Goal: Task Accomplishment & Management: Complete application form

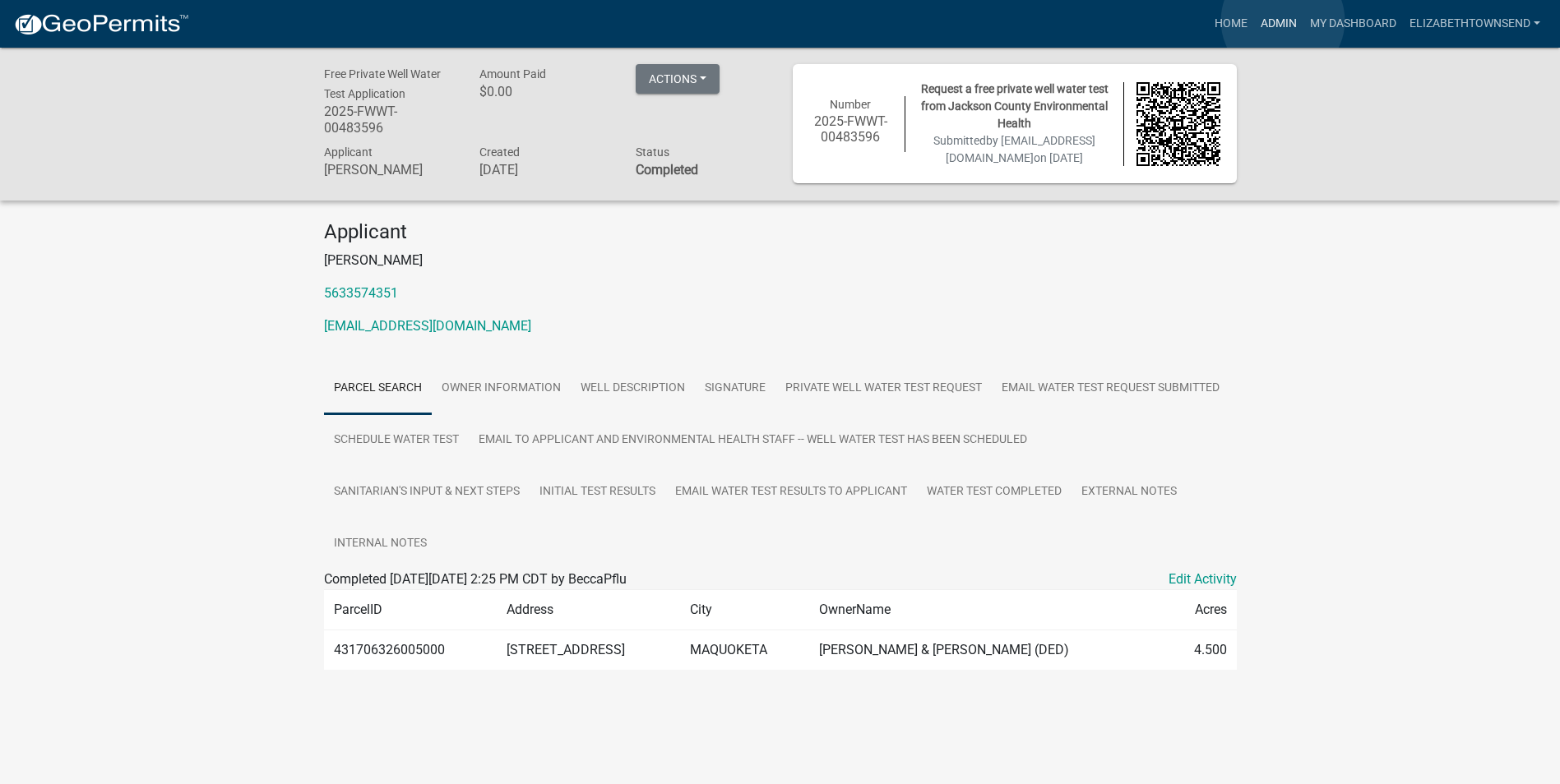
click at [1284, 20] on link "Admin" at bounding box center [1279, 24] width 50 height 32
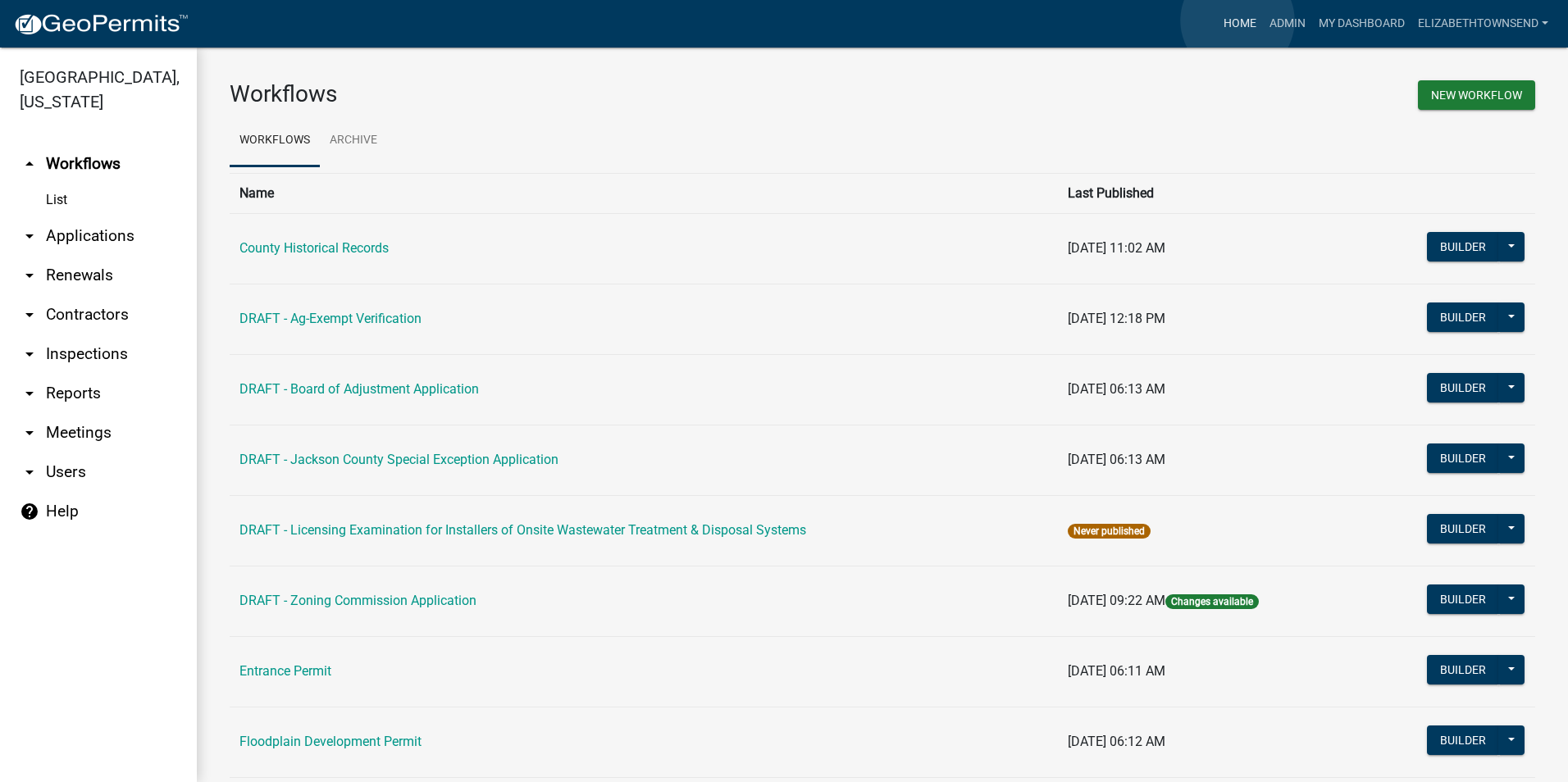
click at [1238, 20] on link "Home" at bounding box center [1240, 24] width 46 height 32
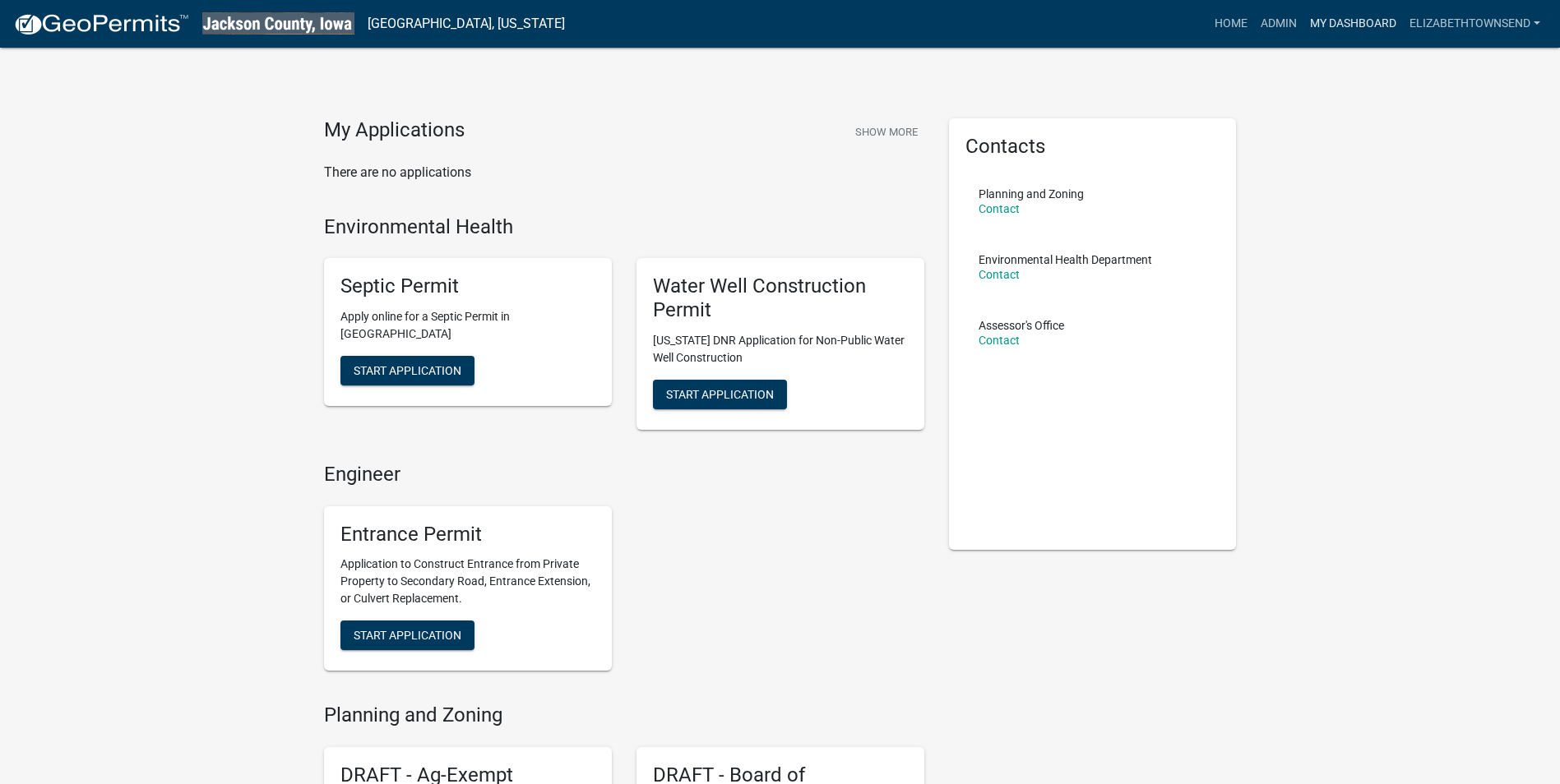
click at [1330, 15] on link "My Dashboard" at bounding box center [1353, 24] width 100 height 32
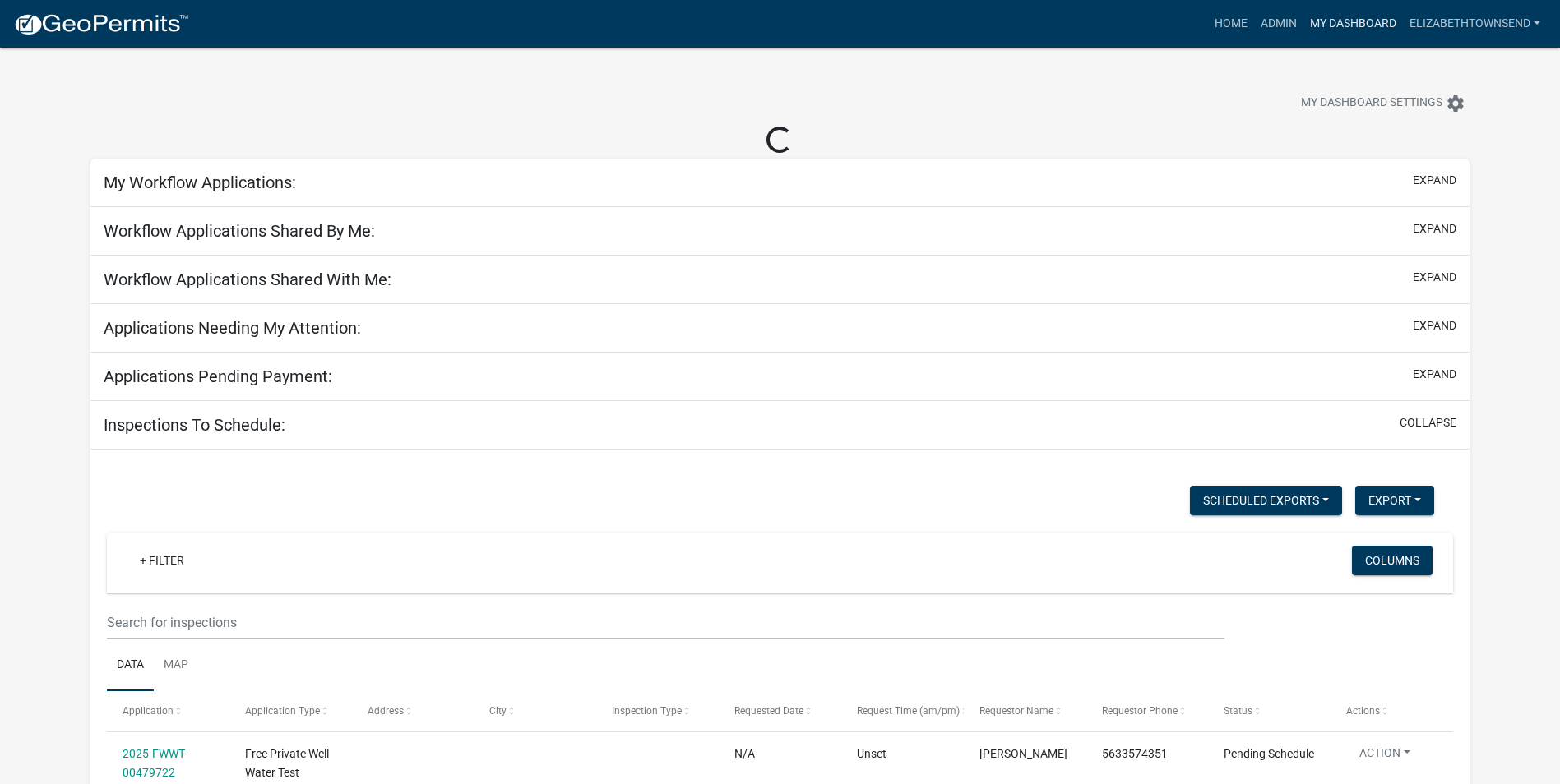
select select "3: 100"
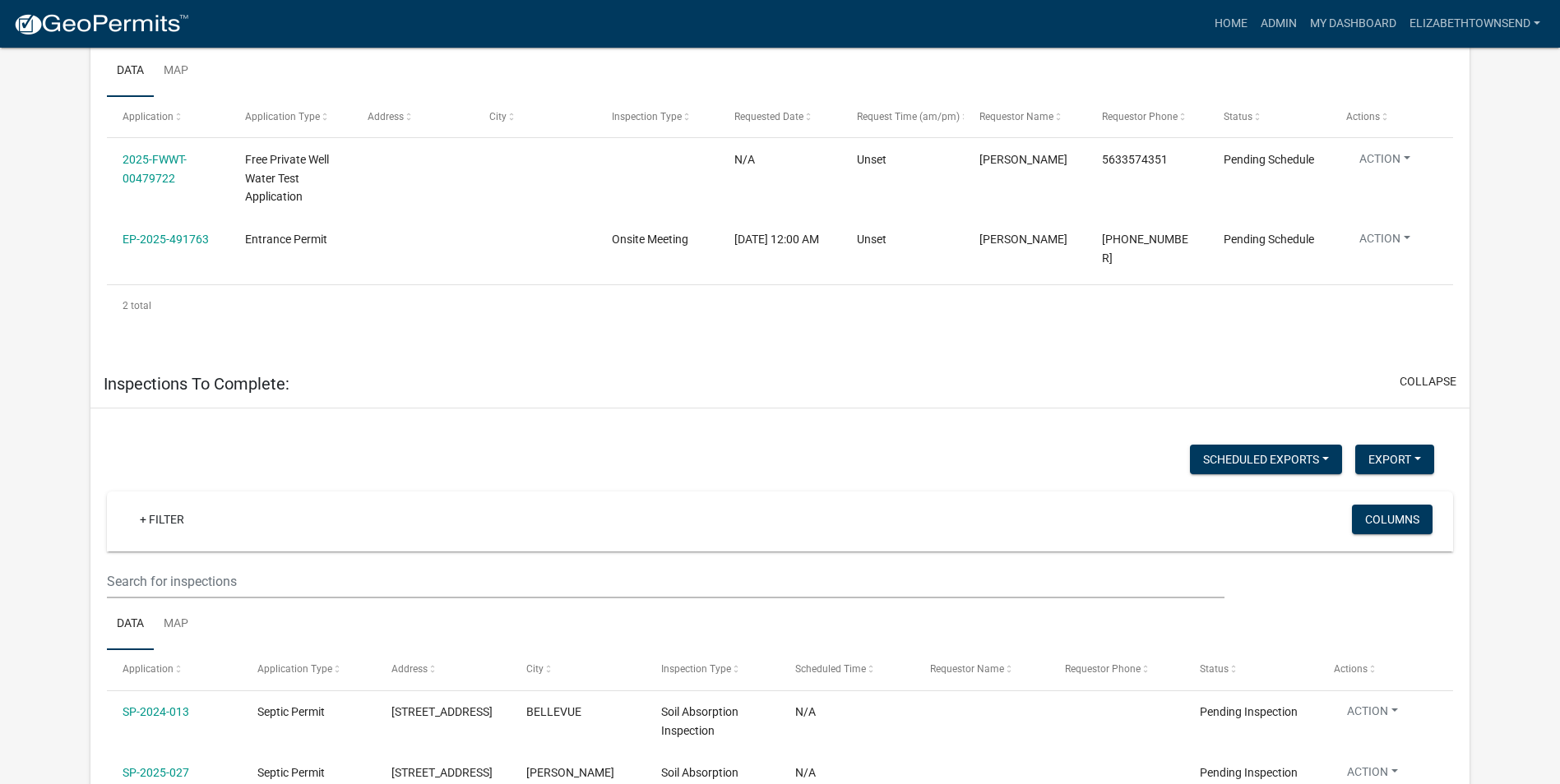
scroll to position [411, 0]
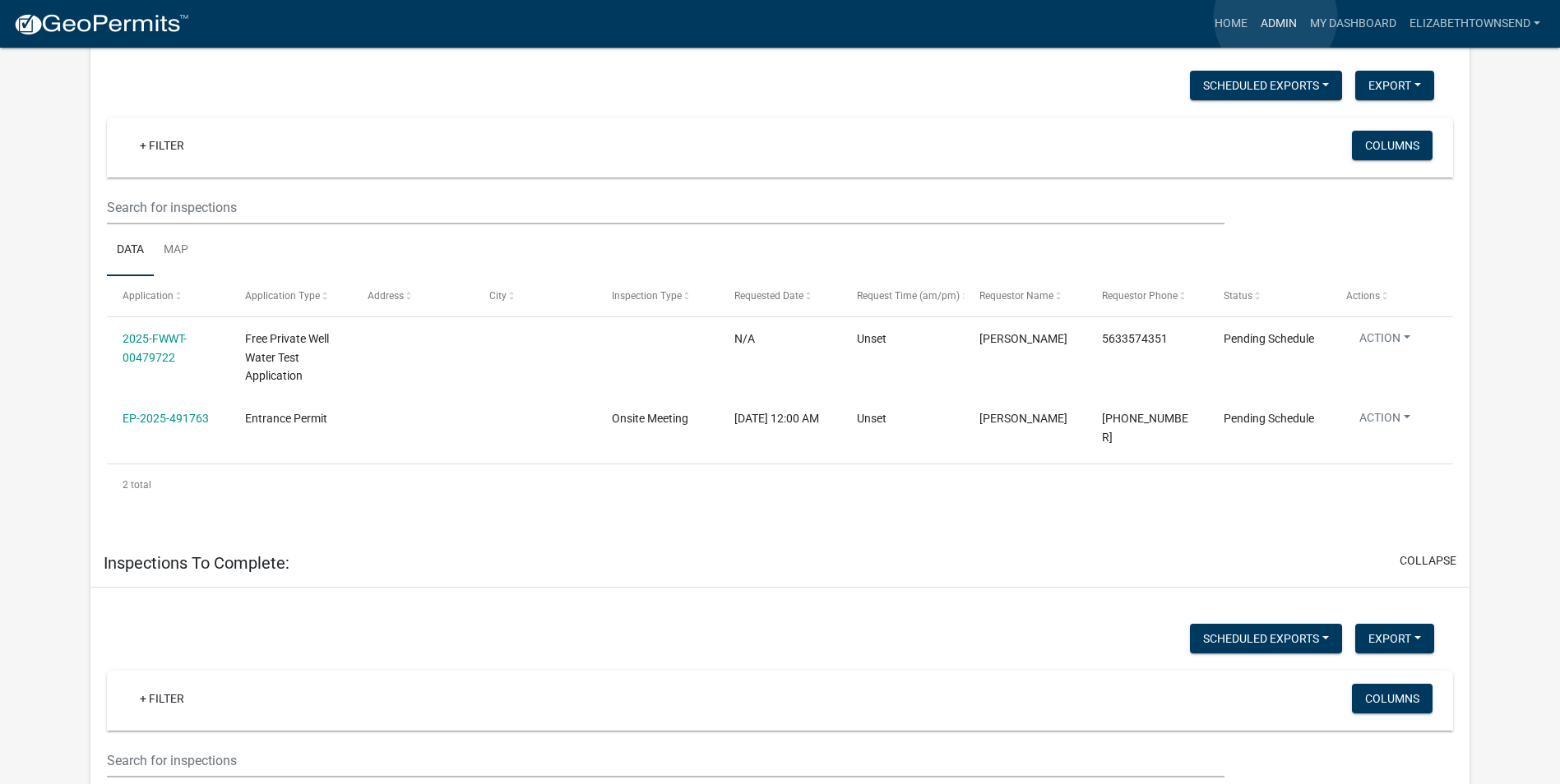
click at [1276, 18] on link "Admin" at bounding box center [1279, 24] width 50 height 32
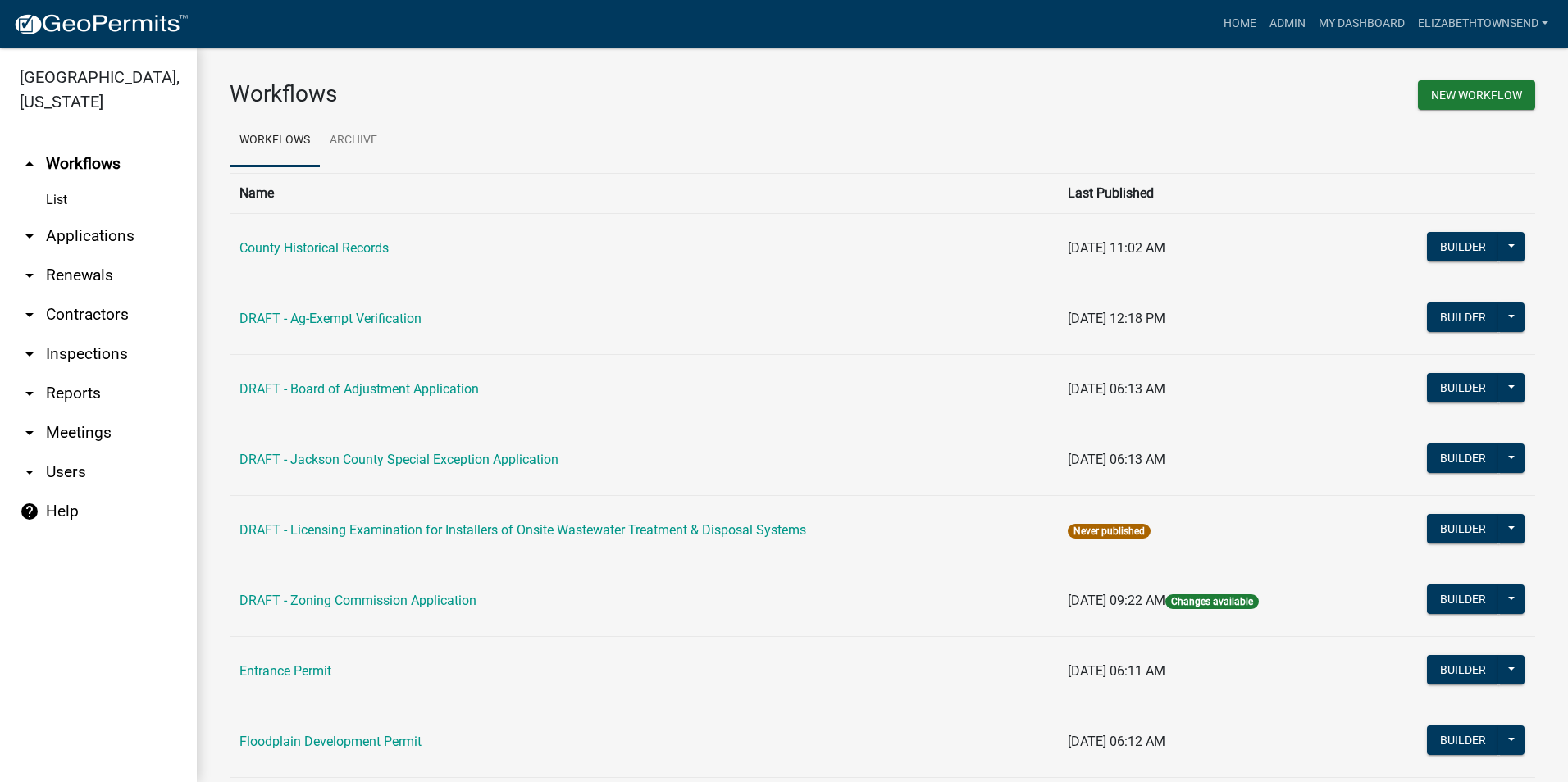
click at [84, 217] on link "arrow_drop_down Applications" at bounding box center [98, 236] width 197 height 39
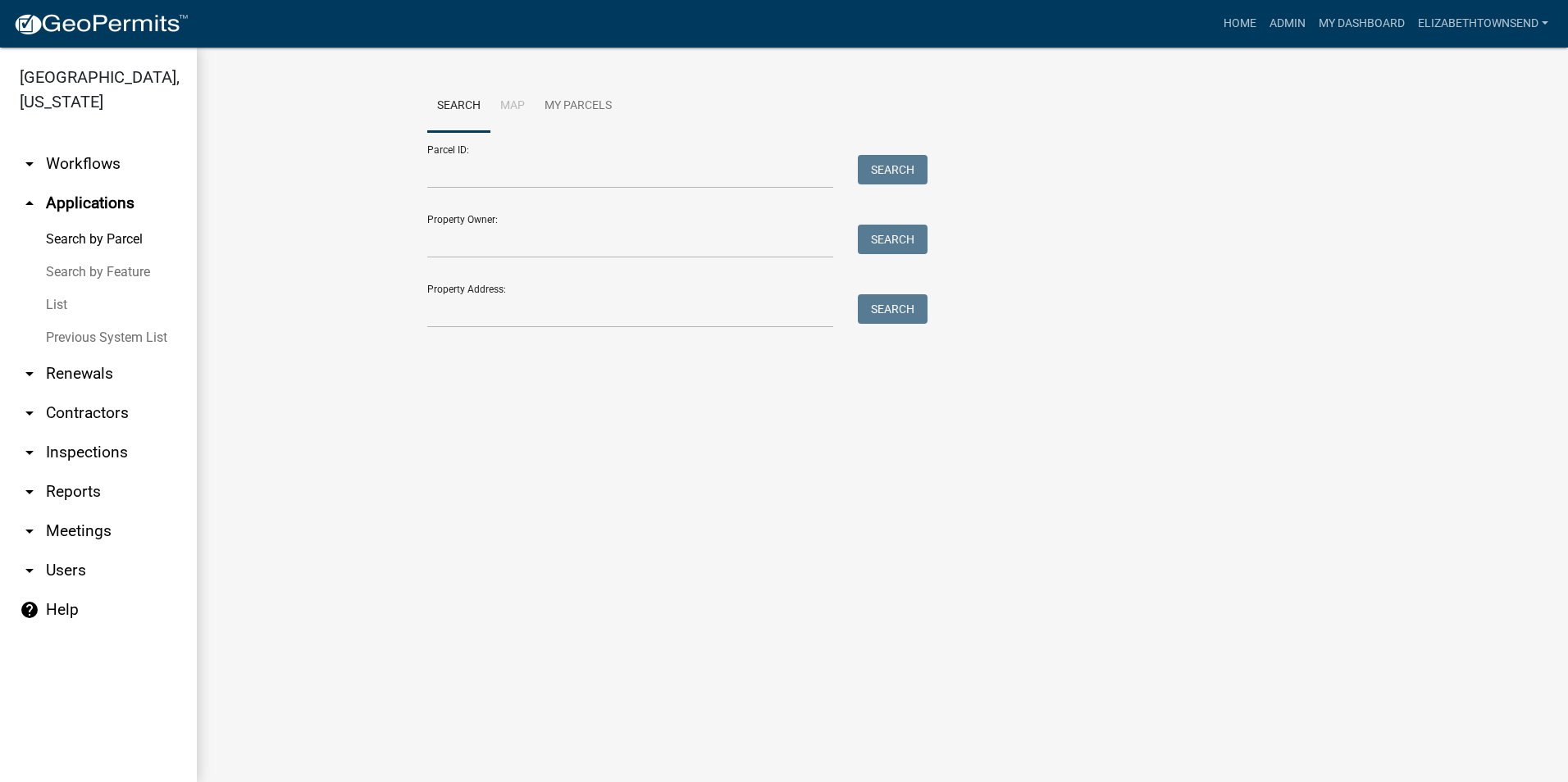
click at [55, 288] on link "List" at bounding box center [98, 305] width 197 height 32
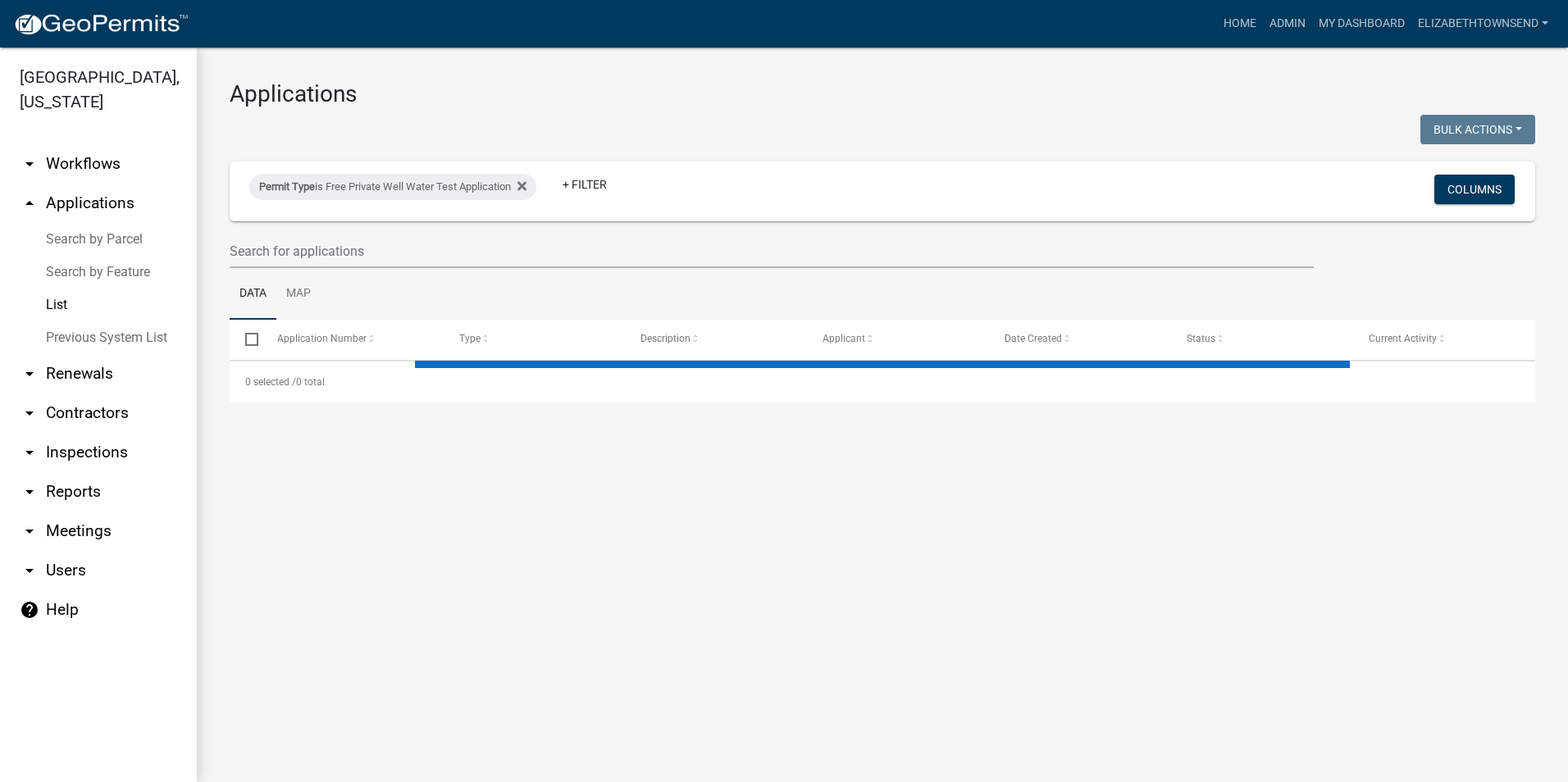
select select "3: 100"
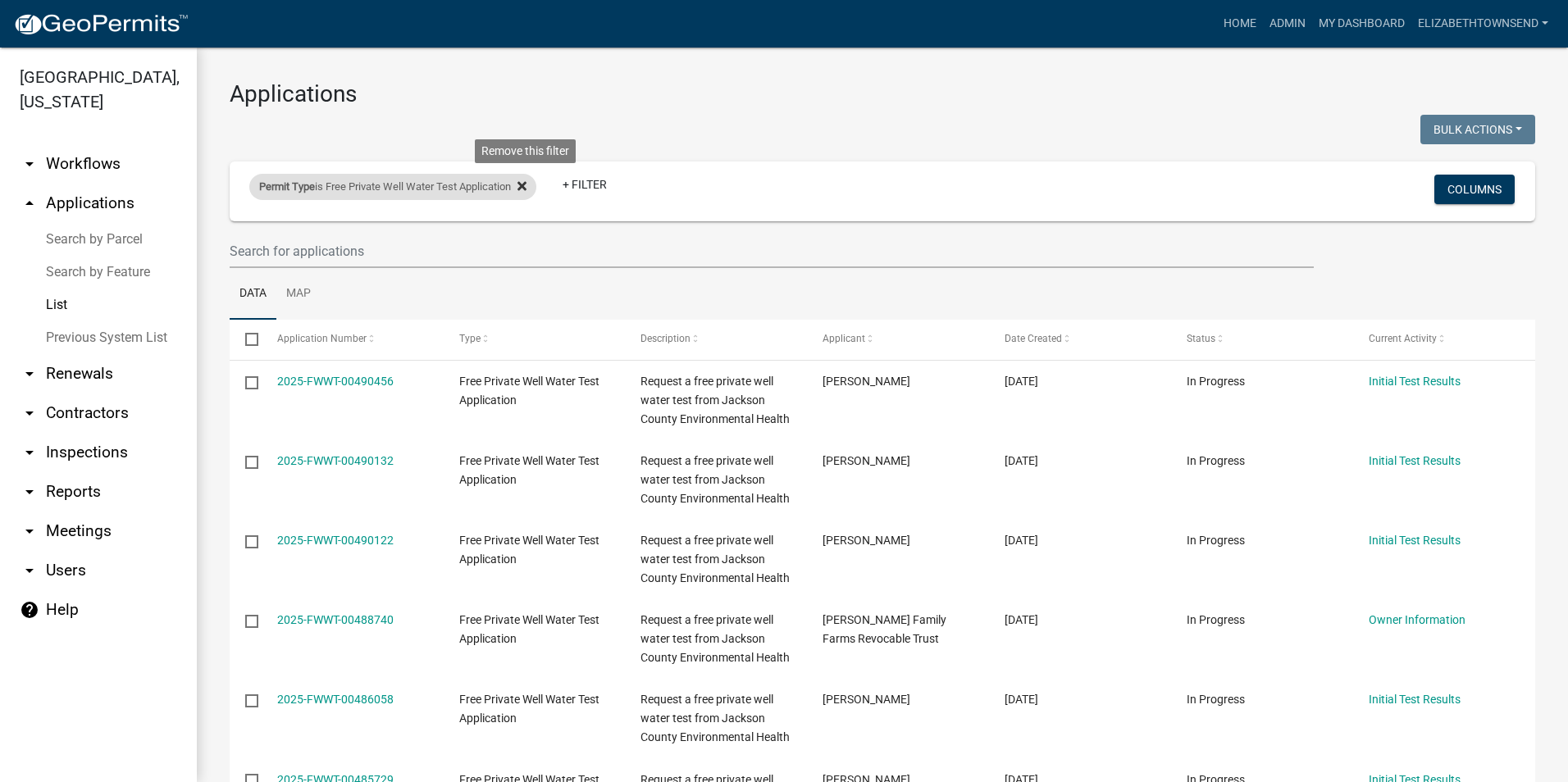
click at [526, 188] on icon at bounding box center [521, 185] width 9 height 9
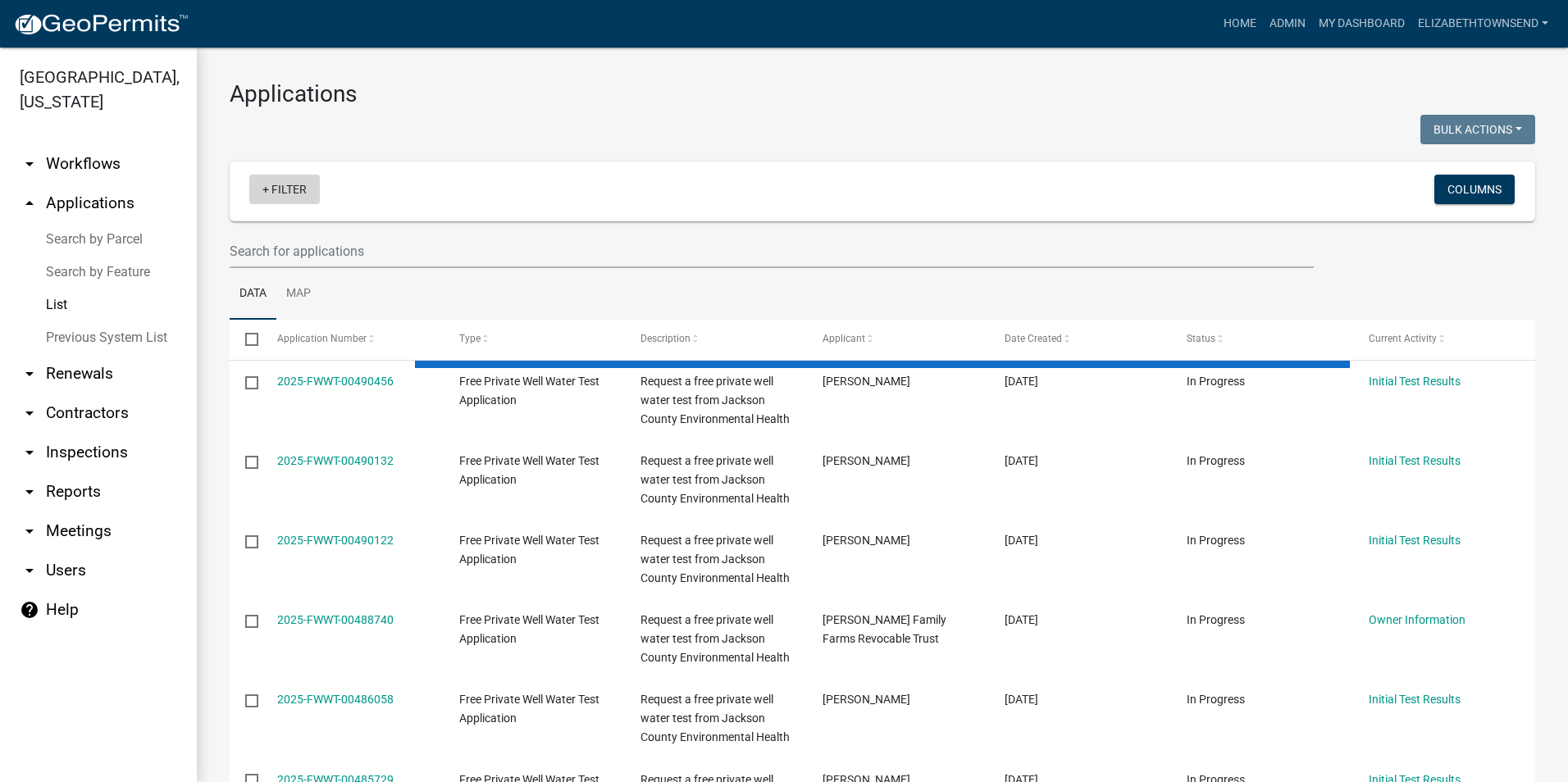
click at [291, 190] on link "+ Filter" at bounding box center [285, 189] width 71 height 30
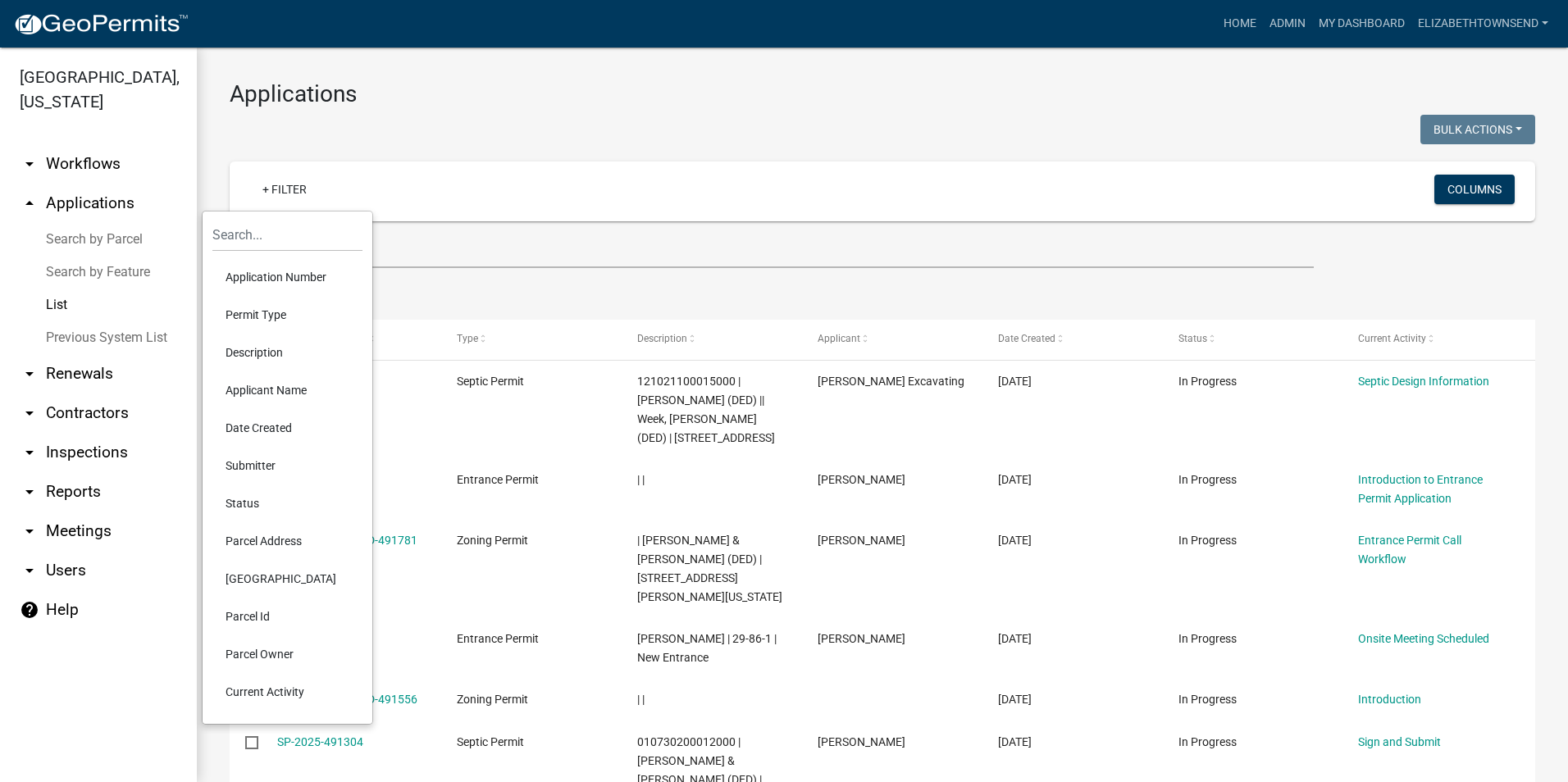
click at [281, 309] on li "Permit Type" at bounding box center [286, 315] width 150 height 38
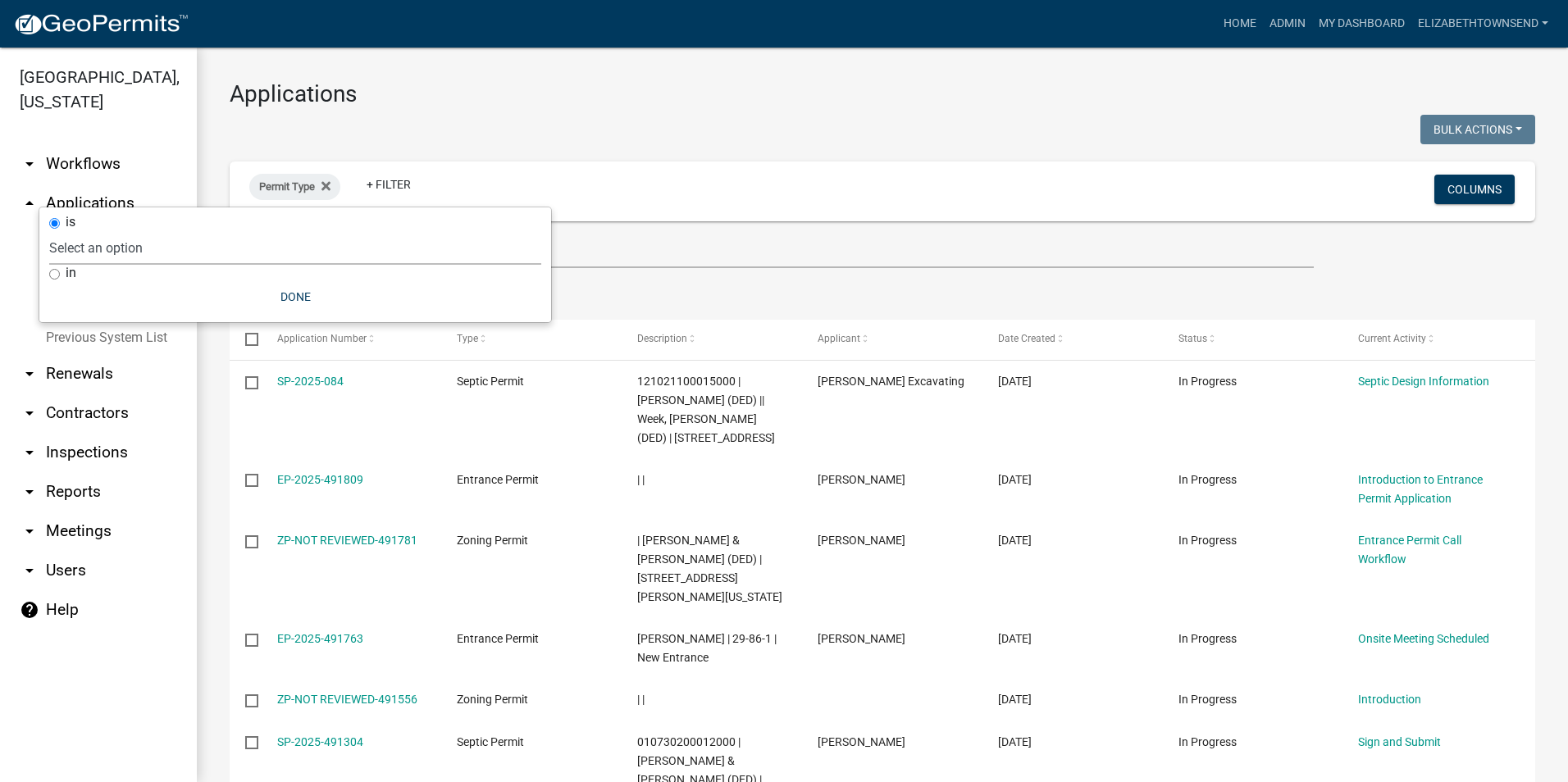
click at [204, 249] on select "Select an option County Historical Records DRAFT - Ag-Exempt Verification DRAFT…" at bounding box center [295, 247] width 492 height 33
select select "00c8d5c9-54c6-4a9d-979b-504790a05259"
click at [88, 231] on select "Select an option County Historical Records DRAFT - Ag-Exempt Verification DRAFT…" at bounding box center [295, 247] width 492 height 33
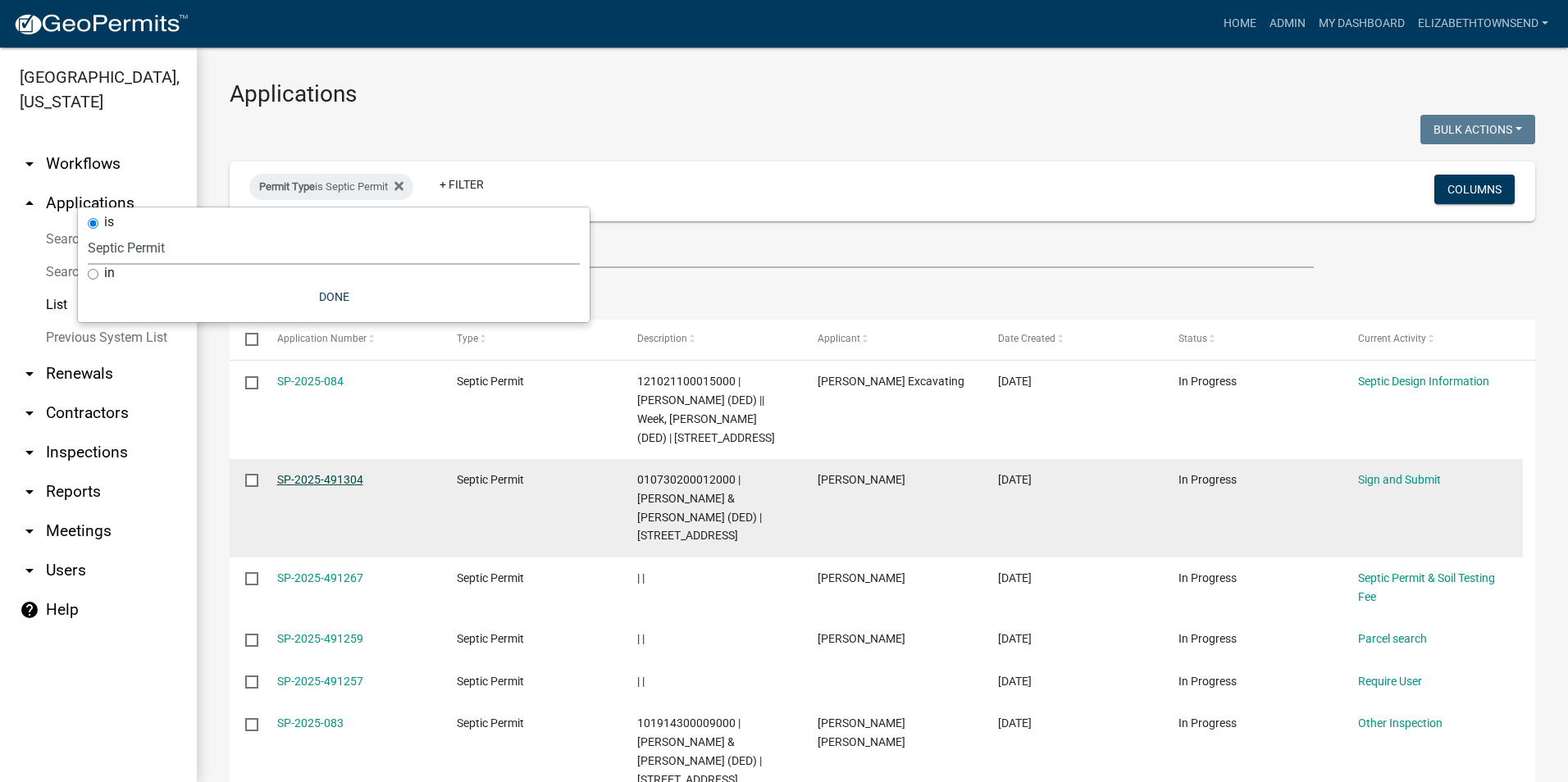
click at [304, 474] on link "SP-2025-491304" at bounding box center [320, 480] width 86 height 13
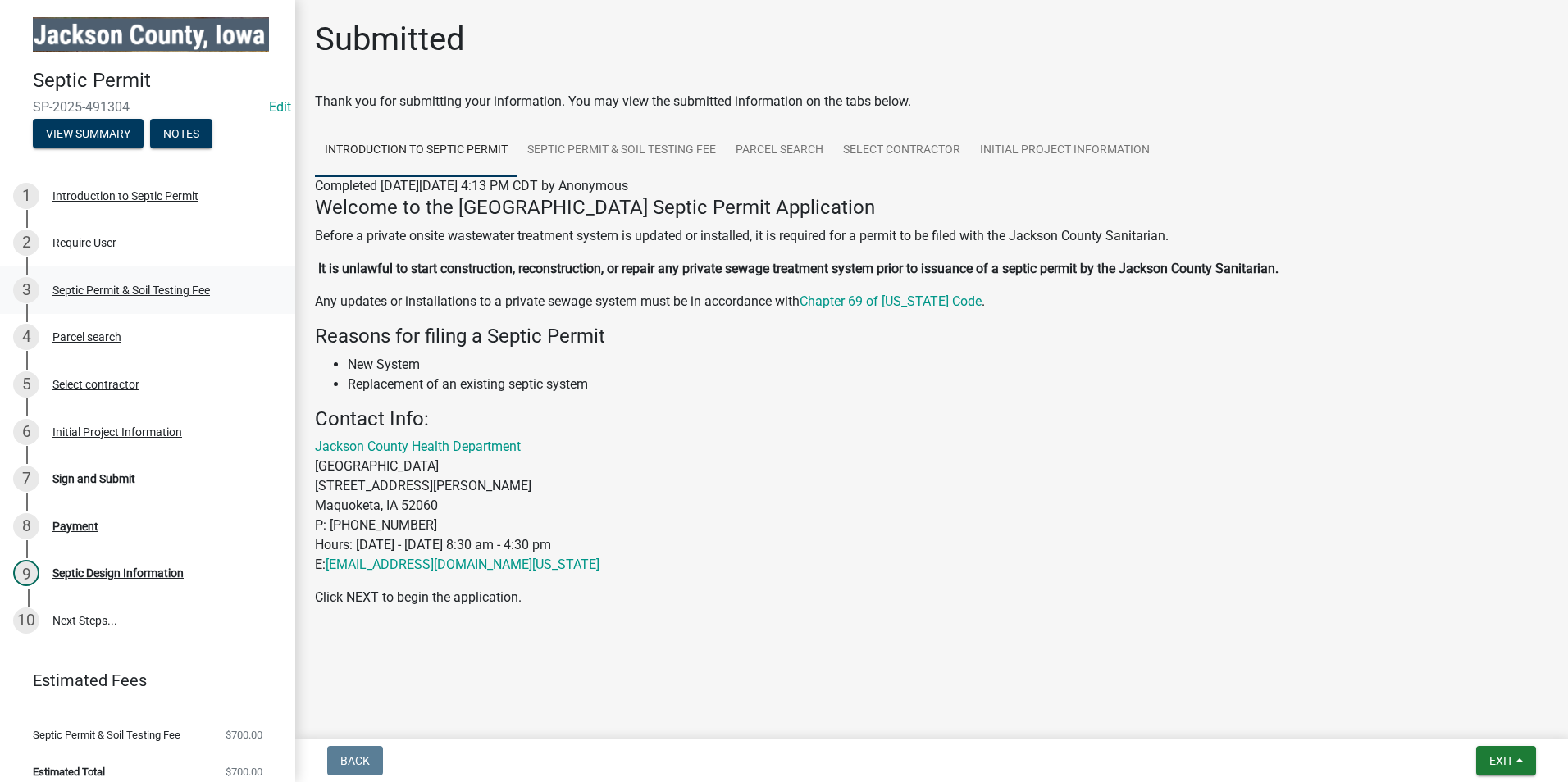
click at [145, 288] on div "Septic Permit & Soil Testing Fee" at bounding box center [131, 290] width 158 height 11
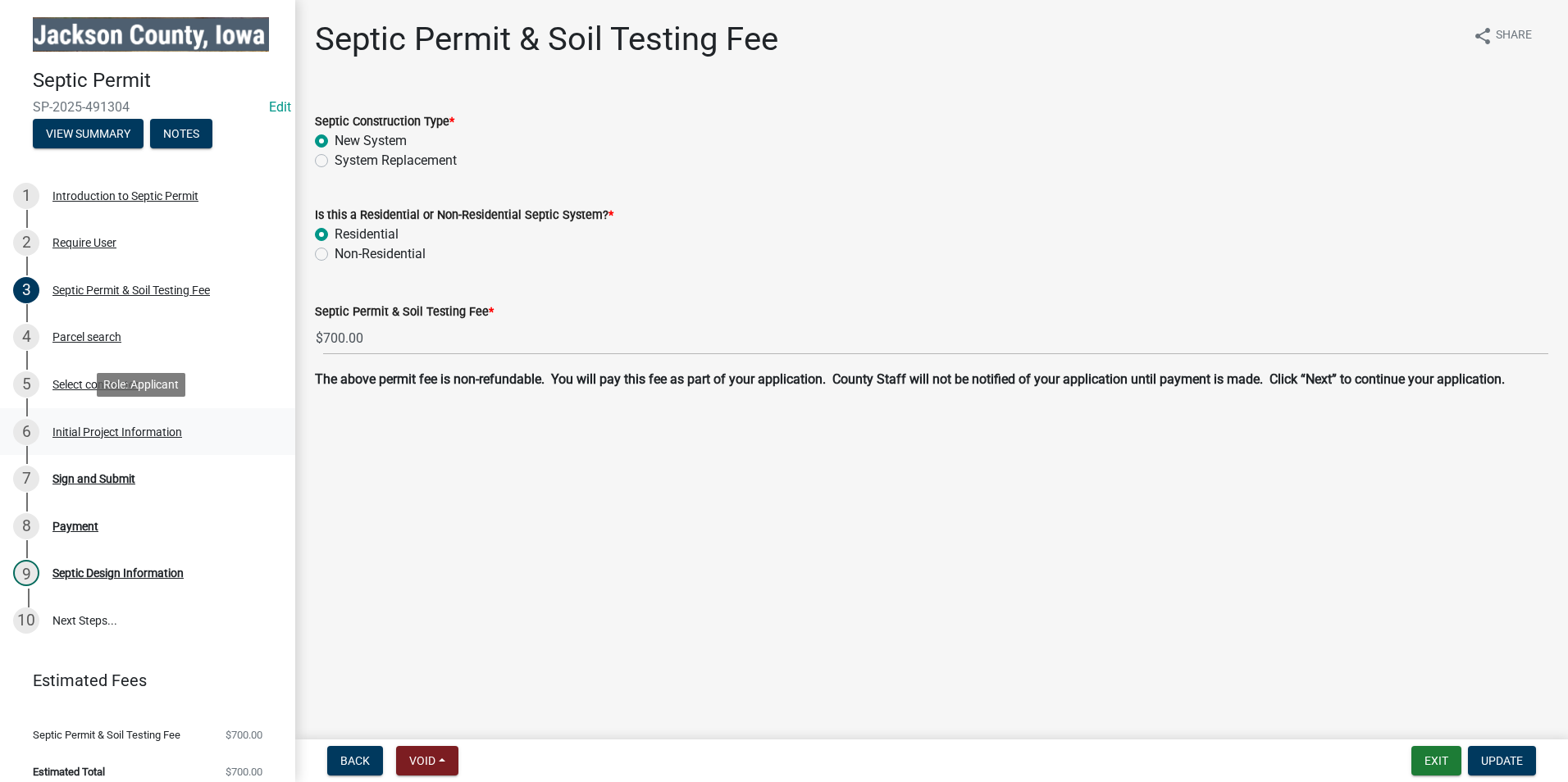
click at [81, 427] on div "Initial Project Information" at bounding box center [117, 433] width 130 height 11
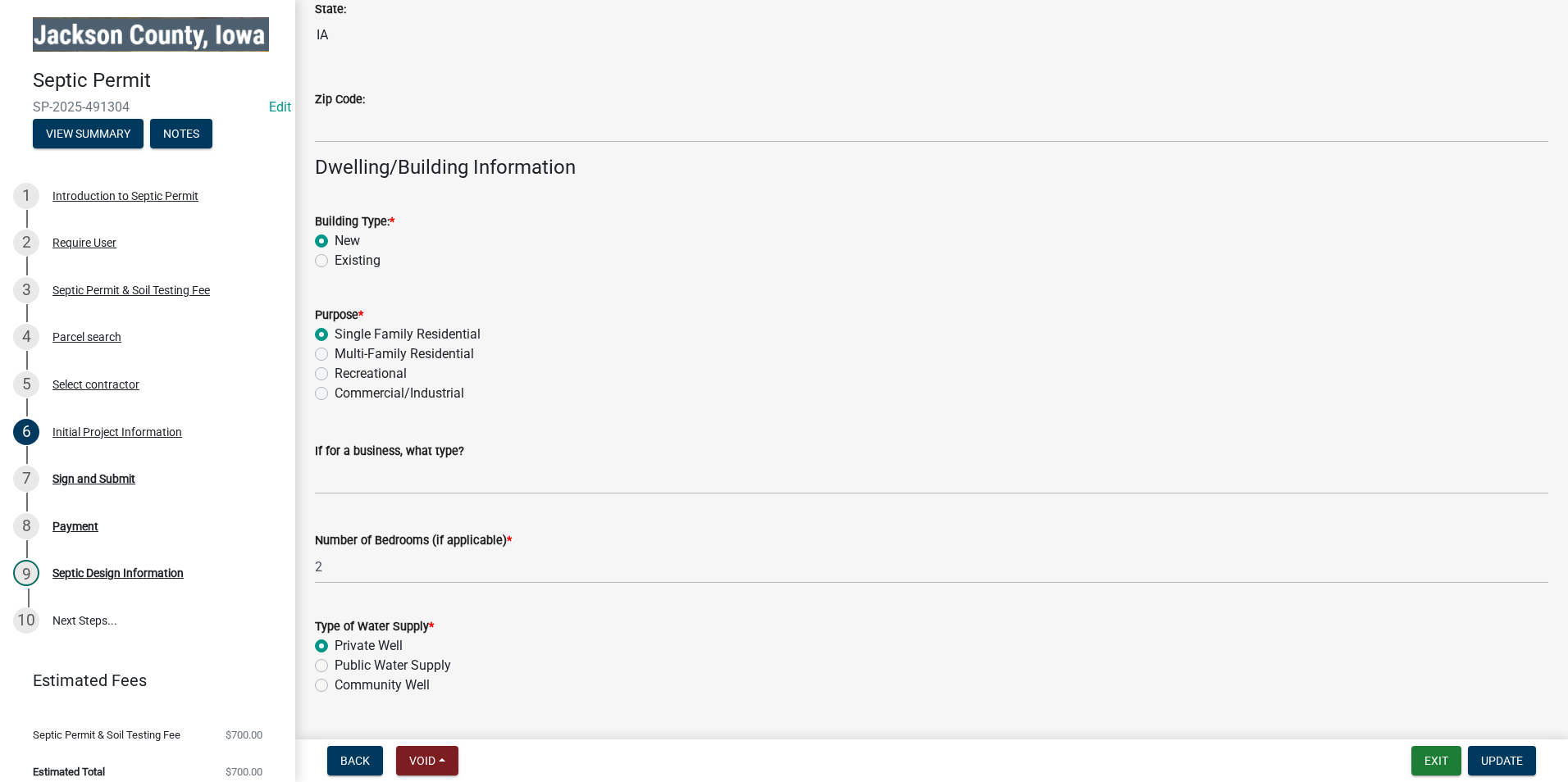
scroll to position [1314, 0]
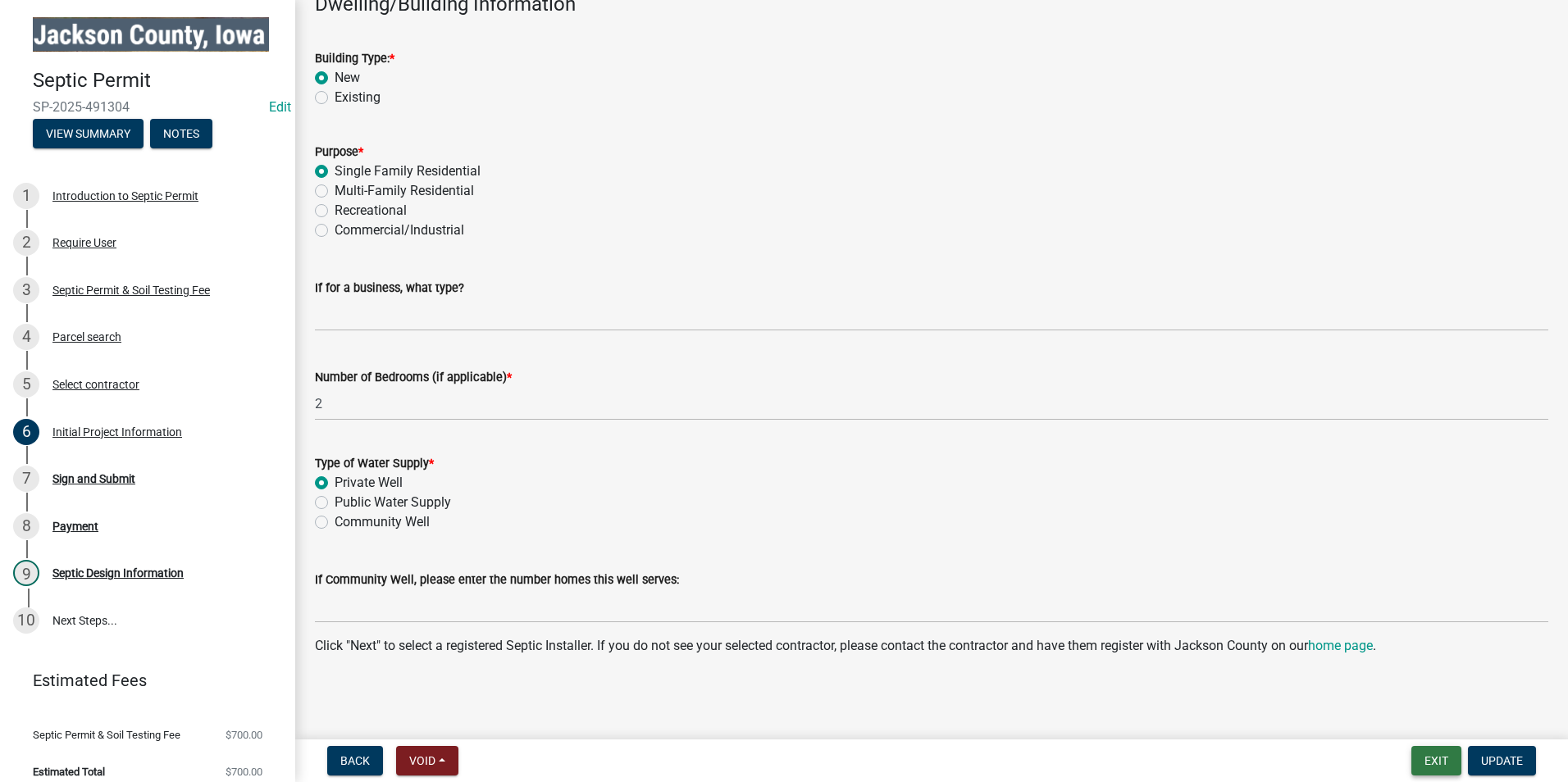
click at [1436, 762] on button "Exit" at bounding box center [1436, 760] width 50 height 30
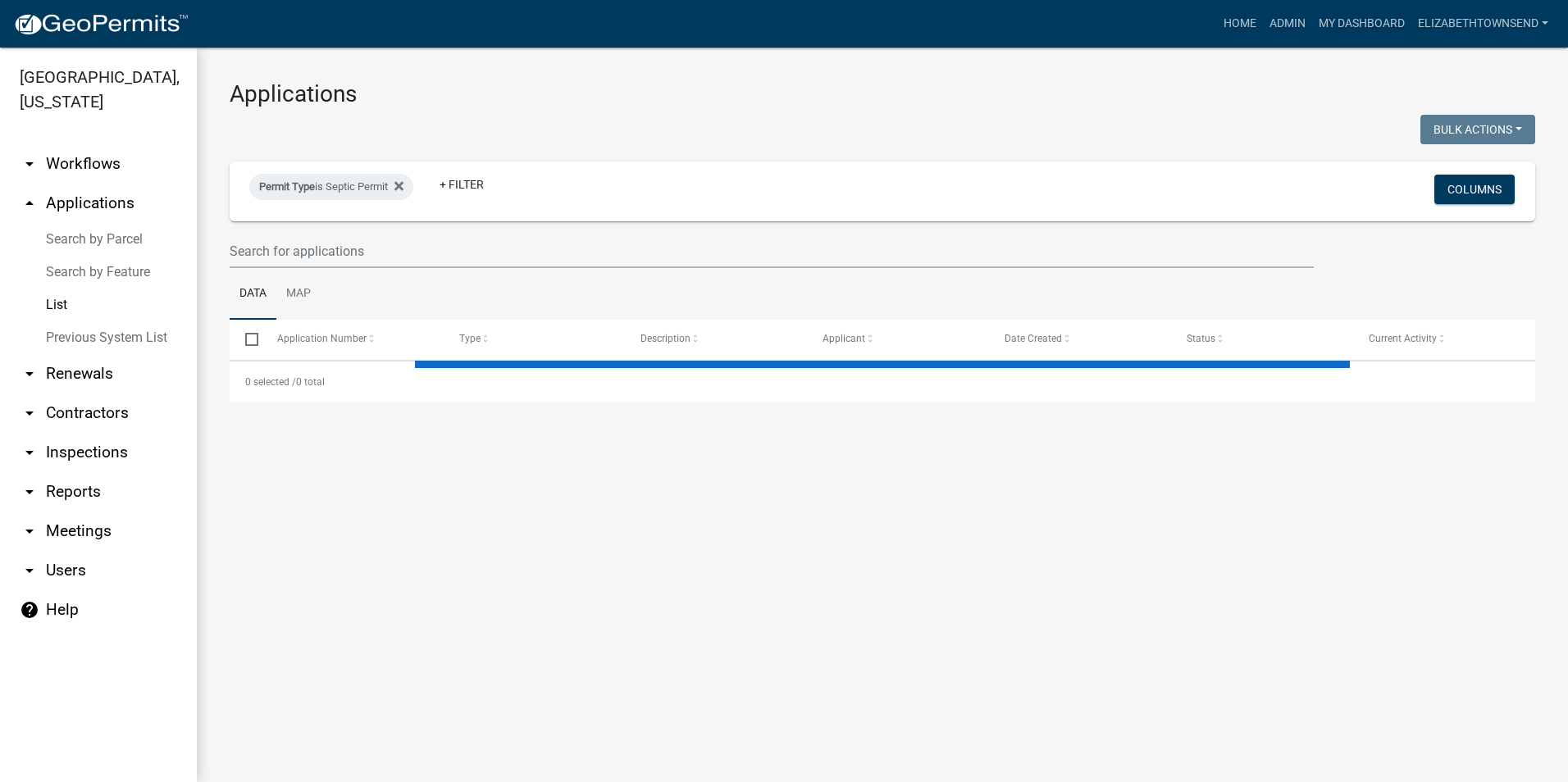
select select "3: 100"
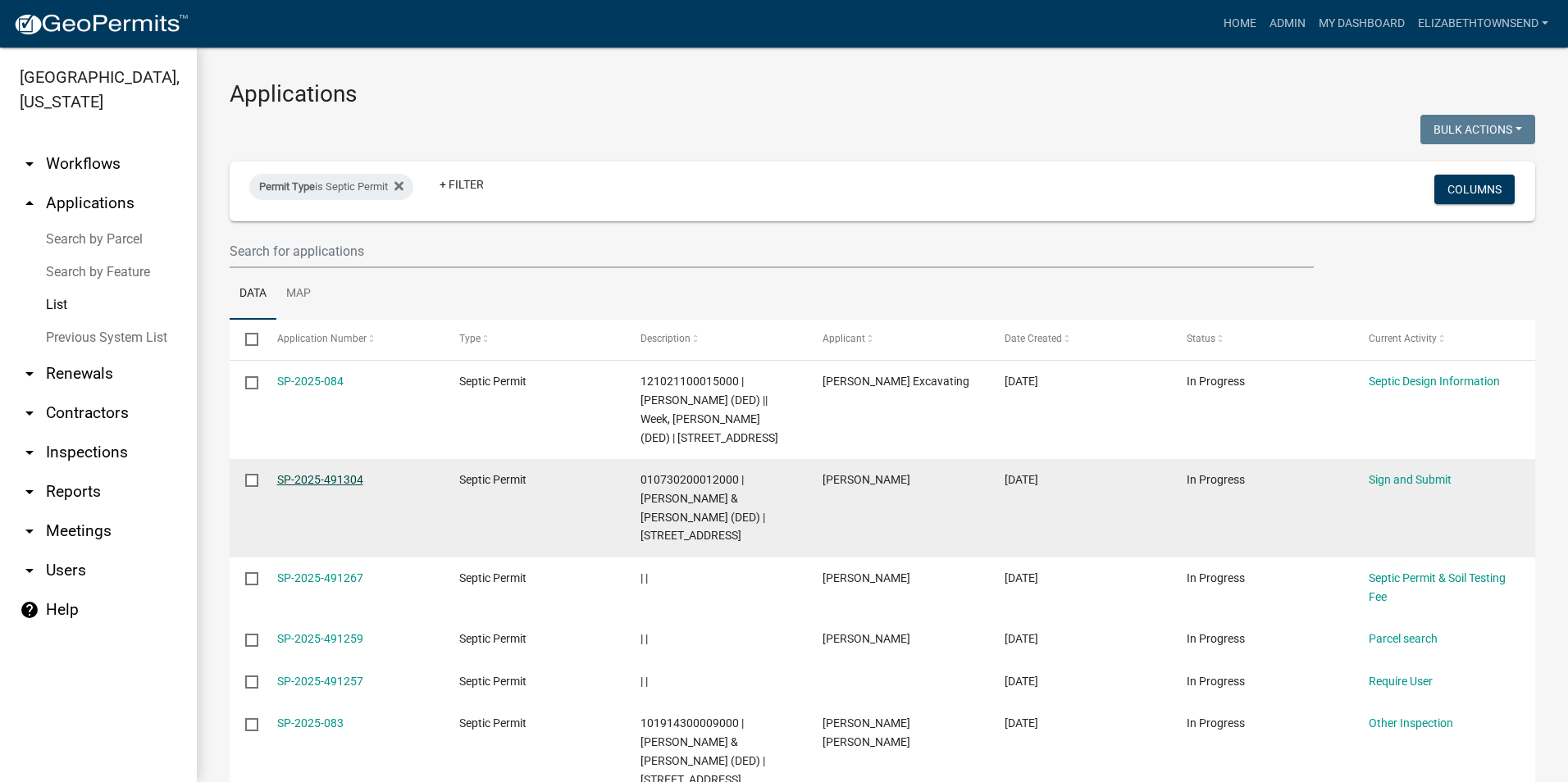
click at [302, 474] on link "SP-2025-491304" at bounding box center [320, 480] width 86 height 13
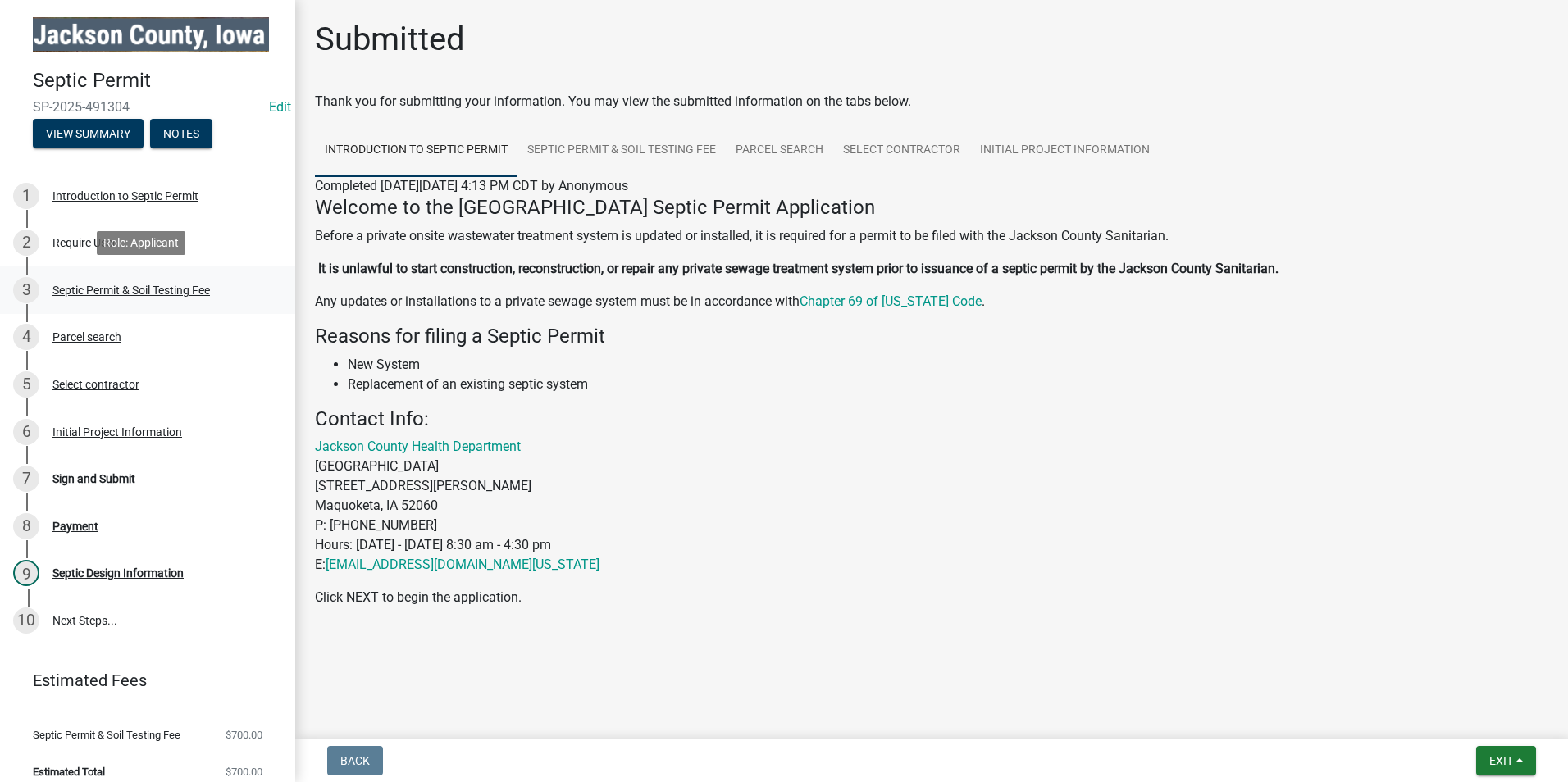
click at [138, 285] on div "Septic Permit & Soil Testing Fee" at bounding box center [131, 290] width 158 height 11
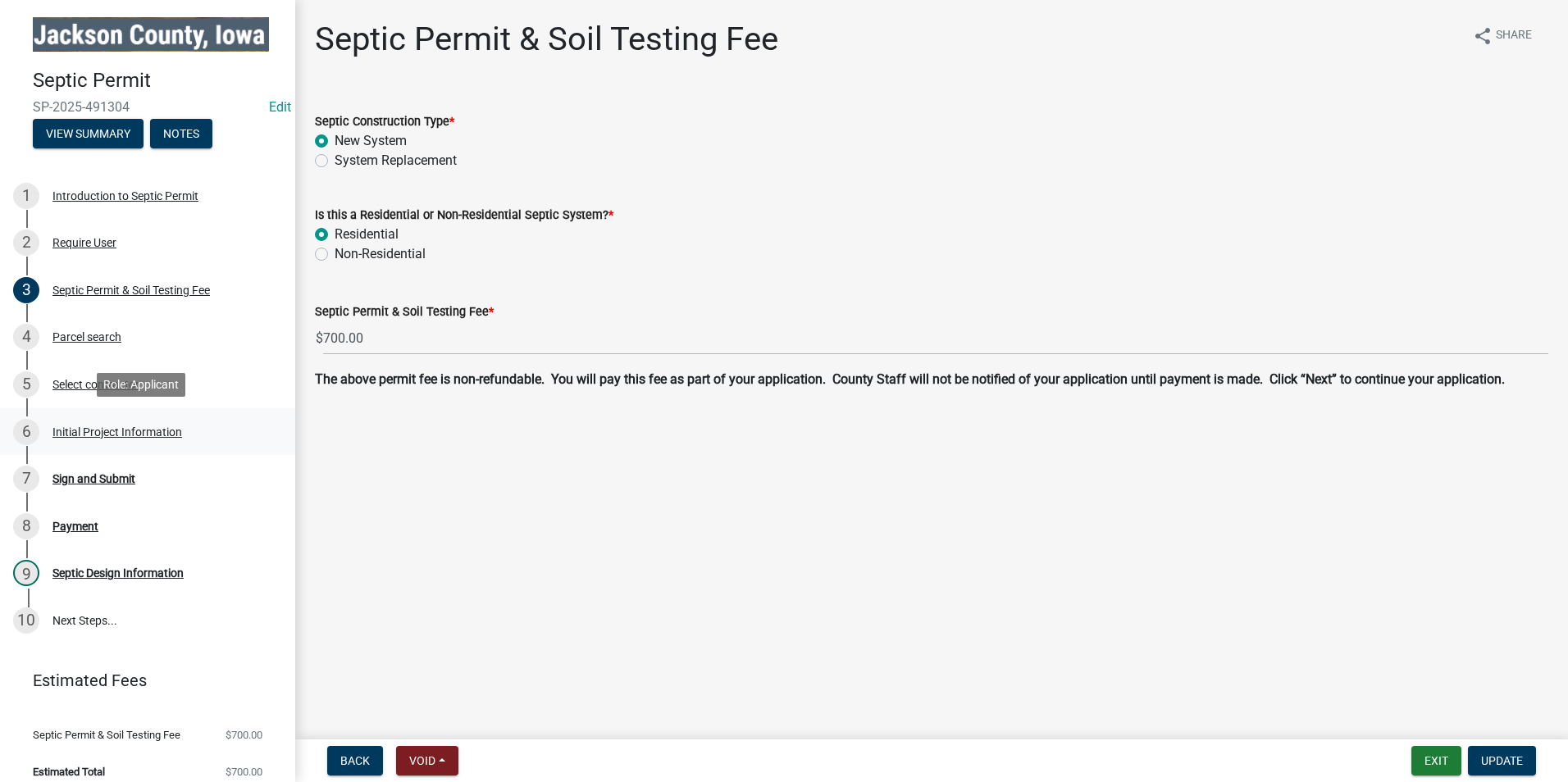
click at [111, 421] on div "6 Initial Project Information" at bounding box center [141, 432] width 256 height 26
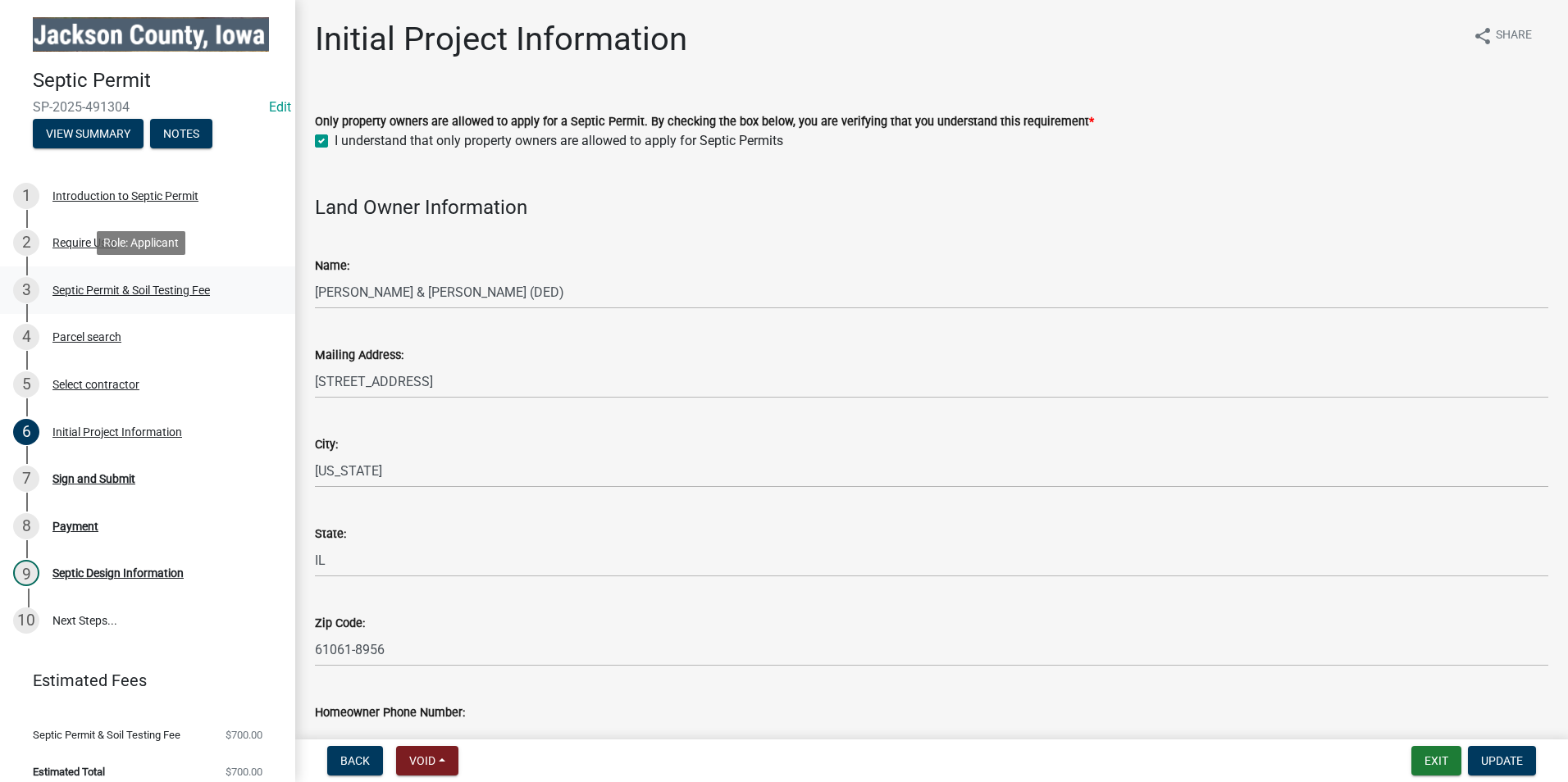
click at [80, 285] on div "Septic Permit & Soil Testing Fee" at bounding box center [131, 290] width 158 height 11
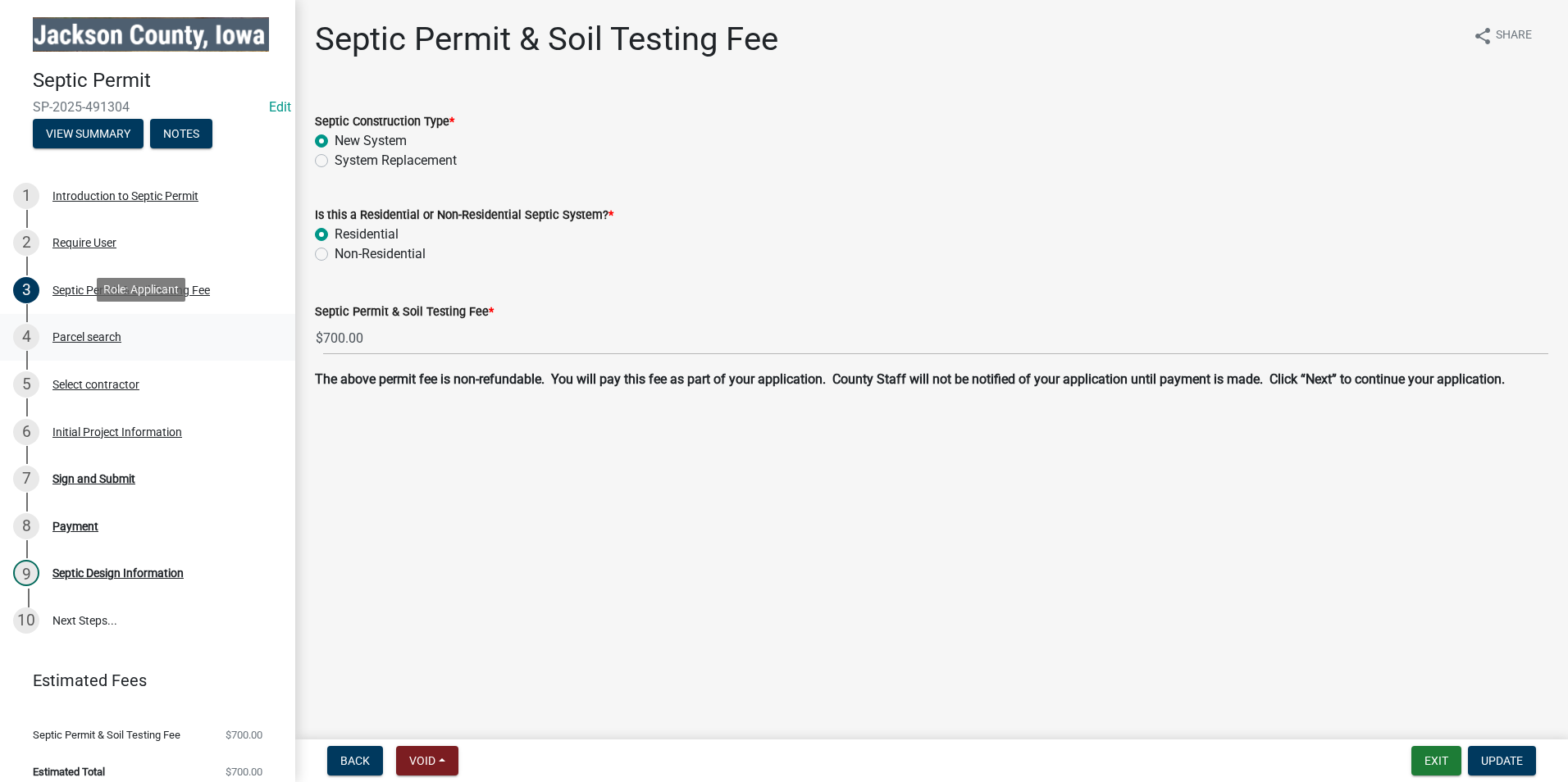
click at [85, 335] on div "Parcel search" at bounding box center [87, 337] width 69 height 11
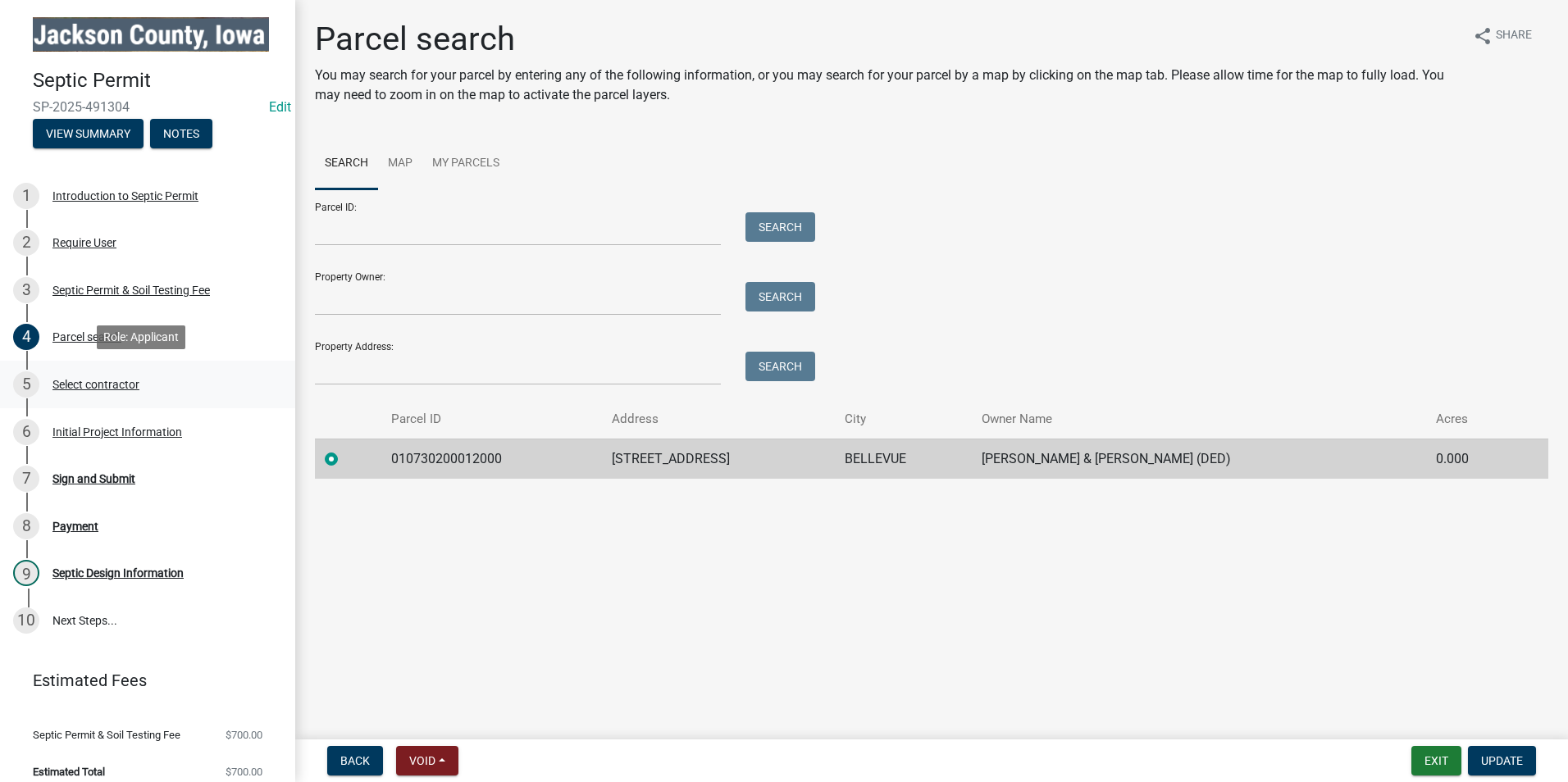
click at [106, 383] on div "Select contractor" at bounding box center [95, 385] width 87 height 11
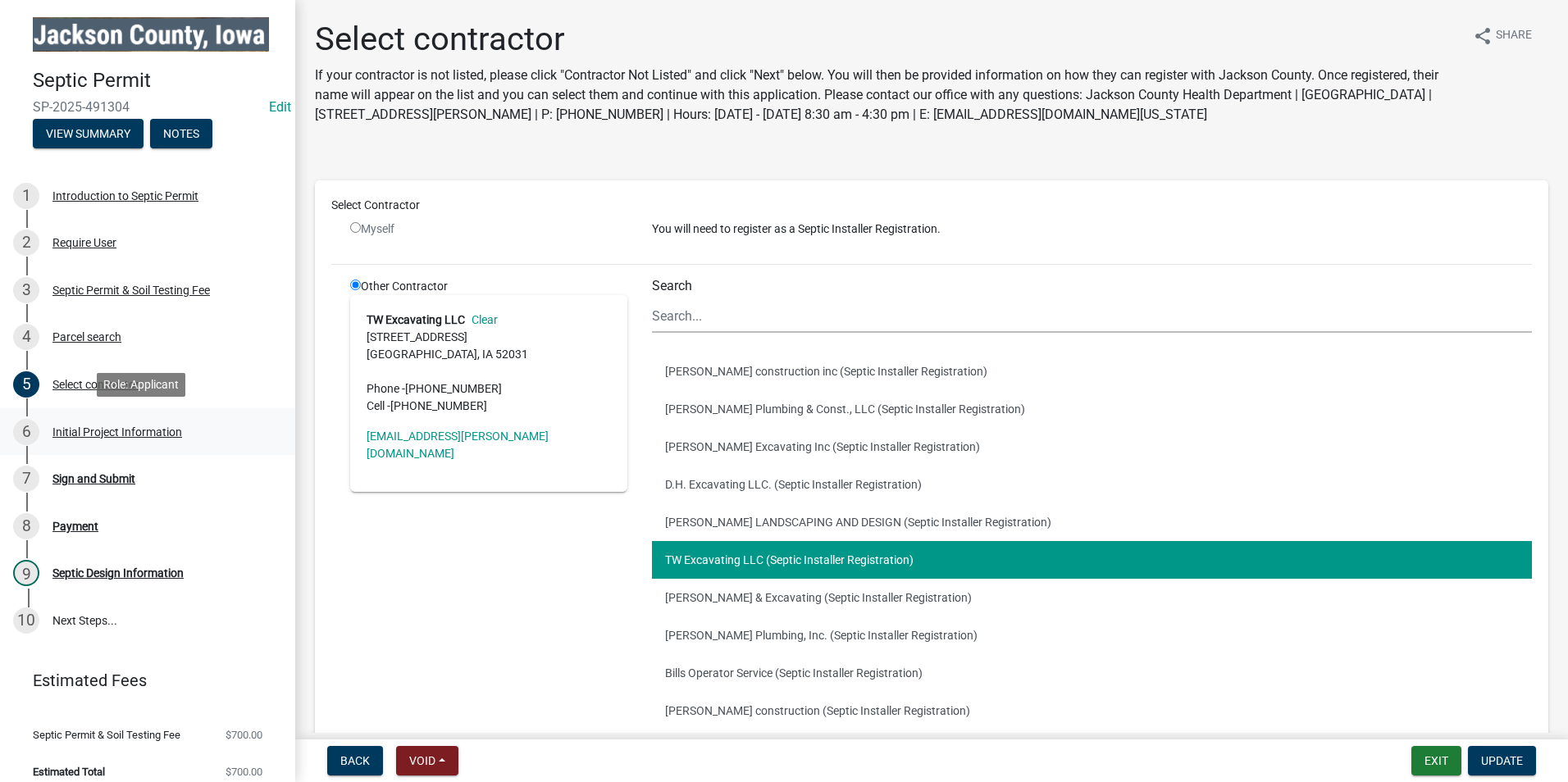
click at [116, 427] on div "Initial Project Information" at bounding box center [117, 433] width 130 height 11
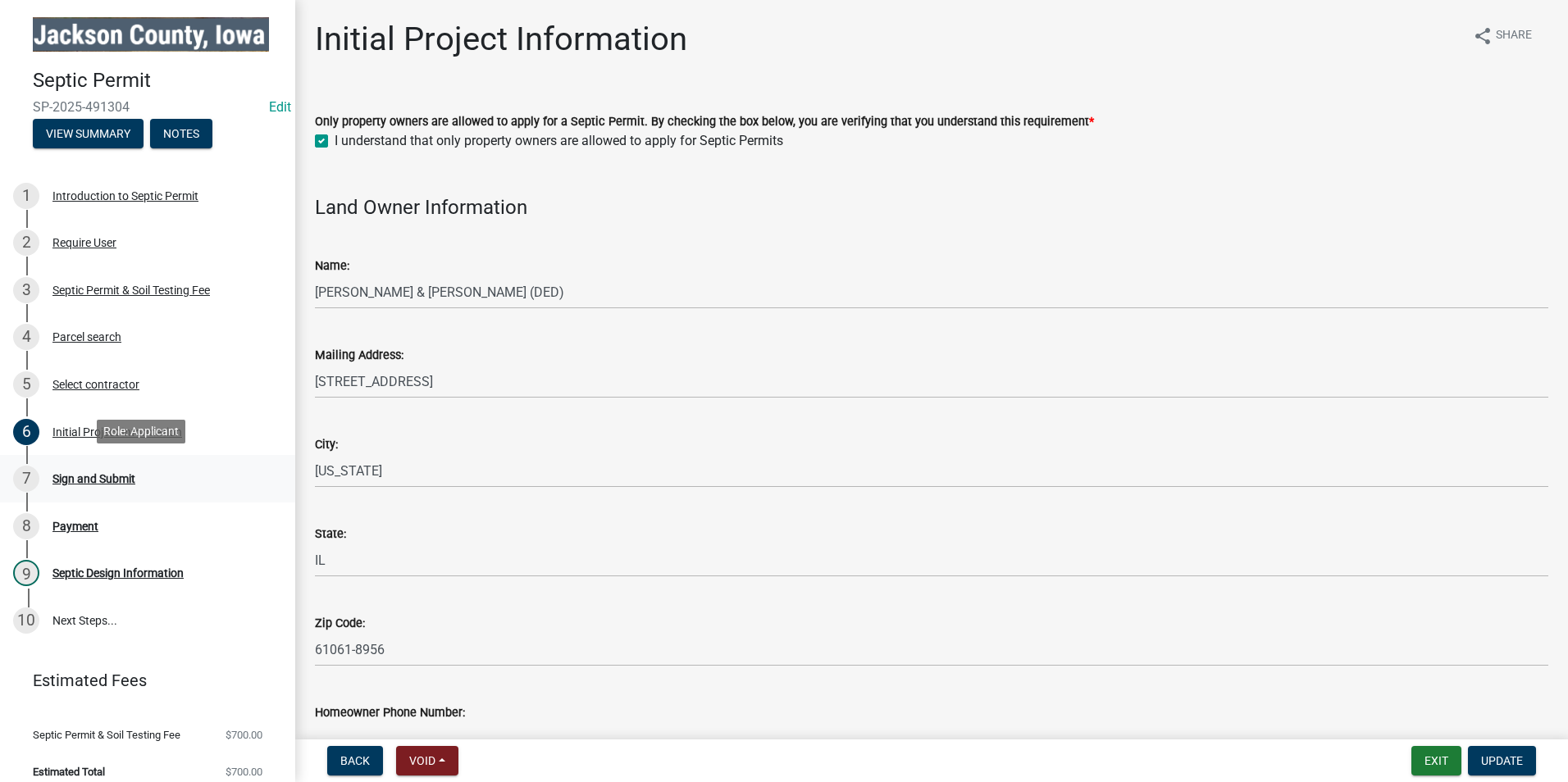
click at [91, 474] on div "Sign and Submit" at bounding box center [94, 479] width 83 height 11
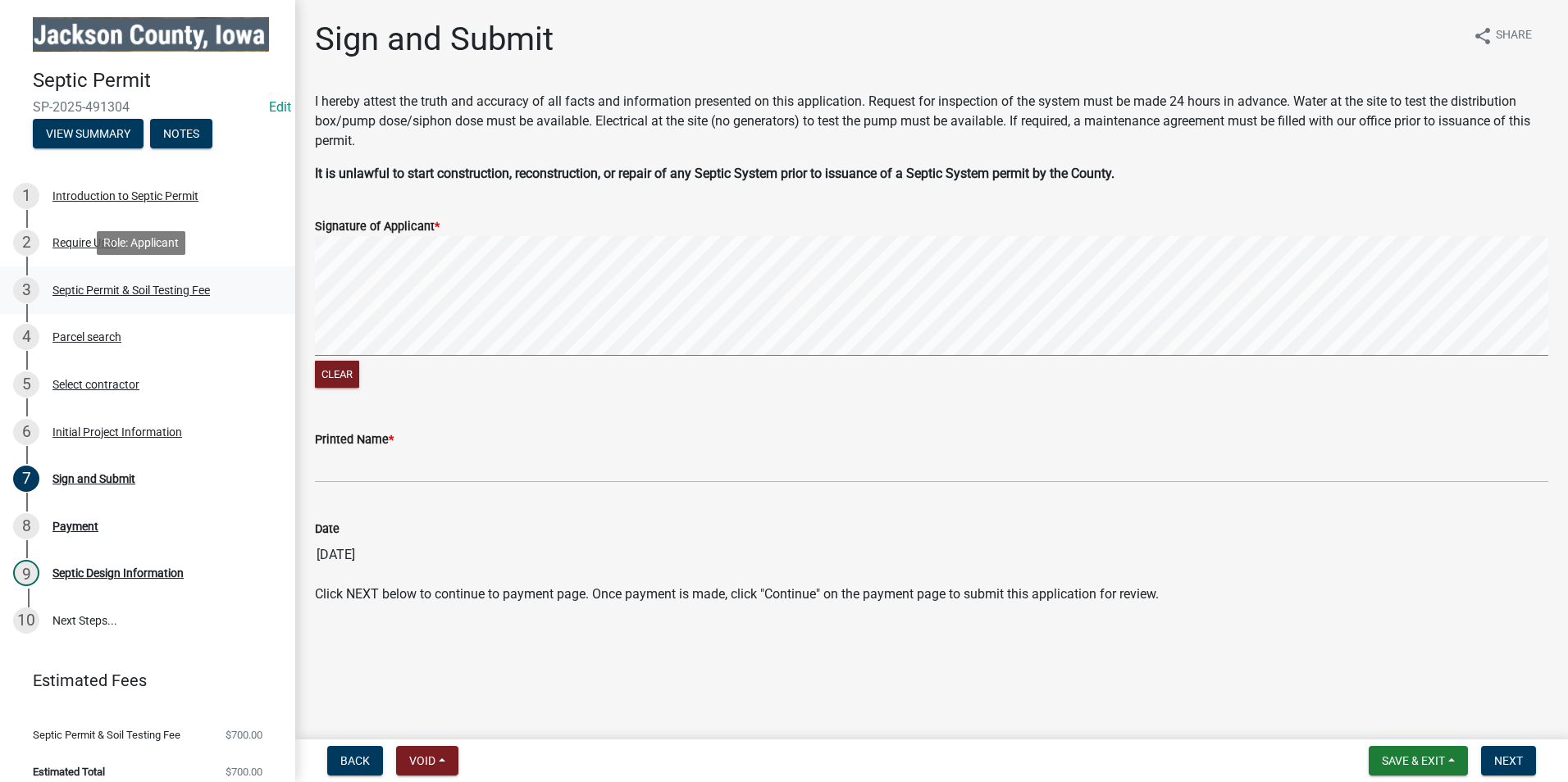
click at [152, 287] on div "Septic Permit & Soil Testing Fee" at bounding box center [131, 290] width 158 height 11
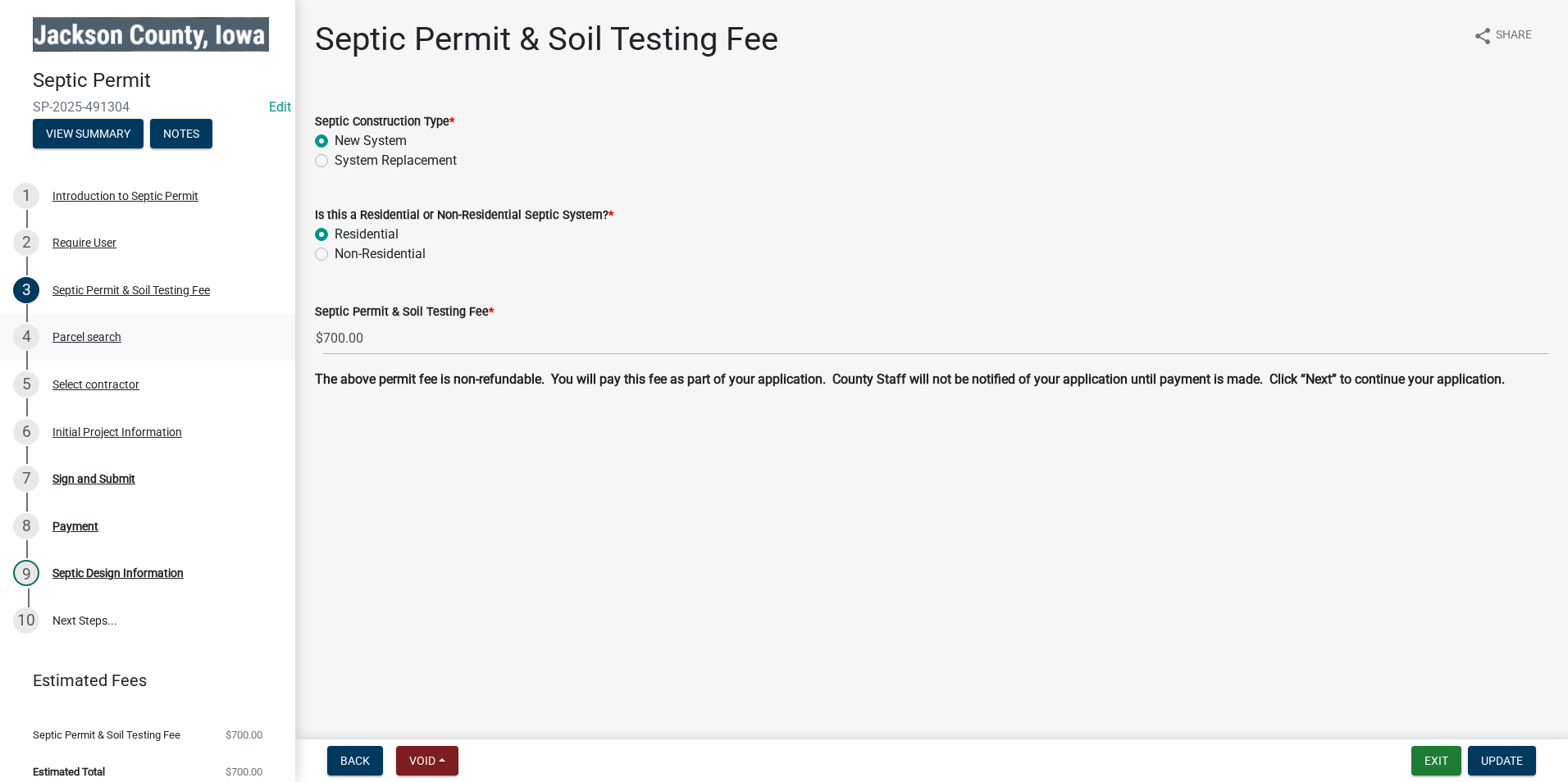
click at [87, 340] on div "Parcel search" at bounding box center [87, 337] width 69 height 11
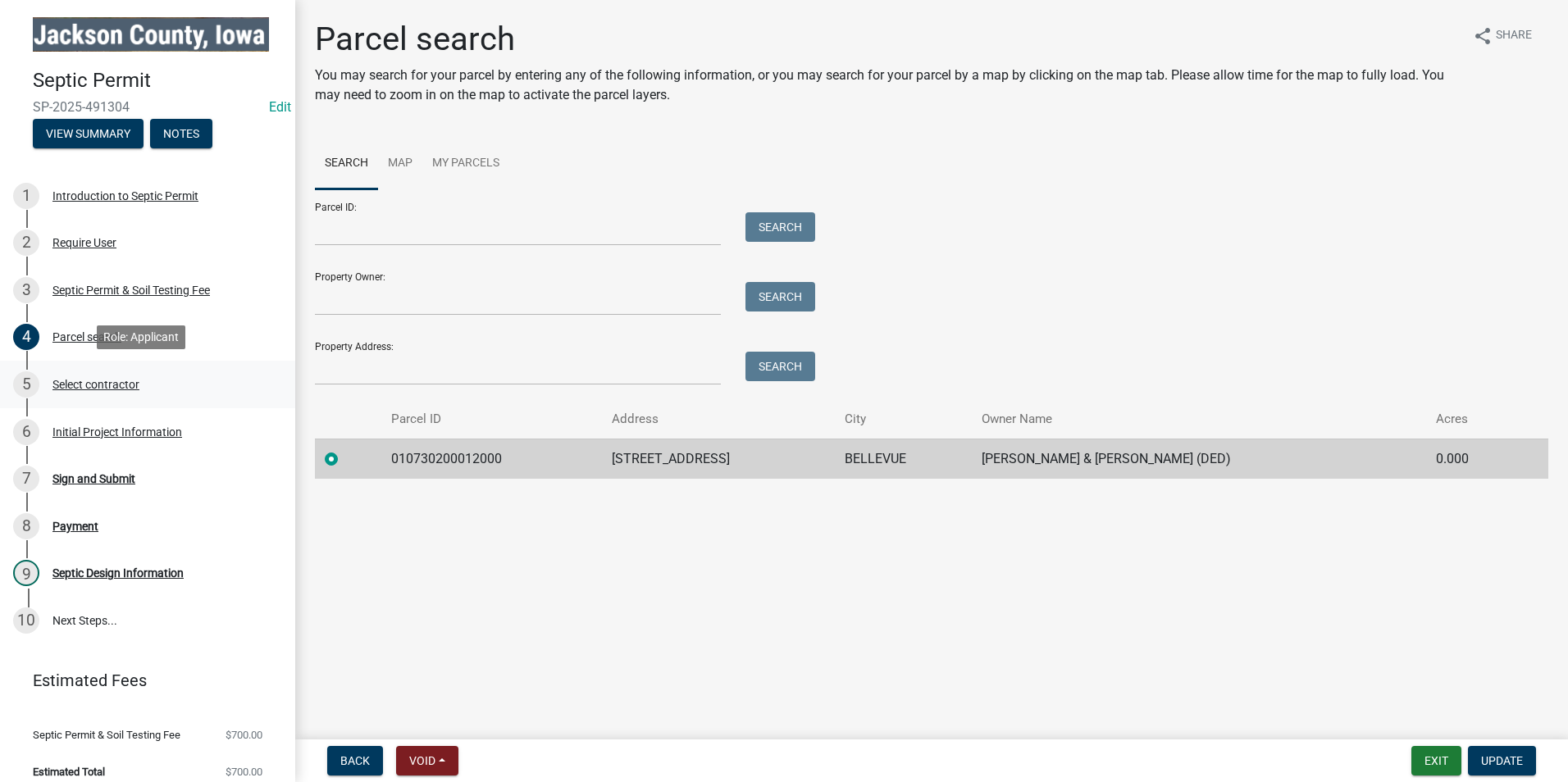
click at [113, 380] on div "Select contractor" at bounding box center [95, 385] width 87 height 11
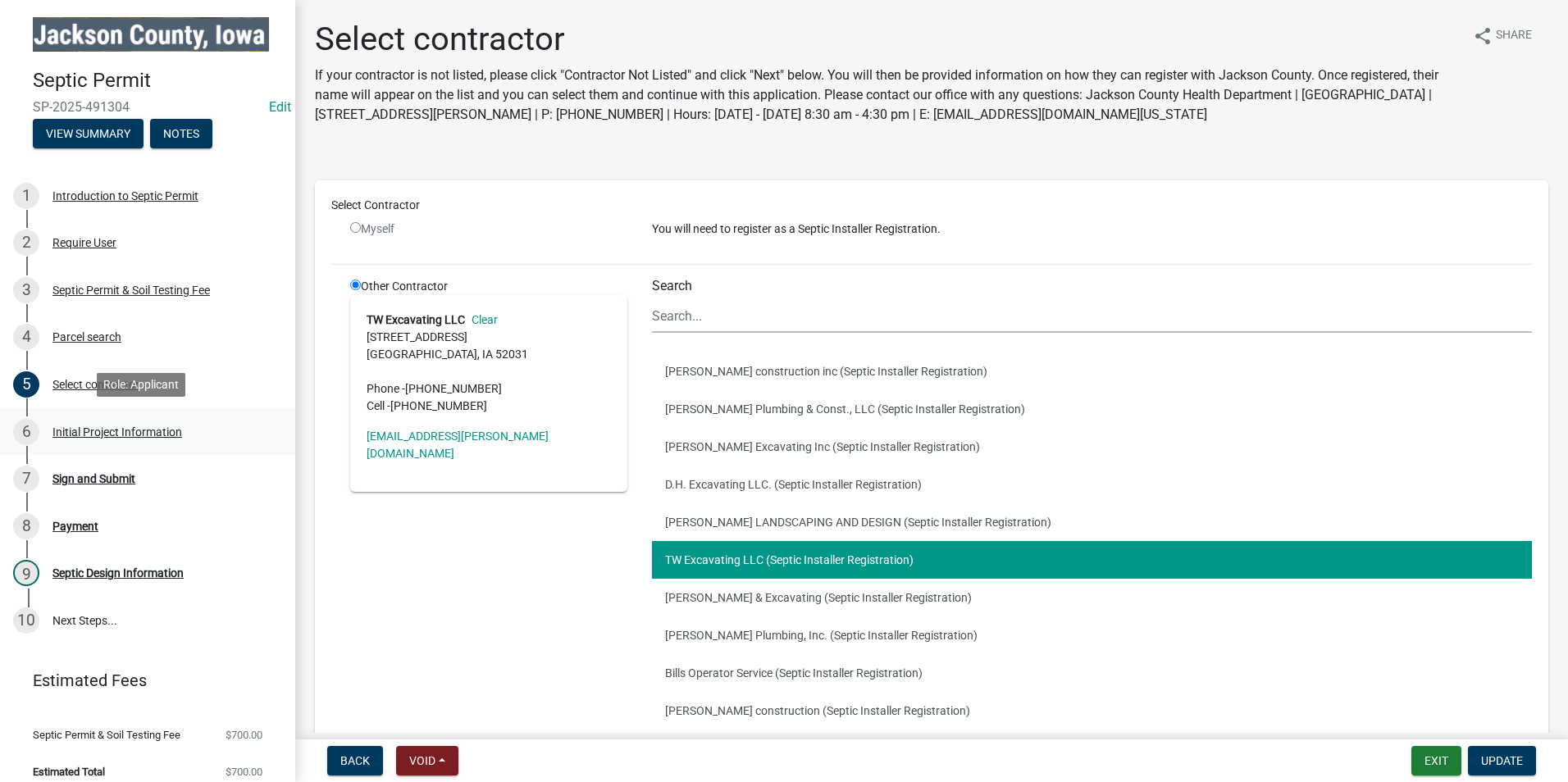
click at [111, 432] on div "Initial Project Information" at bounding box center [117, 433] width 130 height 11
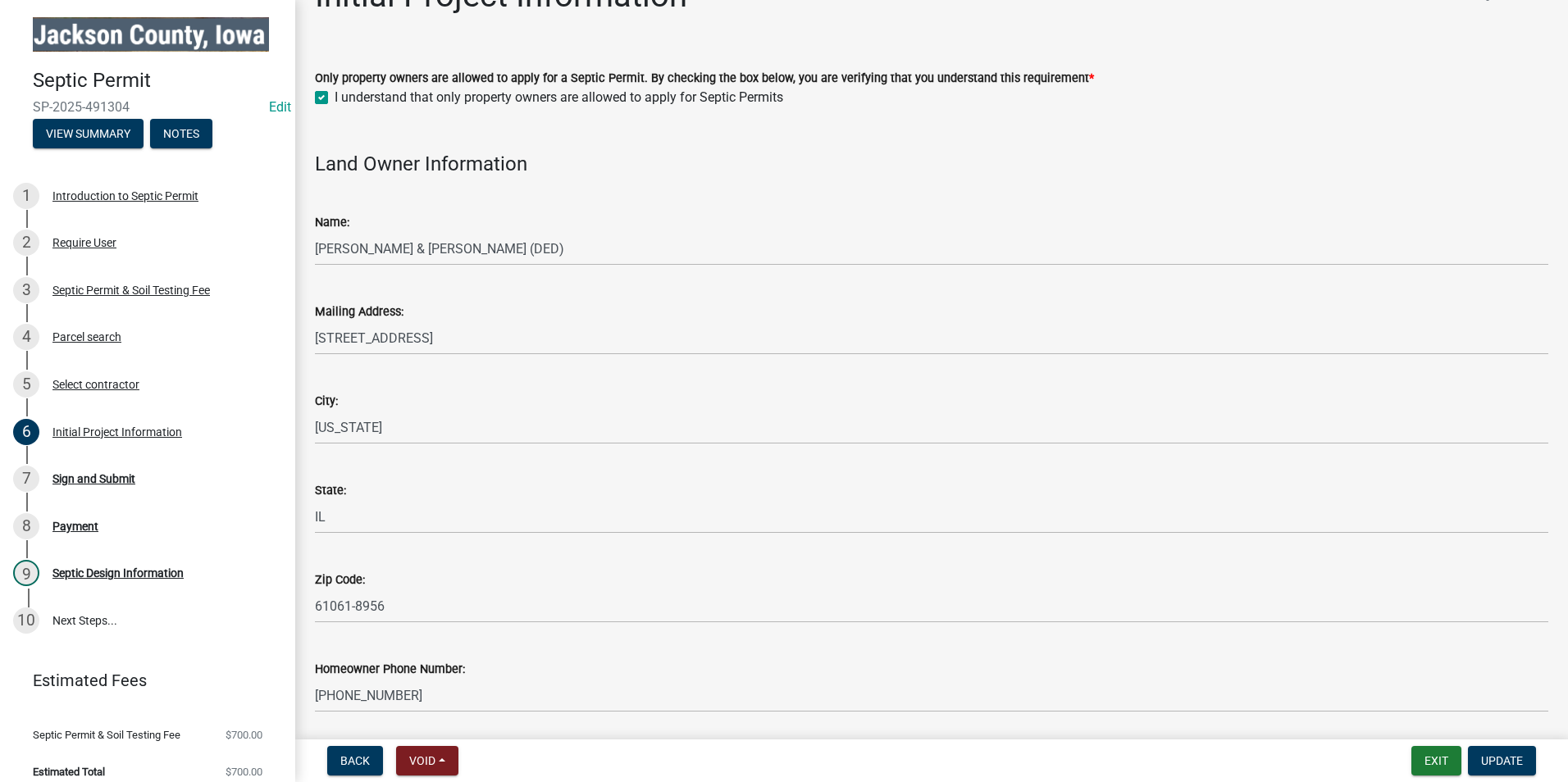
scroll to position [164, 0]
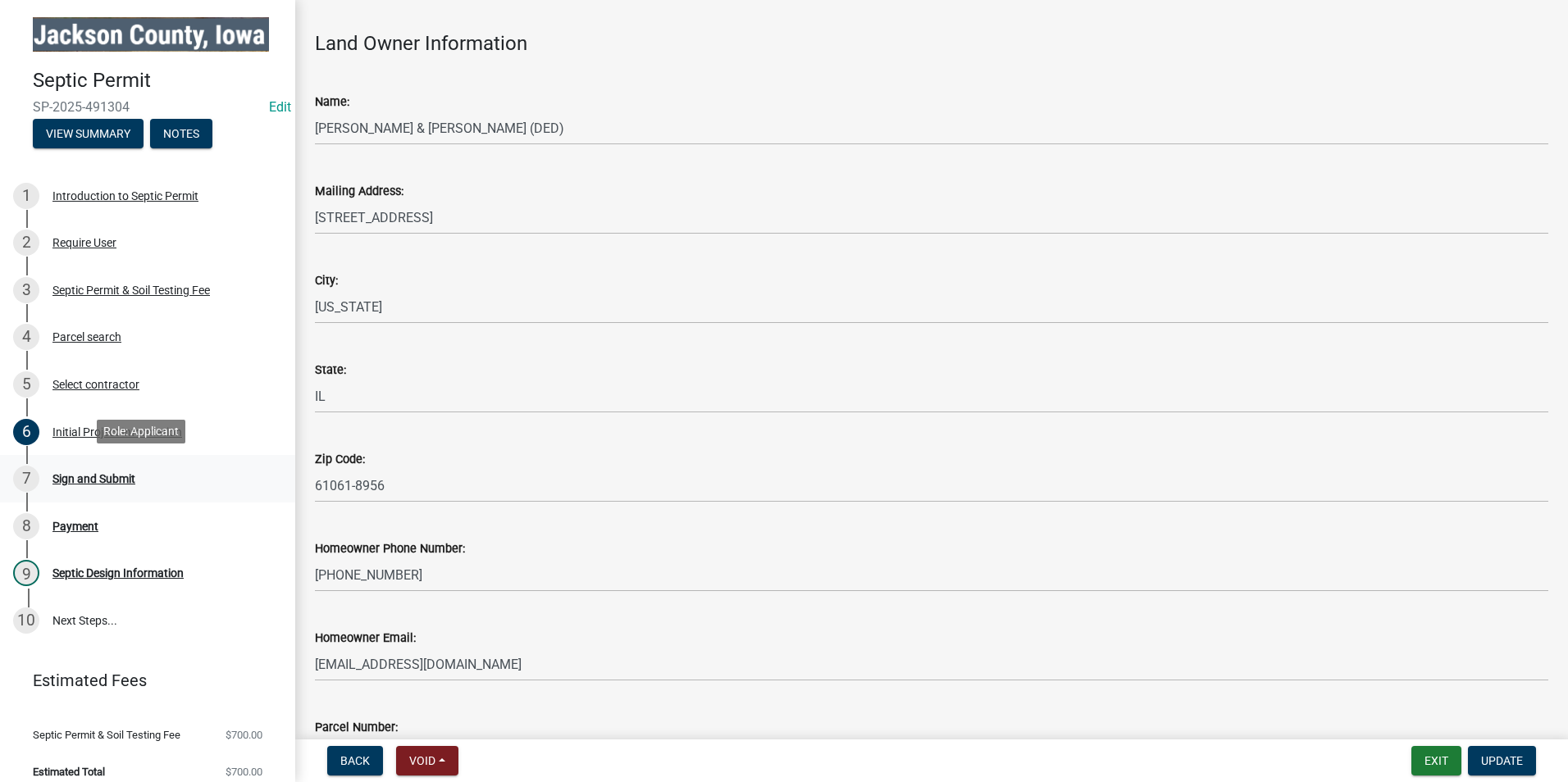
click at [94, 474] on div "Sign and Submit" at bounding box center [94, 479] width 83 height 11
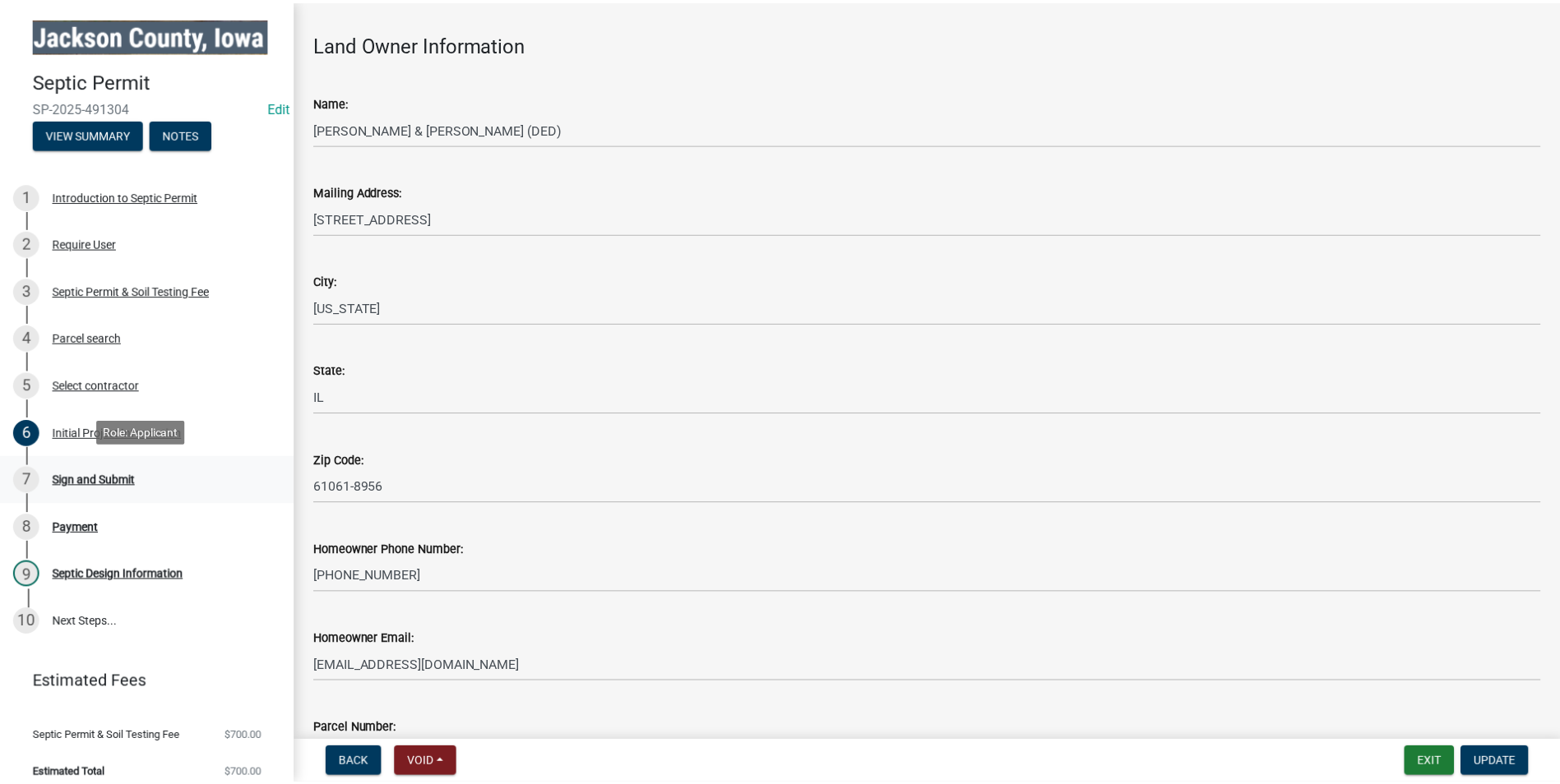
scroll to position [0, 0]
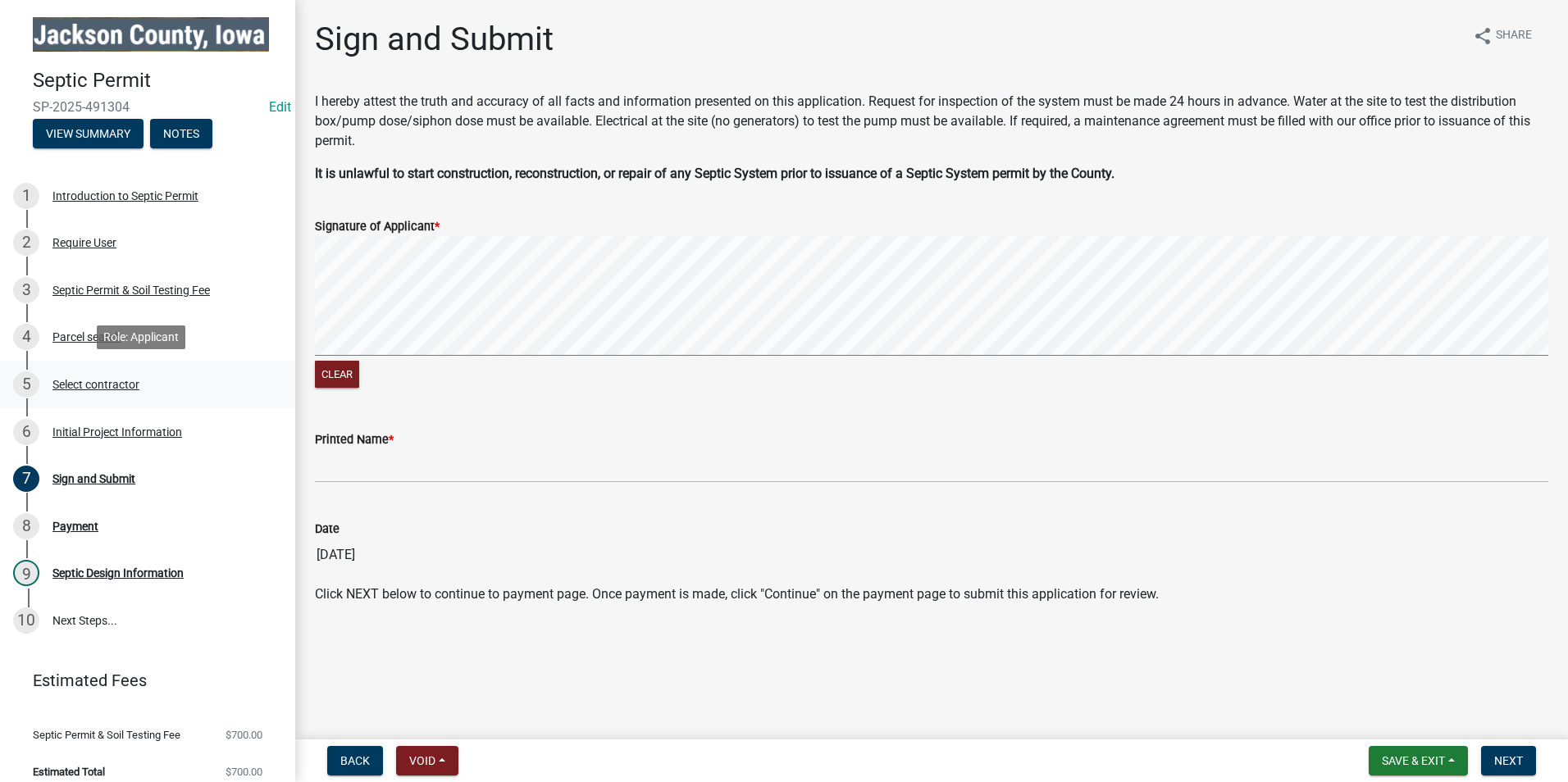
click at [113, 380] on div "Select contractor" at bounding box center [95, 385] width 87 height 11
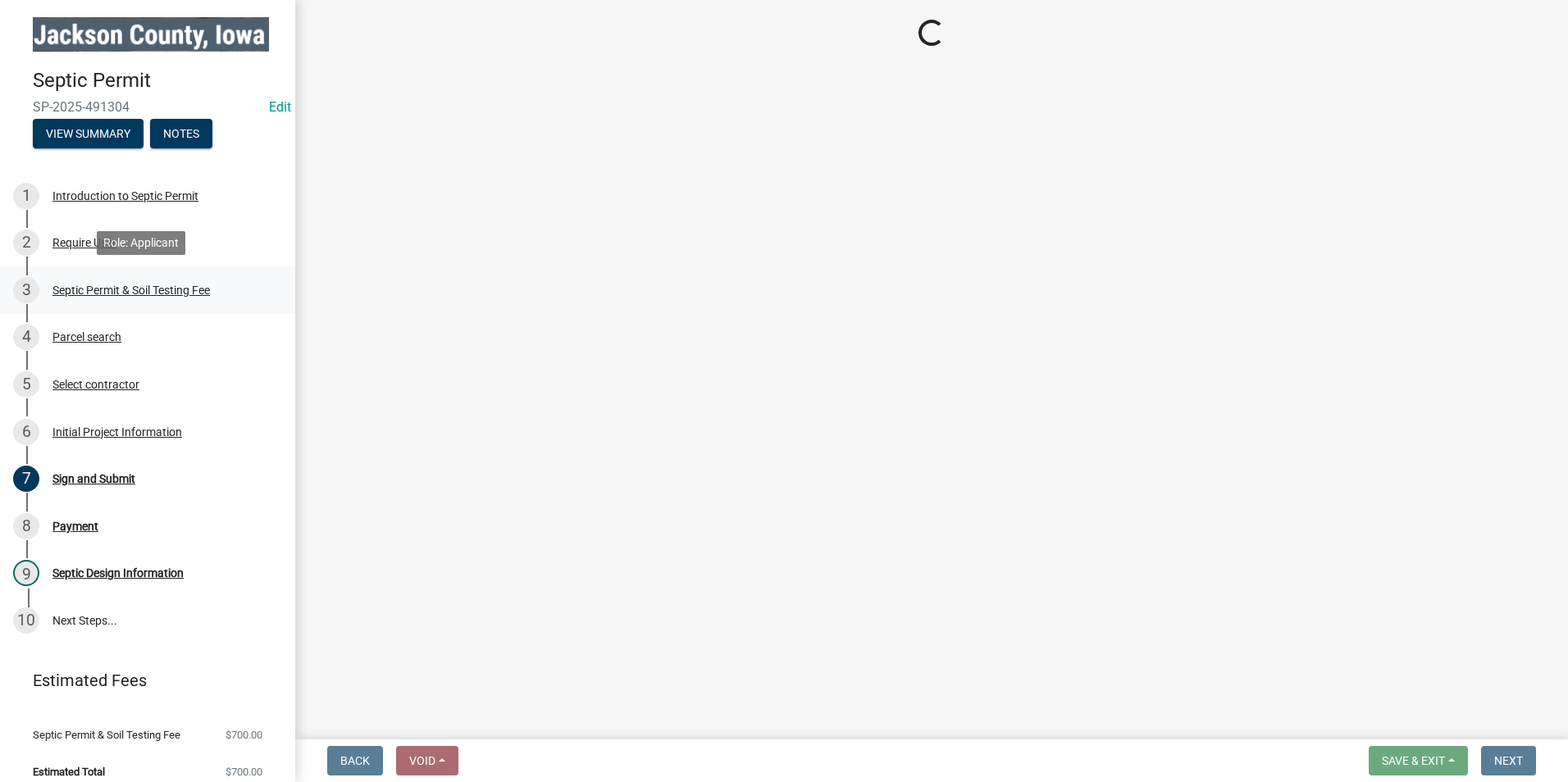
click at [156, 293] on div "Septic Permit & Soil Testing Fee" at bounding box center [131, 290] width 158 height 11
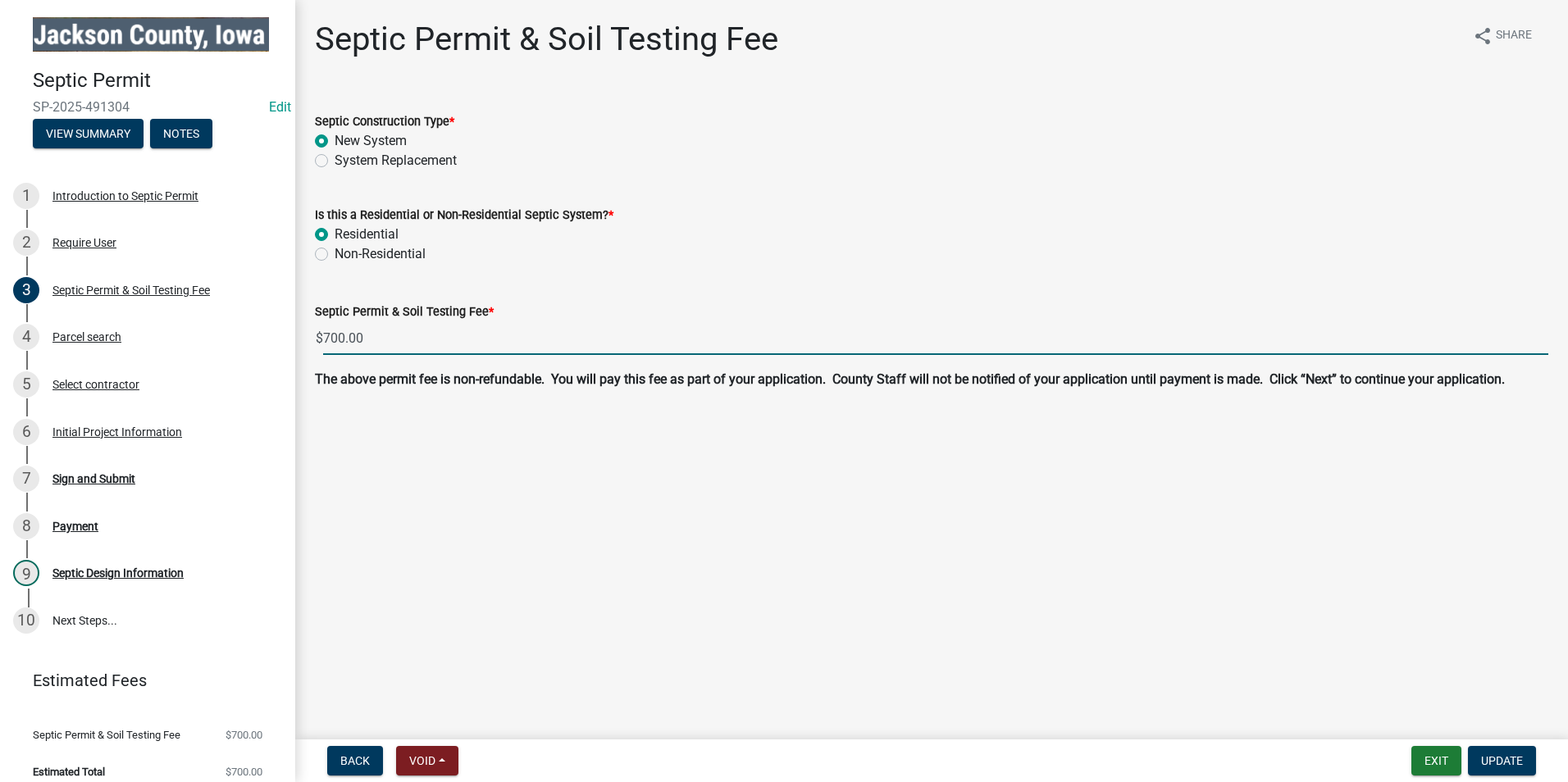
click at [328, 339] on input "700.00" at bounding box center [935, 338] width 1225 height 33
type input "300.00"
click at [1512, 764] on span "Update" at bounding box center [1502, 761] width 42 height 13
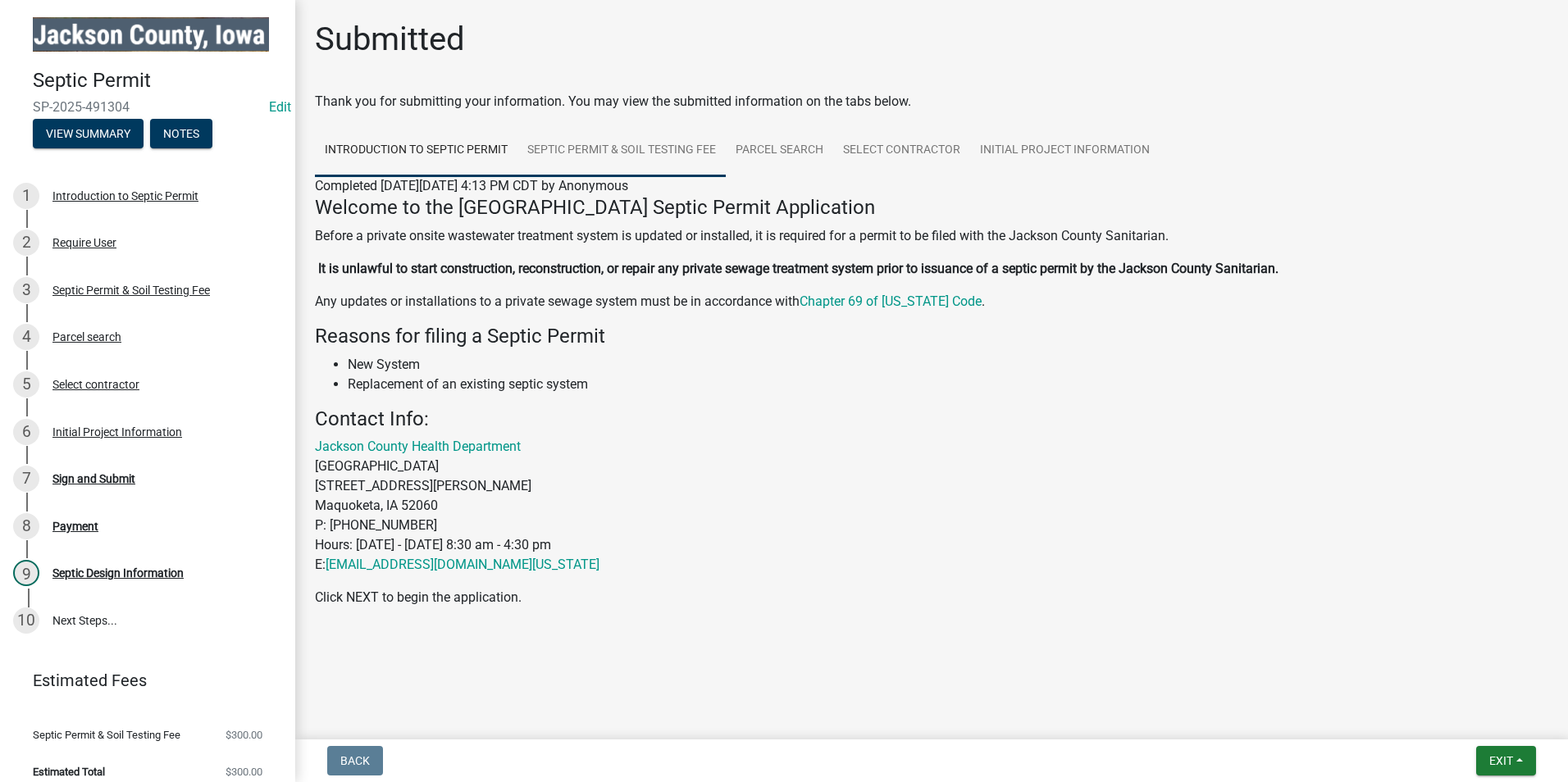
click at [603, 146] on link "Septic Permit & Soil Testing Fee" at bounding box center [622, 151] width 208 height 53
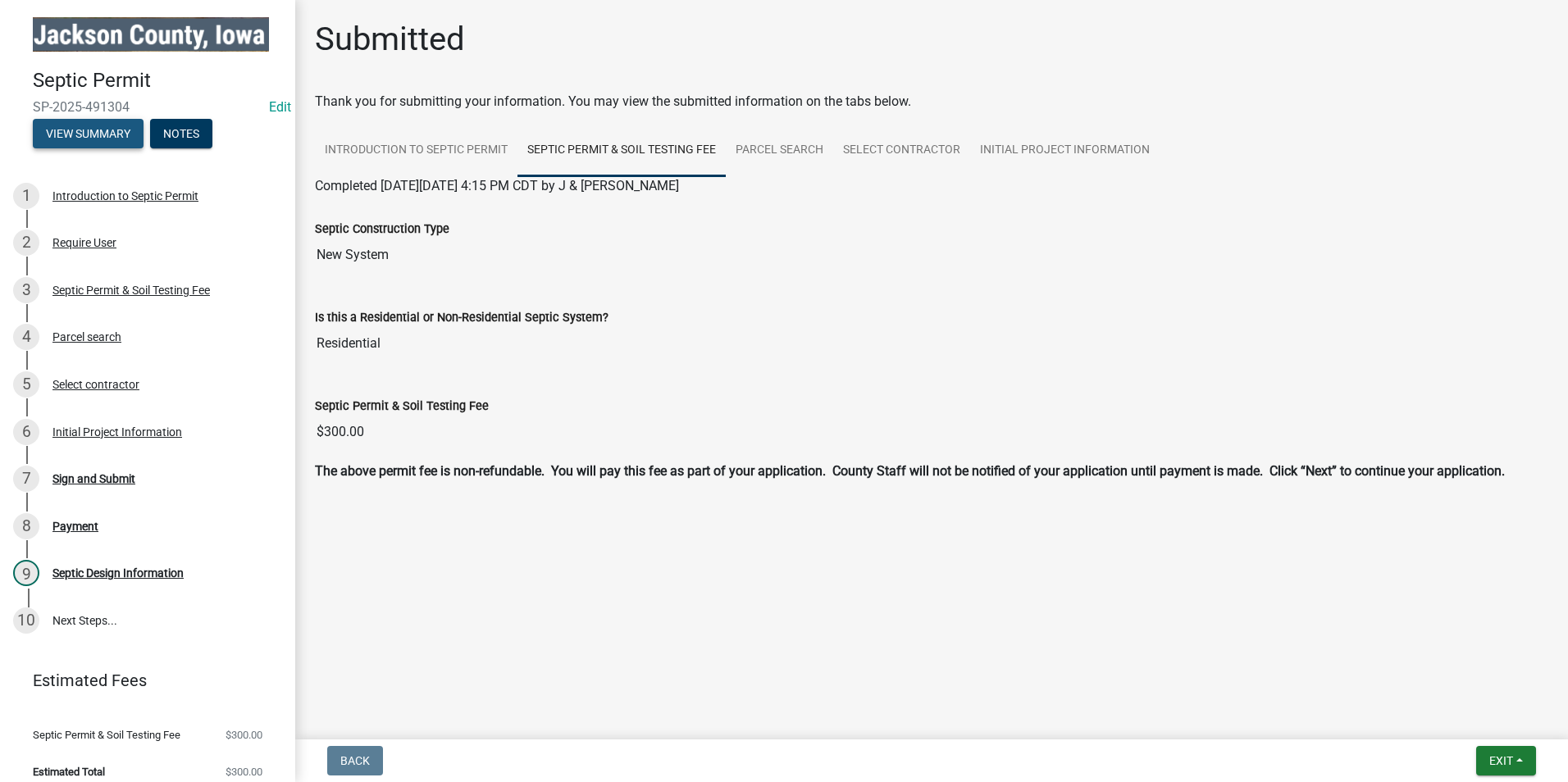
click at [92, 129] on button "View Summary" at bounding box center [88, 134] width 111 height 30
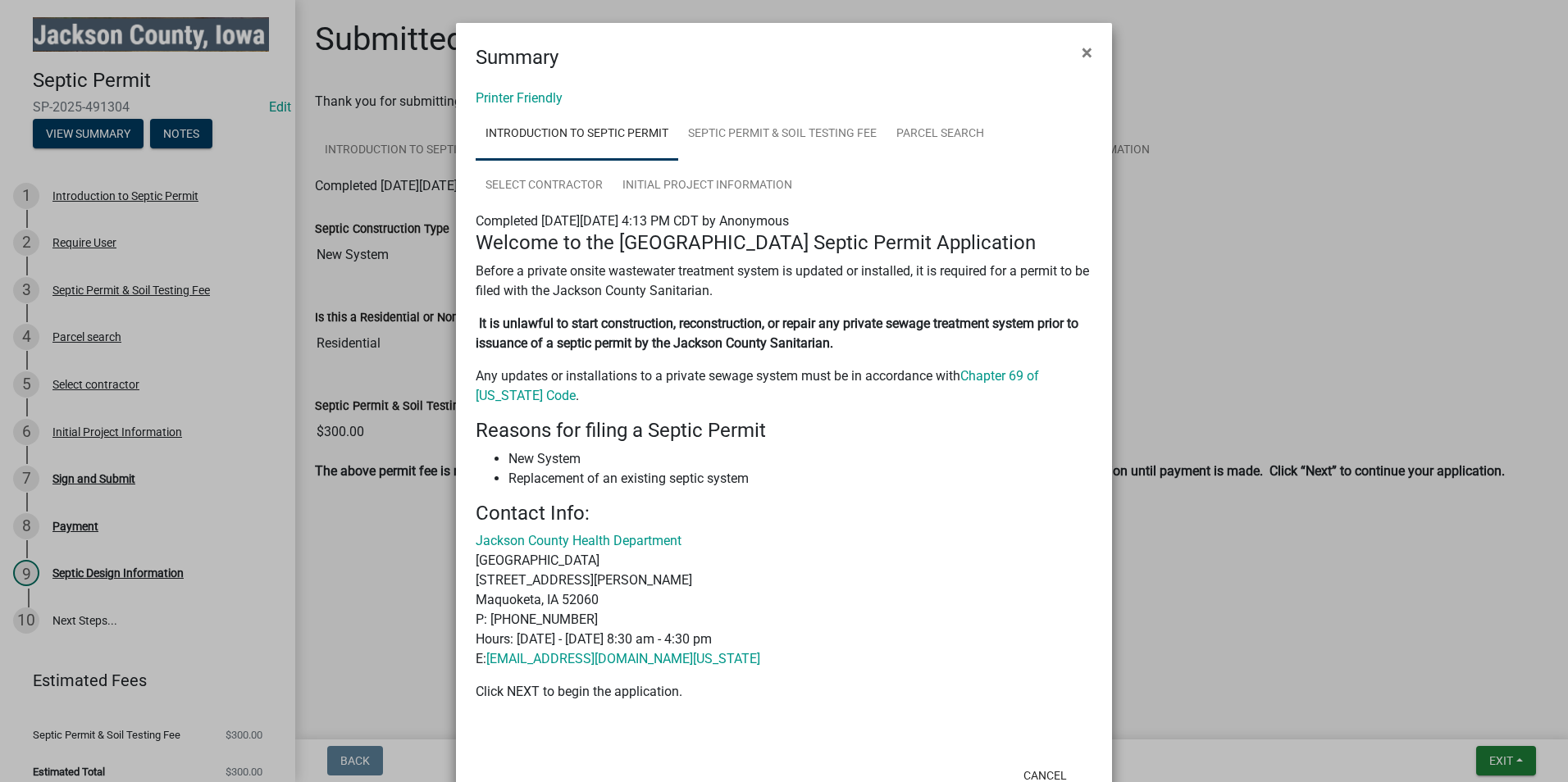
click at [189, 131] on ngb-modal-window "Summary × Printer Friendly Introduction to Septic Permit Septic Permit & Soil T…" at bounding box center [784, 391] width 1568 height 782
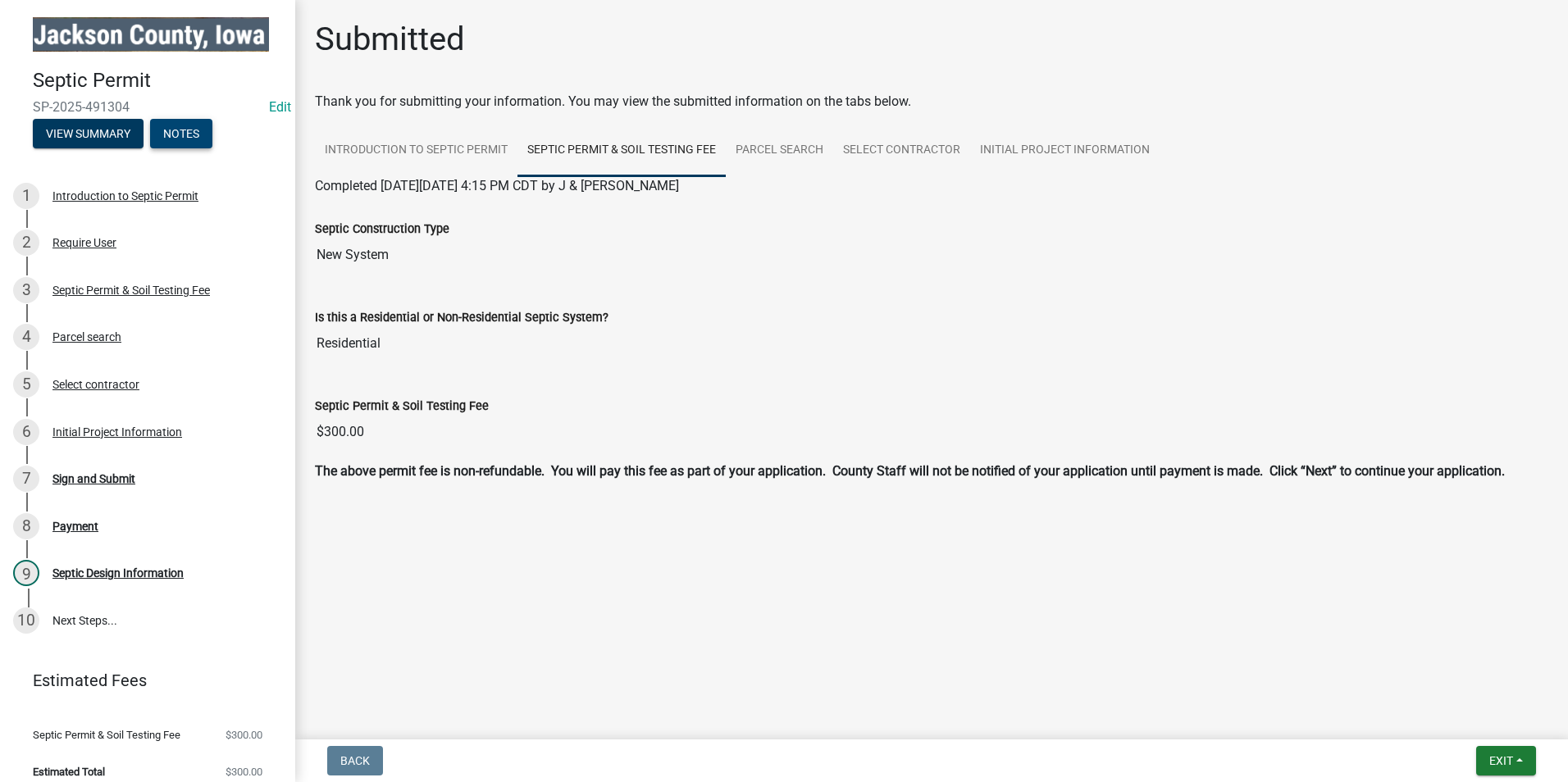
click at [189, 131] on button "Notes" at bounding box center [180, 134] width 62 height 30
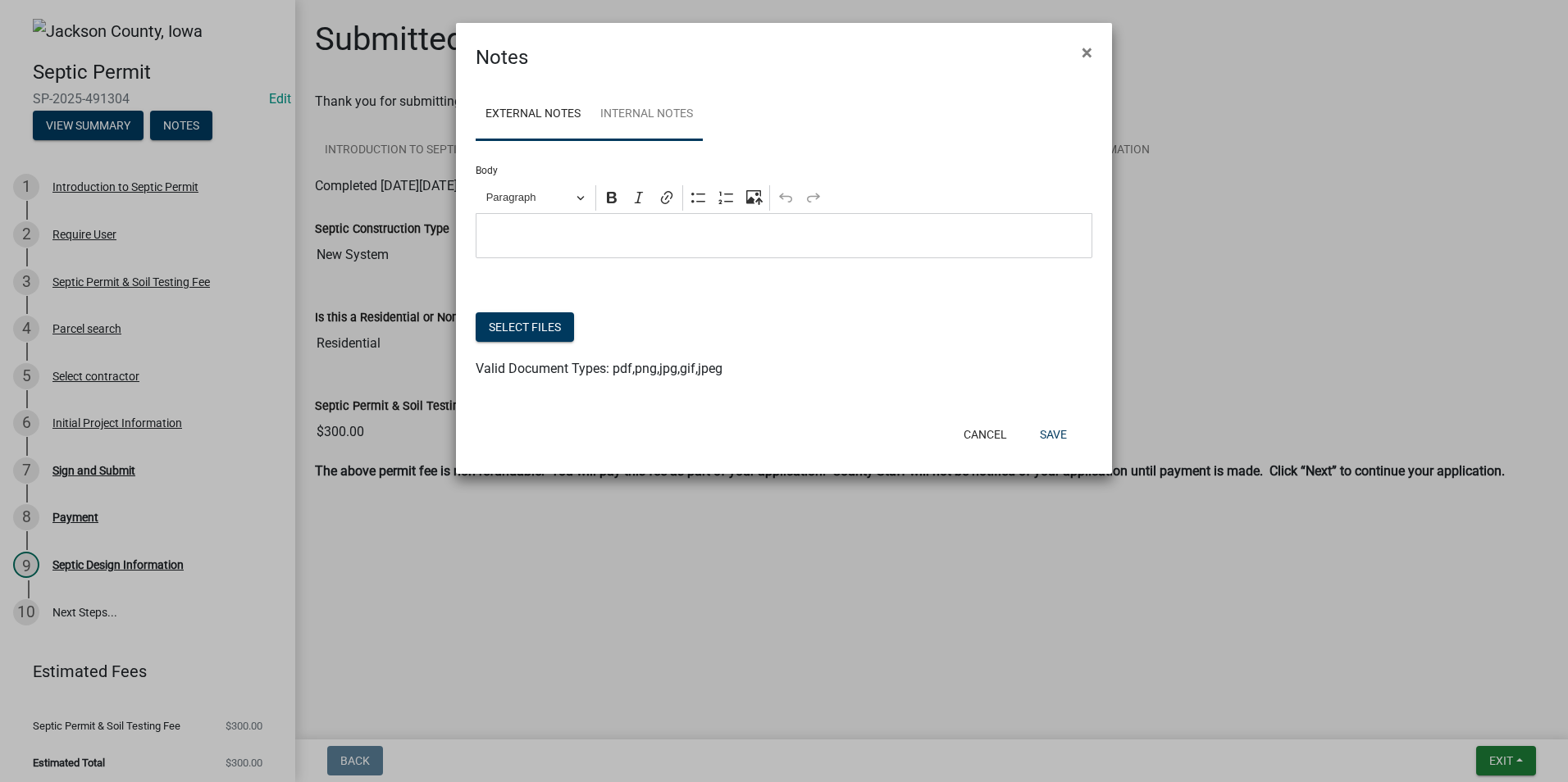
click at [629, 107] on link "Internal Notes" at bounding box center [646, 115] width 113 height 53
click at [558, 235] on p "Editor editing area: main. Press Alt+0 for help." at bounding box center [785, 236] width 600 height 20
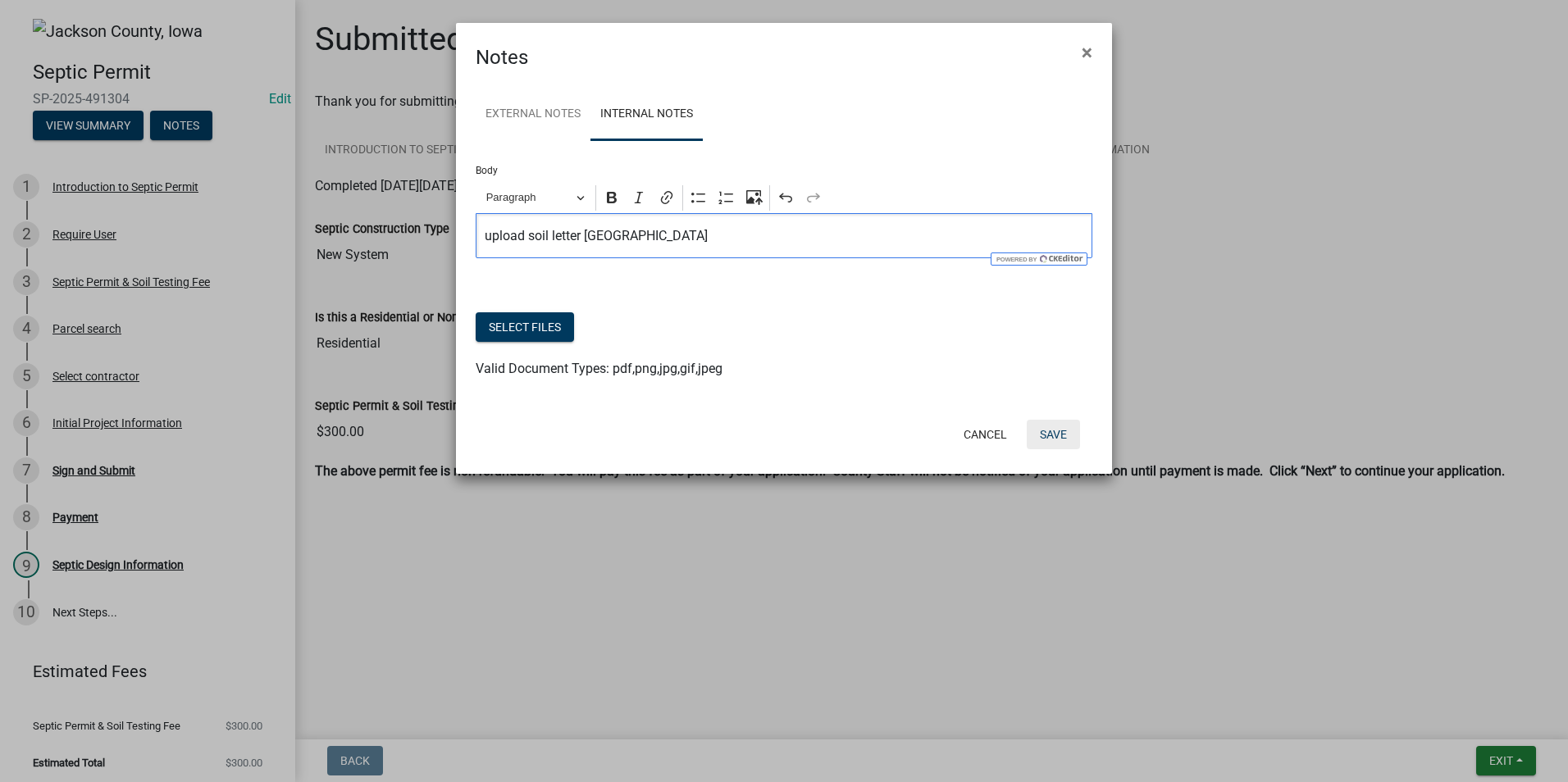
click at [1054, 433] on button "Save" at bounding box center [1053, 434] width 53 height 30
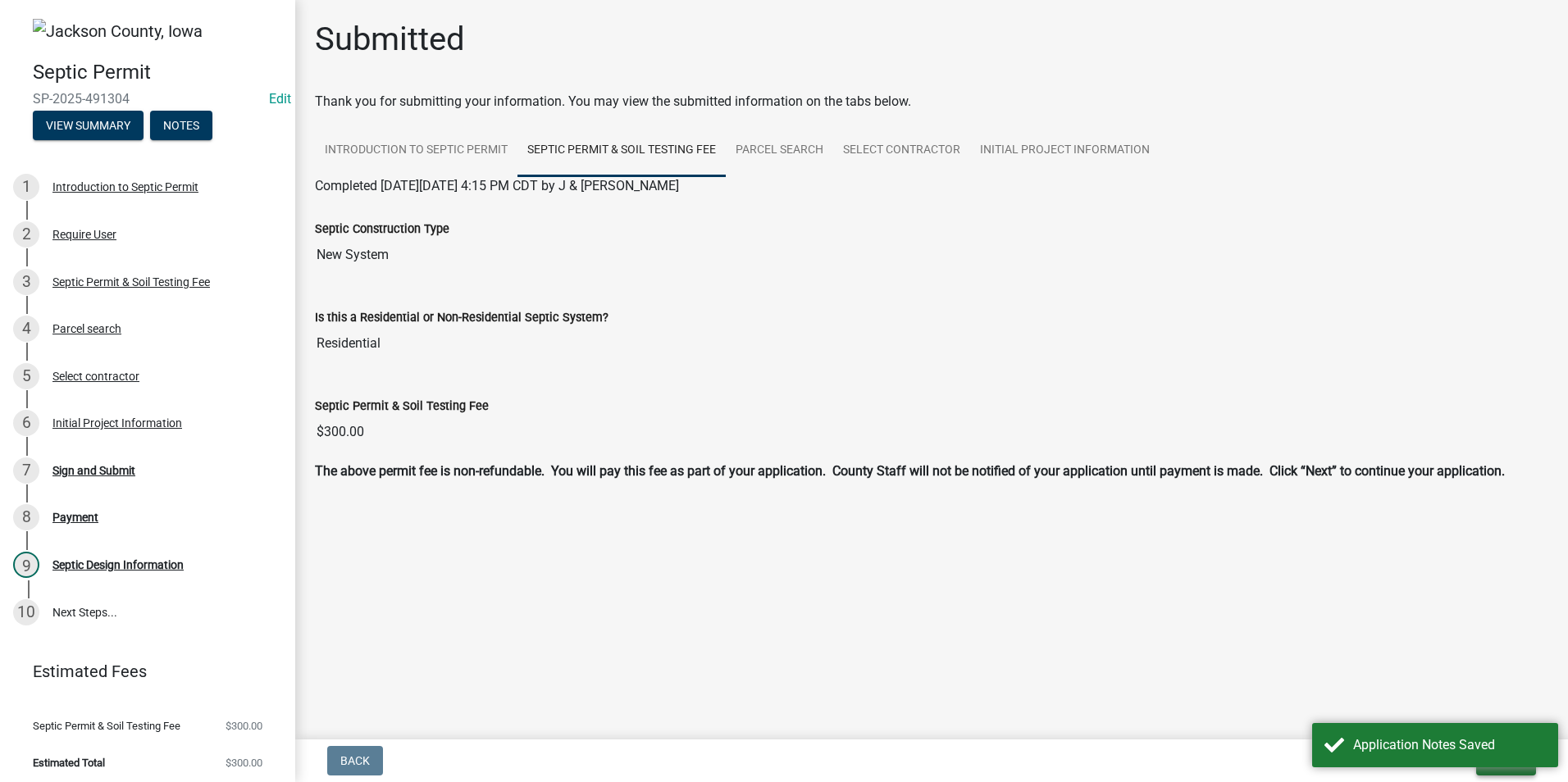
click at [1496, 771] on button "Exit" at bounding box center [1506, 760] width 60 height 30
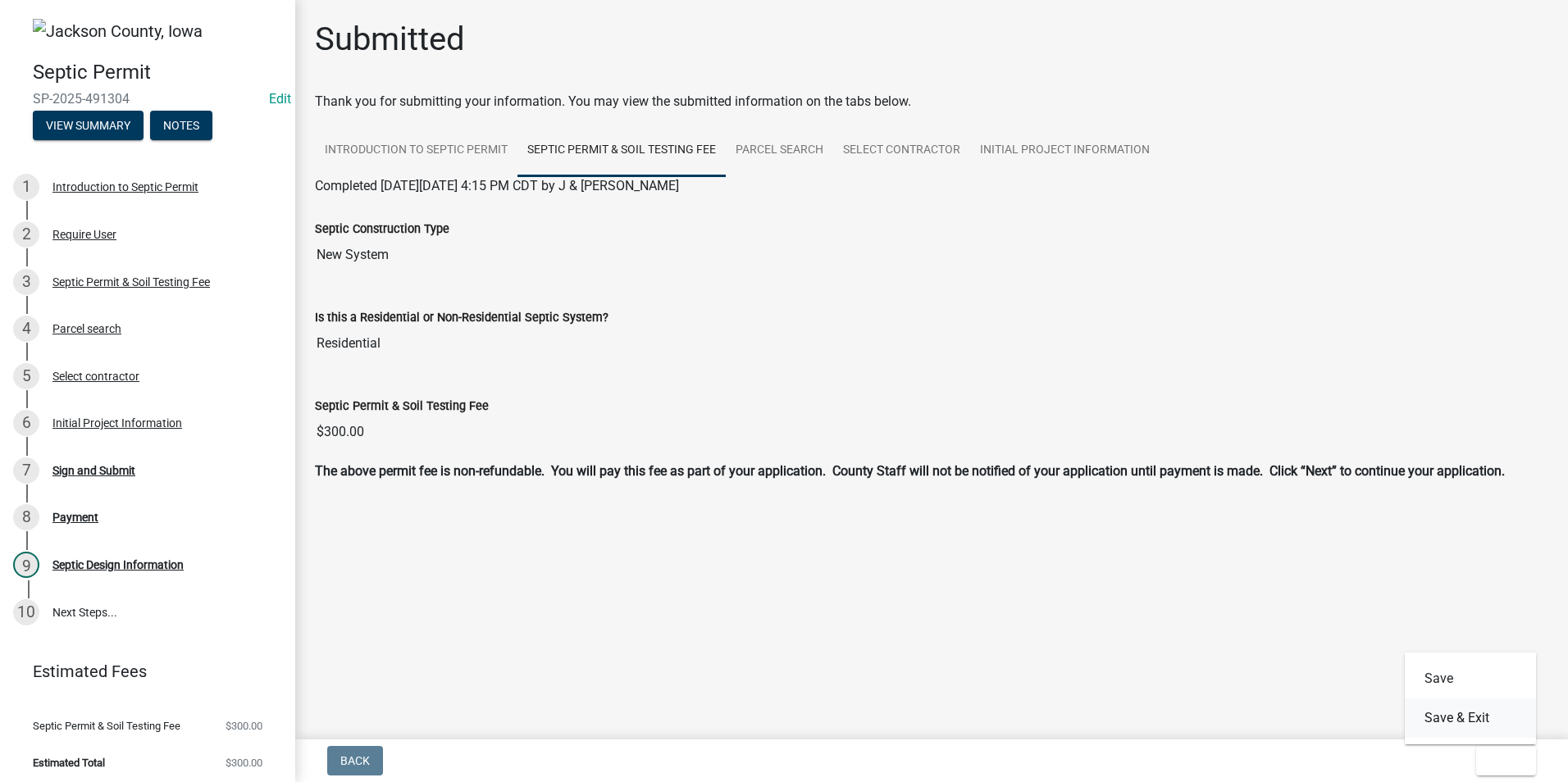
click at [1455, 723] on button "Save & Exit" at bounding box center [1470, 718] width 131 height 39
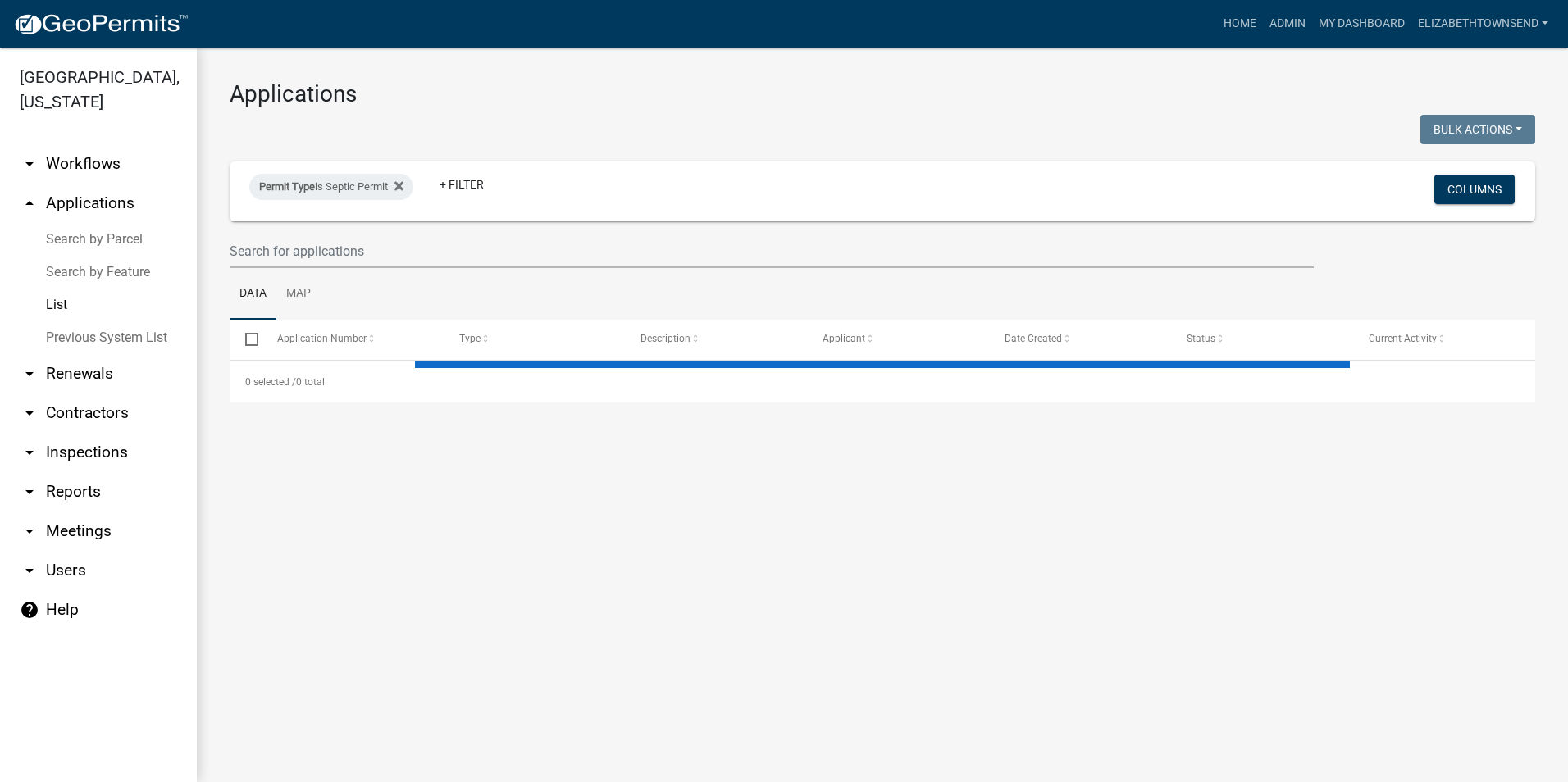
select select "3: 100"
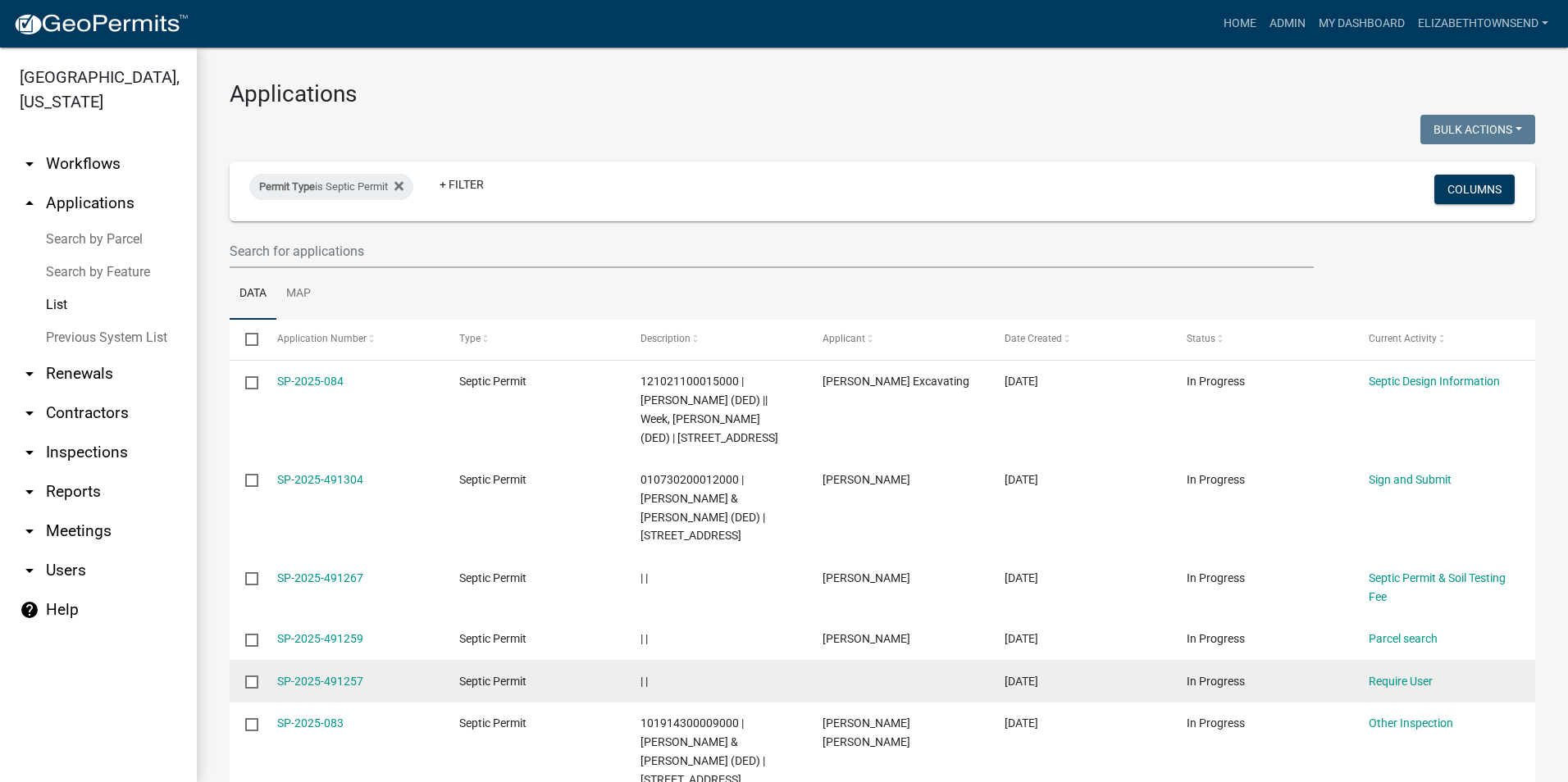
click at [249, 676] on input "checkbox" at bounding box center [250, 681] width 11 height 11
checkbox input "true"
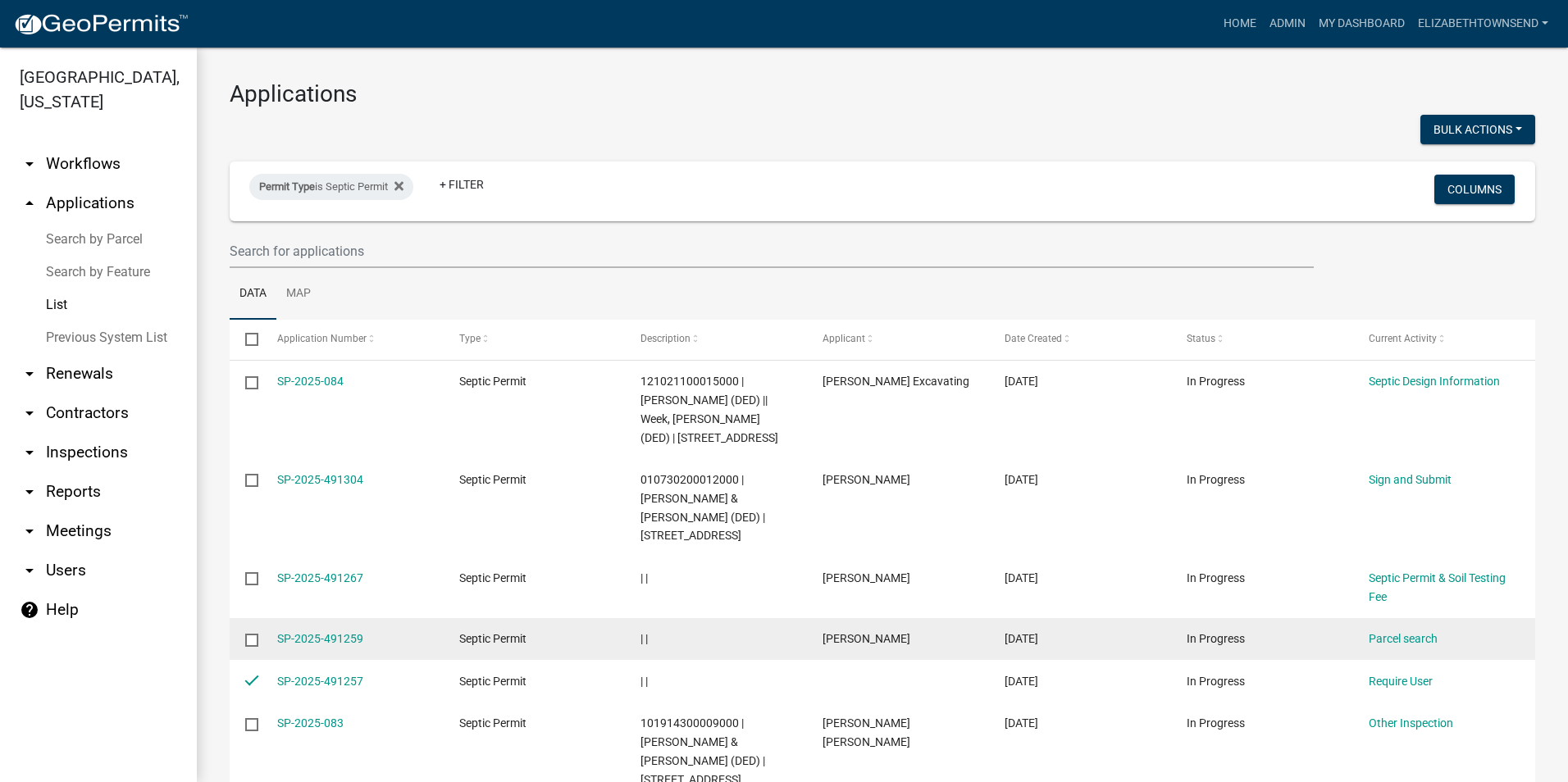
click at [249, 634] on input "checkbox" at bounding box center [250, 639] width 11 height 11
checkbox input "true"
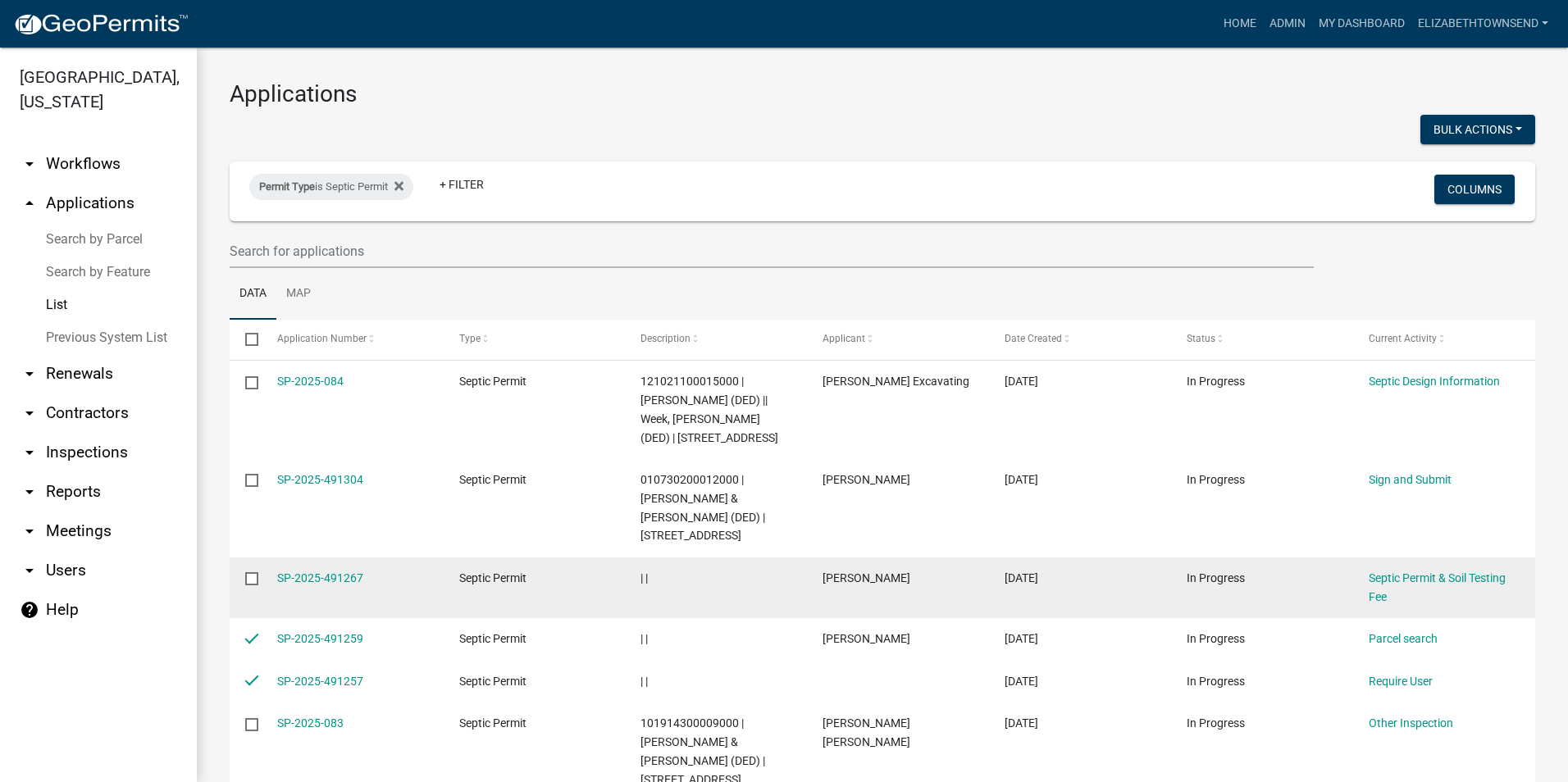
click at [249, 572] on input "checkbox" at bounding box center [250, 577] width 11 height 11
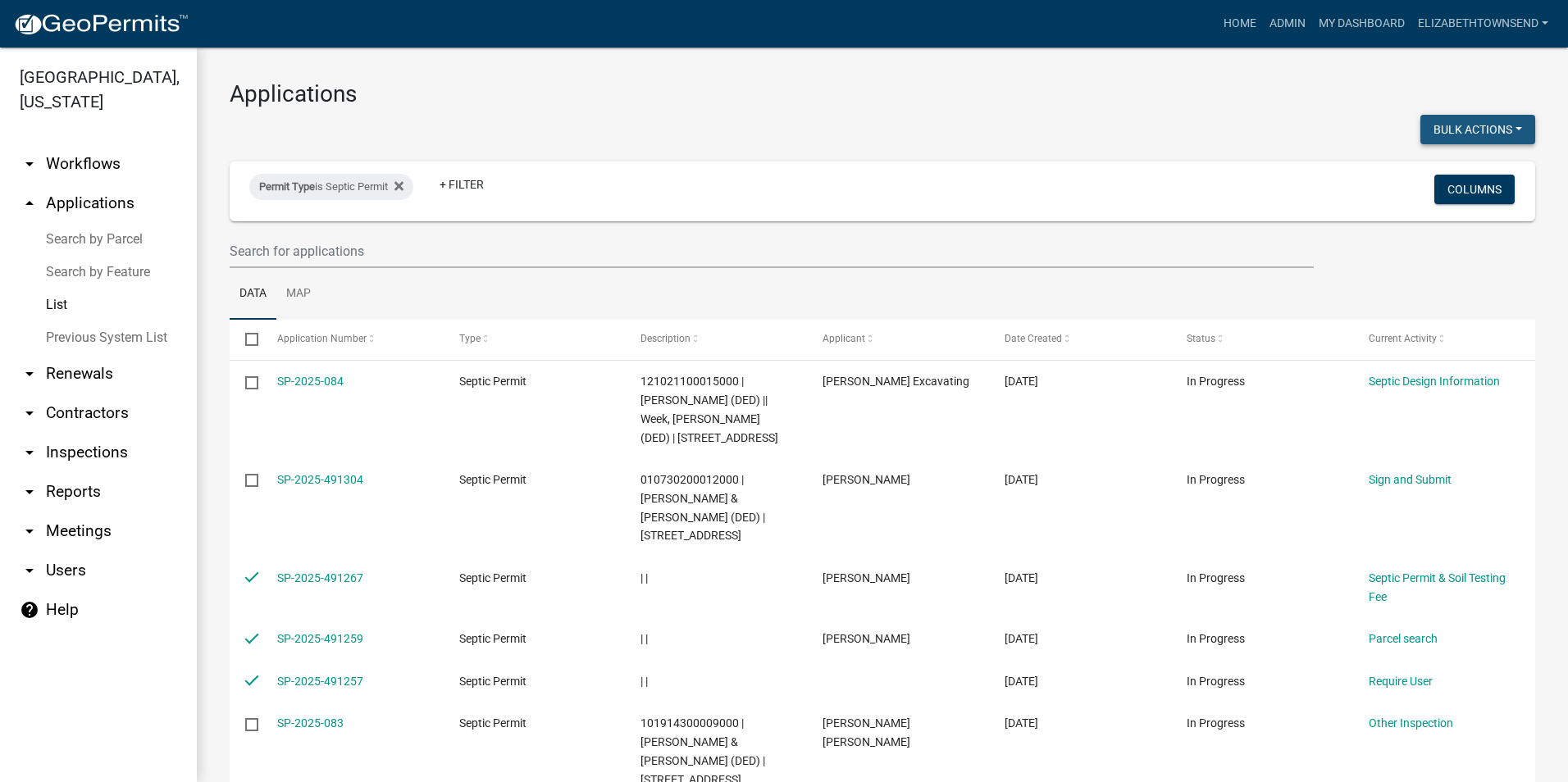
click at [1487, 134] on button "Bulk Actions" at bounding box center [1477, 129] width 115 height 30
click at [1434, 180] on button "Void" at bounding box center [1469, 172] width 131 height 39
checkbox input "false"
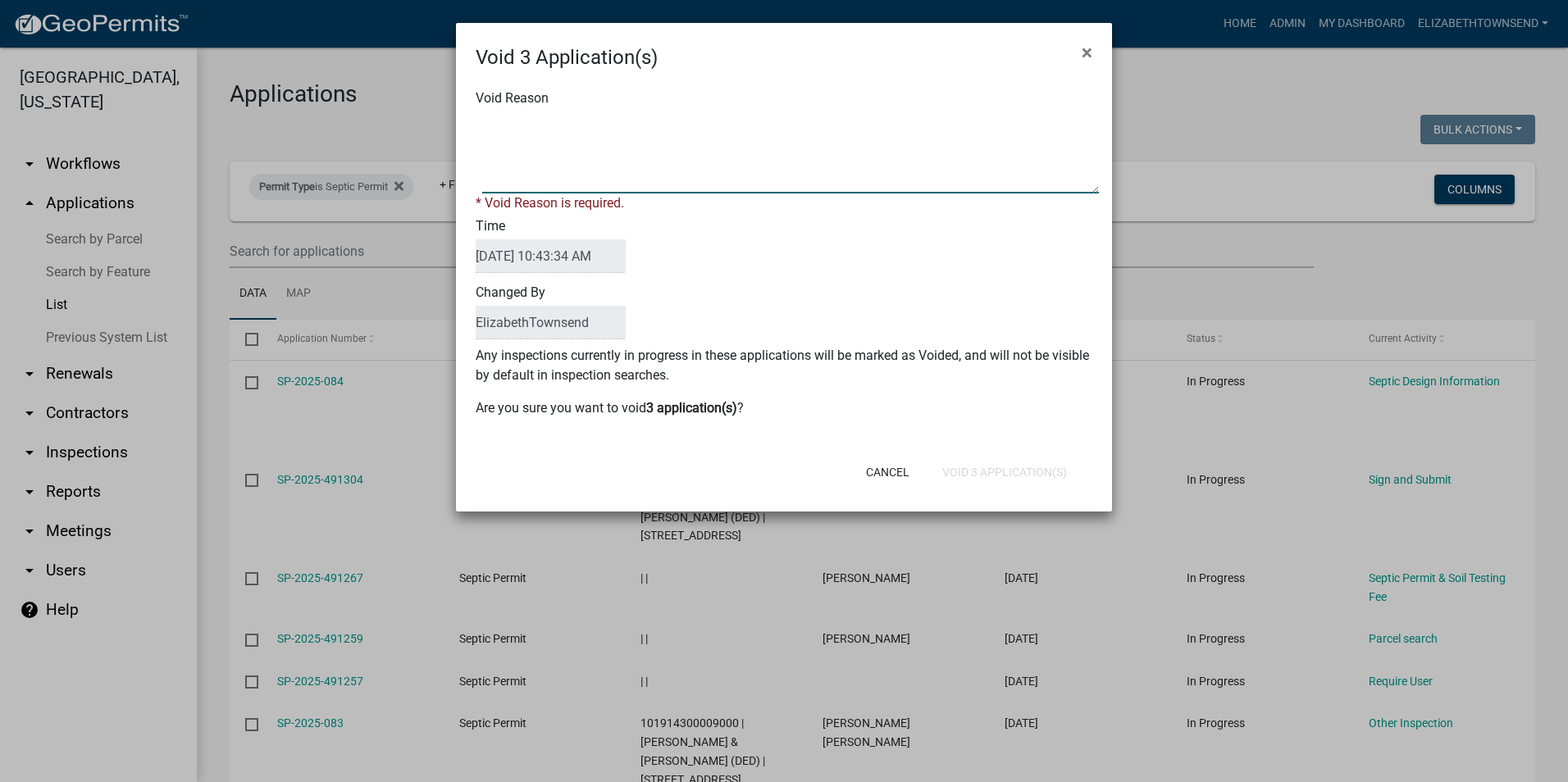
click at [638, 151] on textarea "Void Reason" at bounding box center [791, 153] width 617 height 82
type textarea "duplicates"
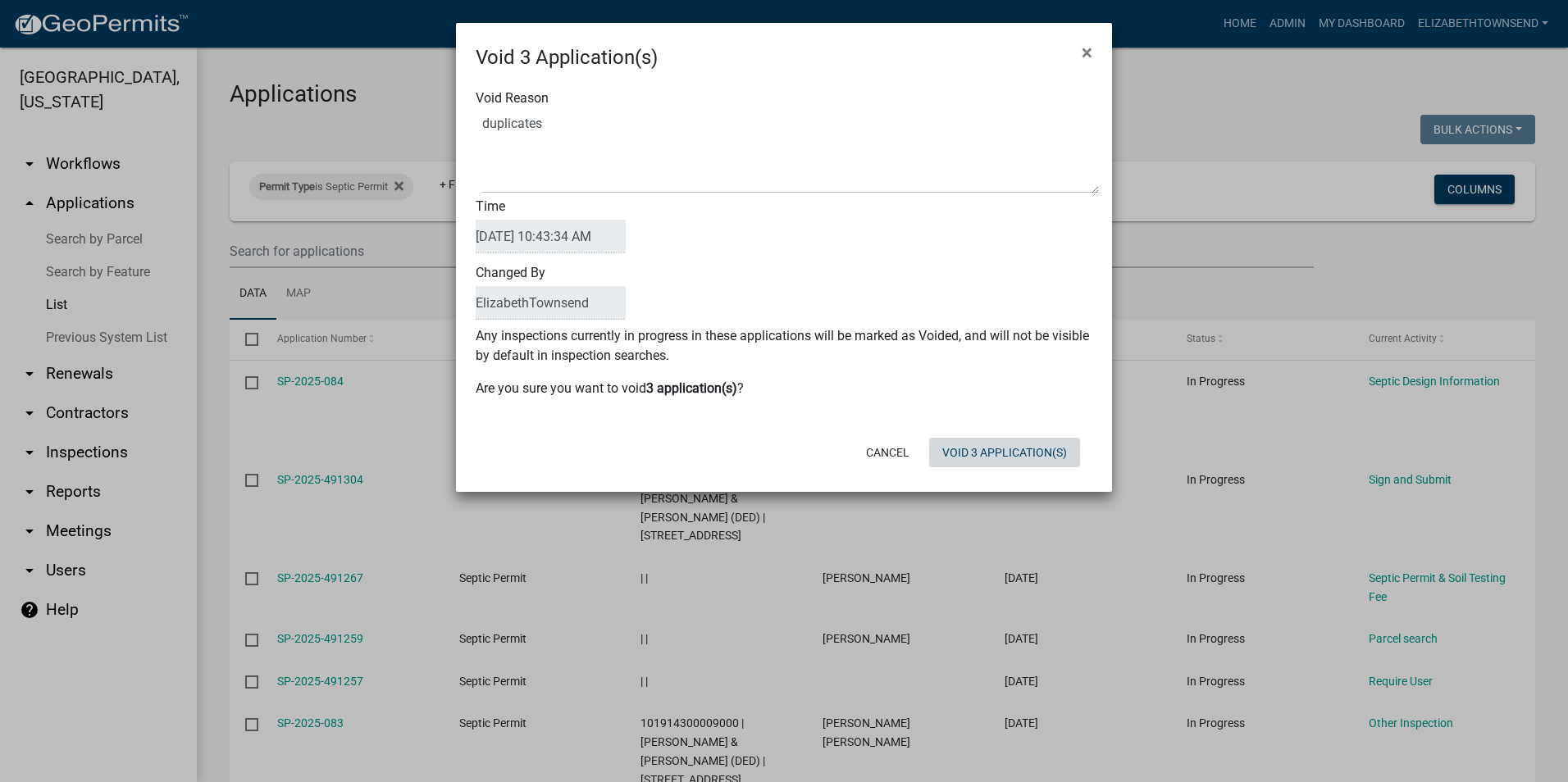
click at [972, 469] on div "Cancel Void 3 Application(s)" at bounding box center [890, 453] width 404 height 43
click at [987, 451] on button "Void 3 Application(s)" at bounding box center [1005, 453] width 151 height 30
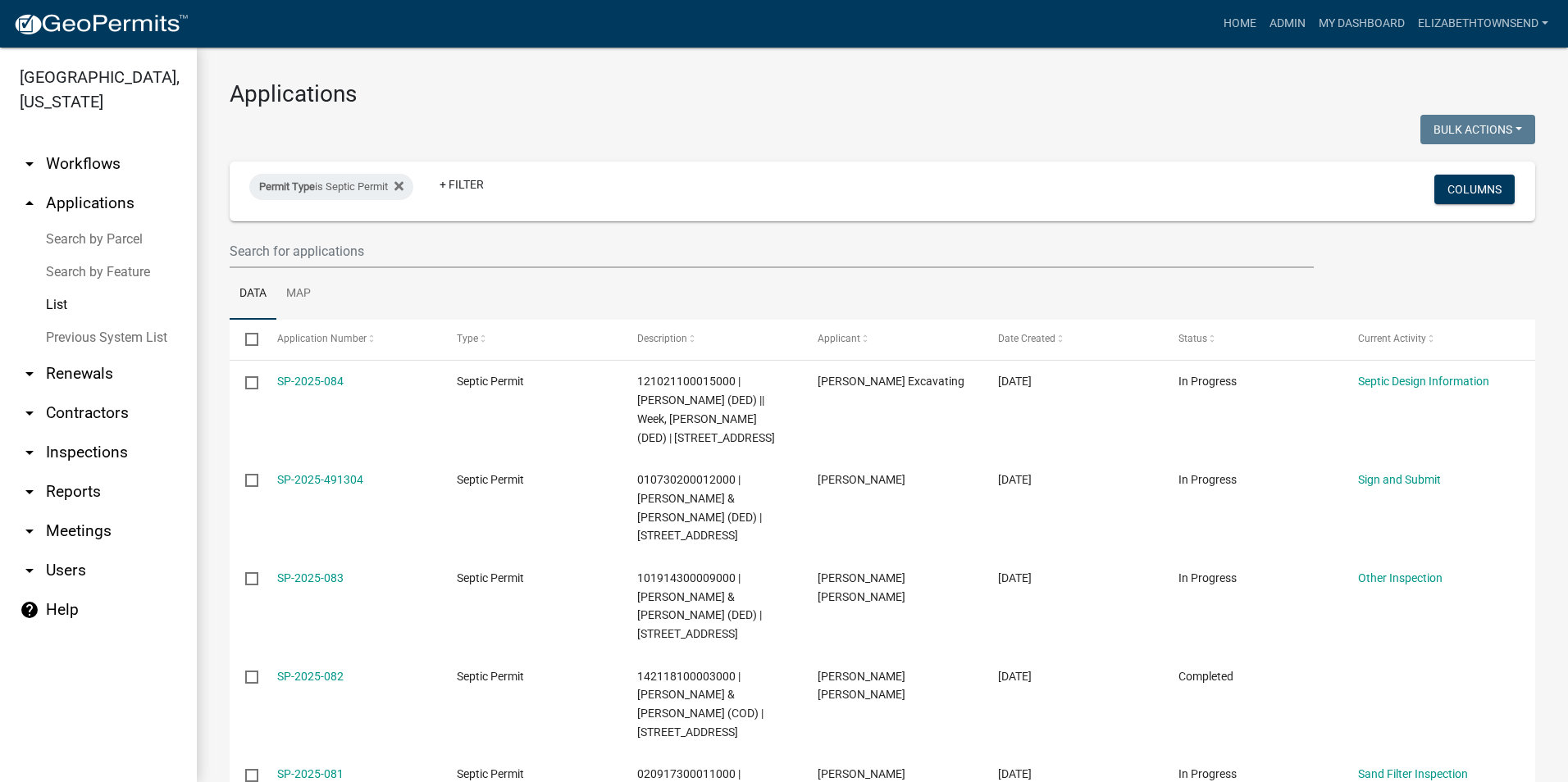
click at [987, 459] on datatable-body-cell "10/11/2025" at bounding box center [1072, 508] width 180 height 98
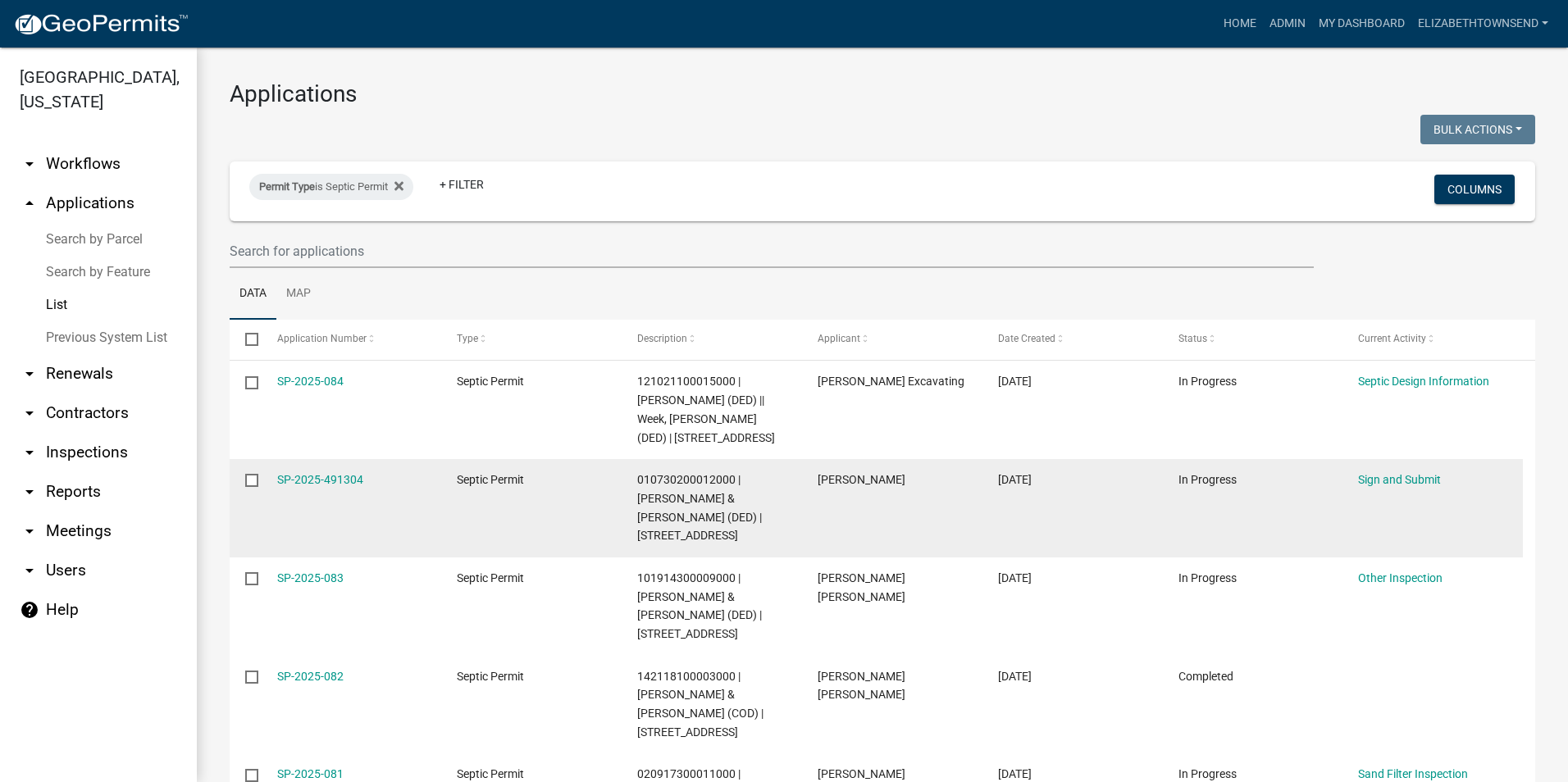
click at [977, 459] on datatable-body-cell "James Wrasse" at bounding box center [892, 508] width 180 height 98
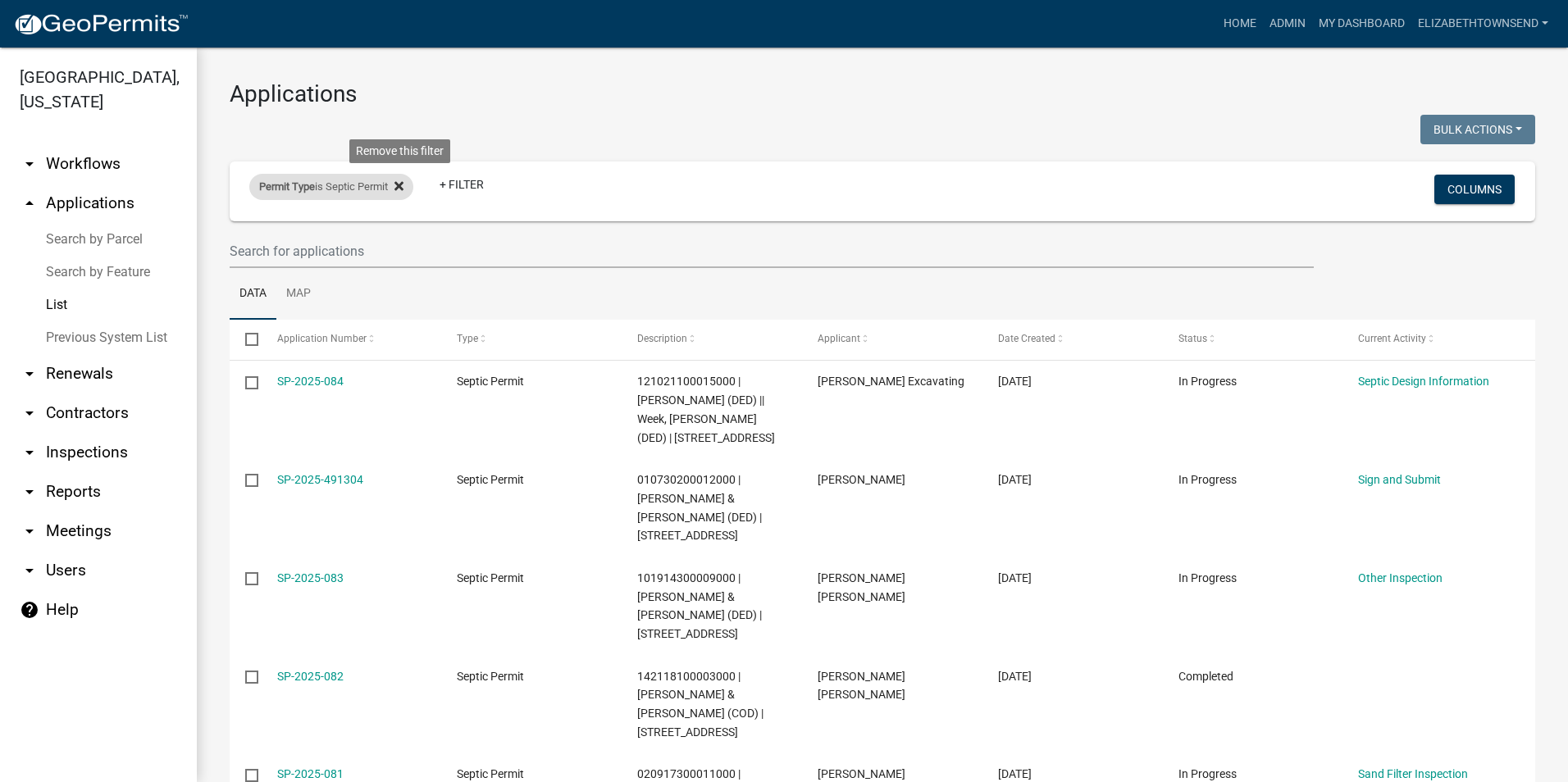
click at [402, 185] on icon at bounding box center [398, 185] width 9 height 9
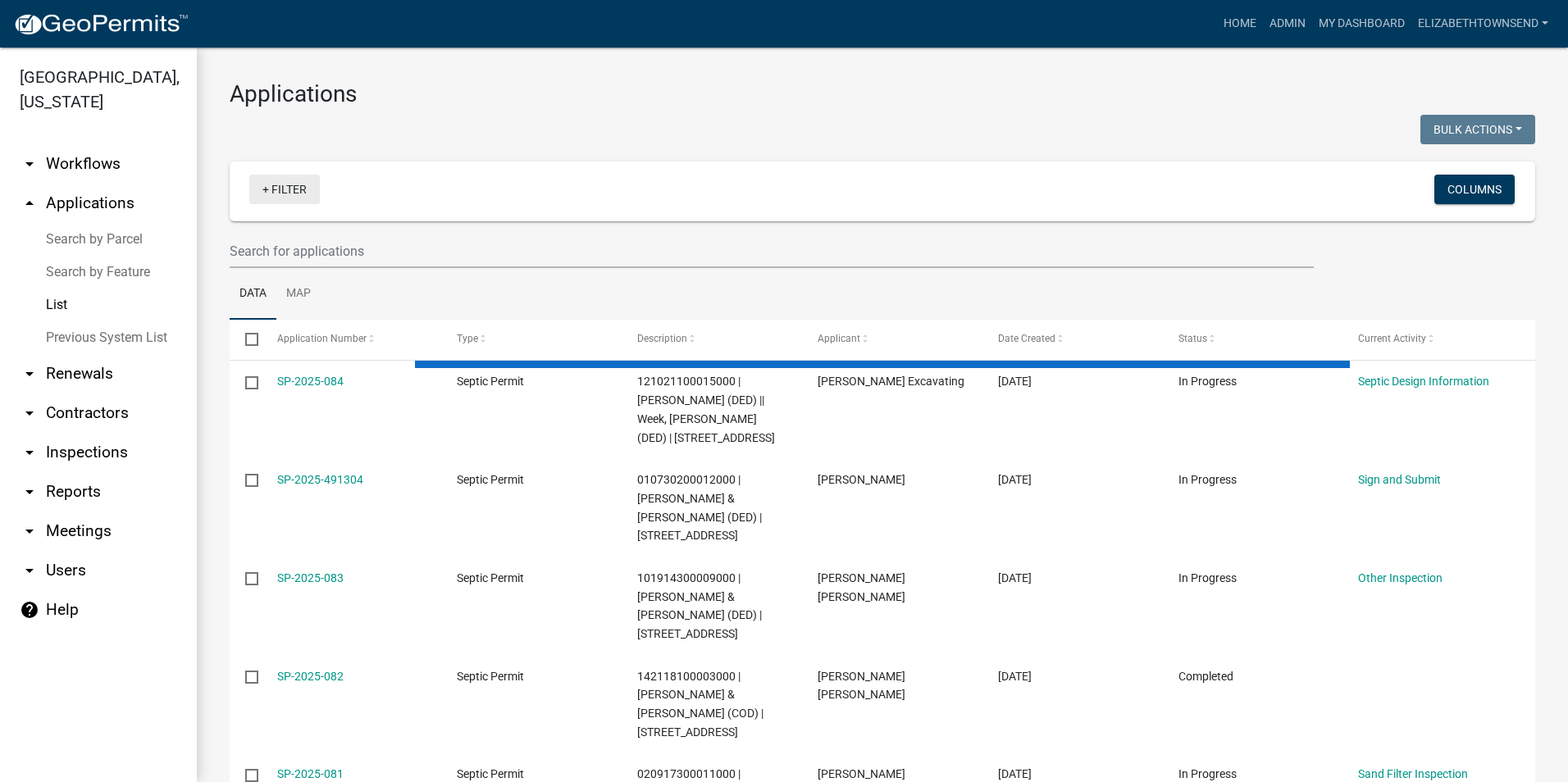
click at [281, 189] on link "+ Filter" at bounding box center [285, 189] width 71 height 30
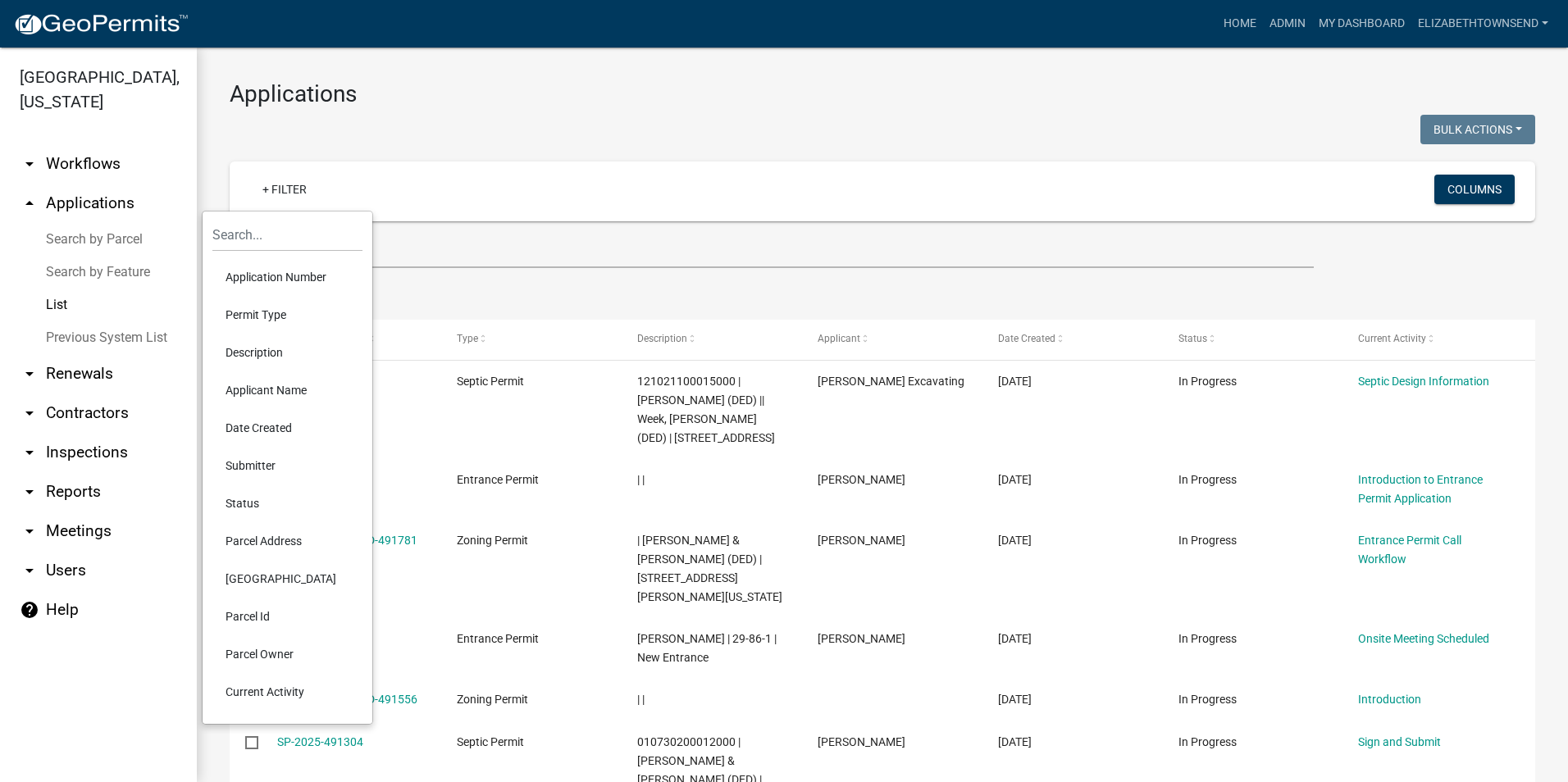
click at [259, 312] on li "Permit Type" at bounding box center [286, 315] width 150 height 38
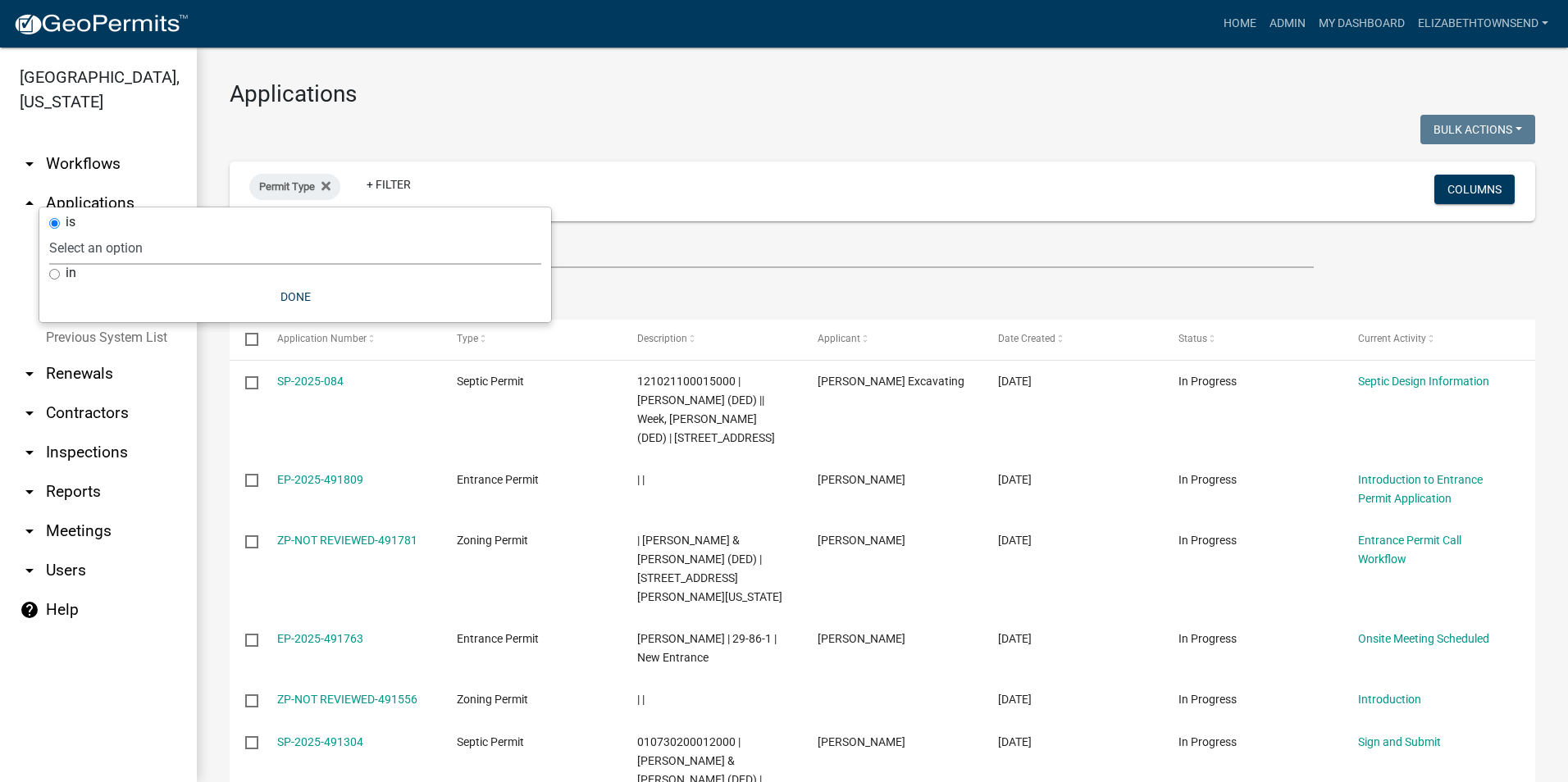
click at [169, 245] on select "Select an option County Historical Records DRAFT - Ag-Exempt Verification DRAFT…" at bounding box center [295, 247] width 492 height 33
select select "7458610e-52f0-410f-94ea-34730edab4a9"
click at [150, 231] on select "Select an option County Historical Records DRAFT - Ag-Exempt Verification DRAFT…" at bounding box center [295, 247] width 492 height 33
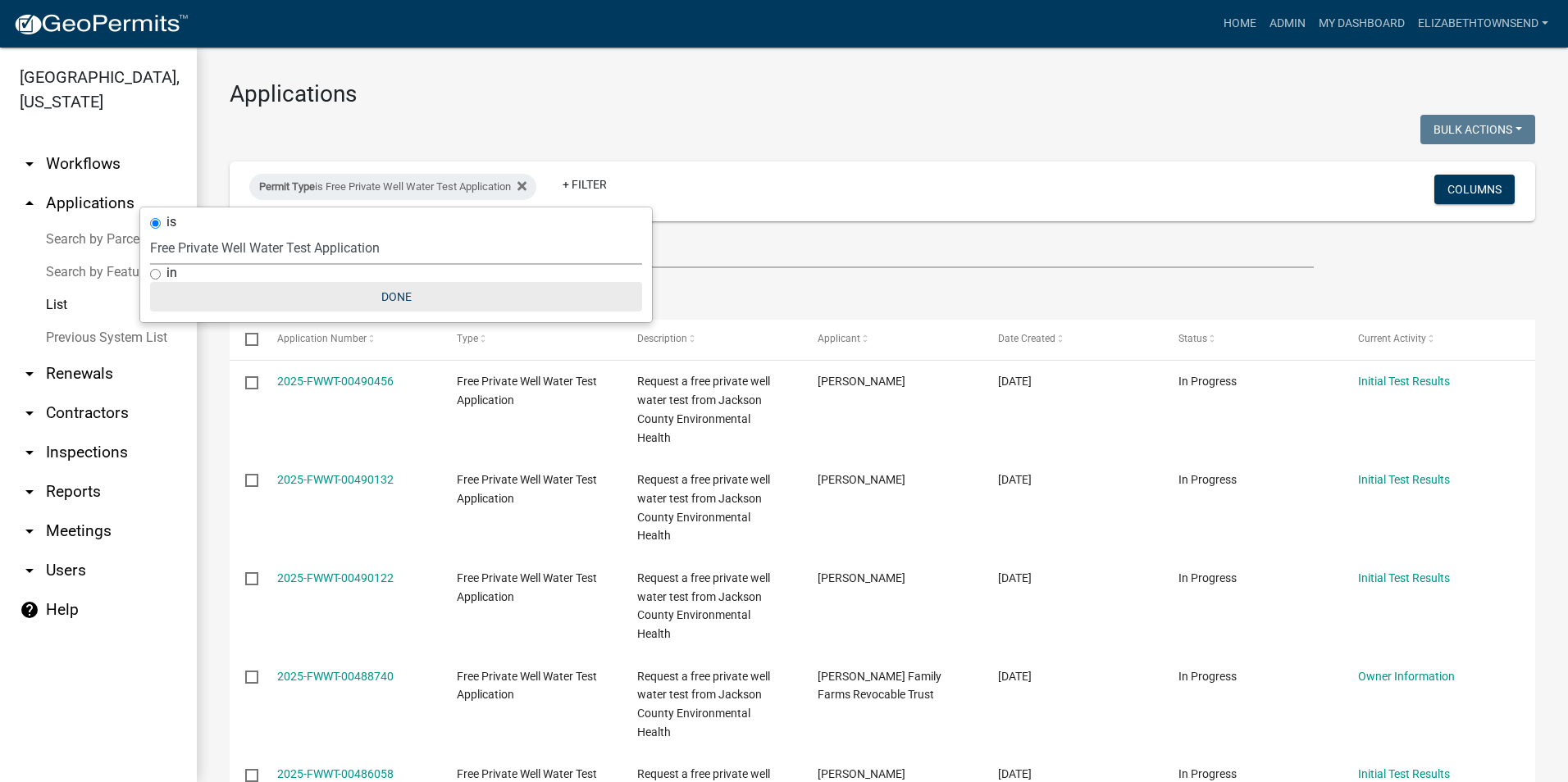
click at [391, 287] on button "Done" at bounding box center [395, 296] width 492 height 30
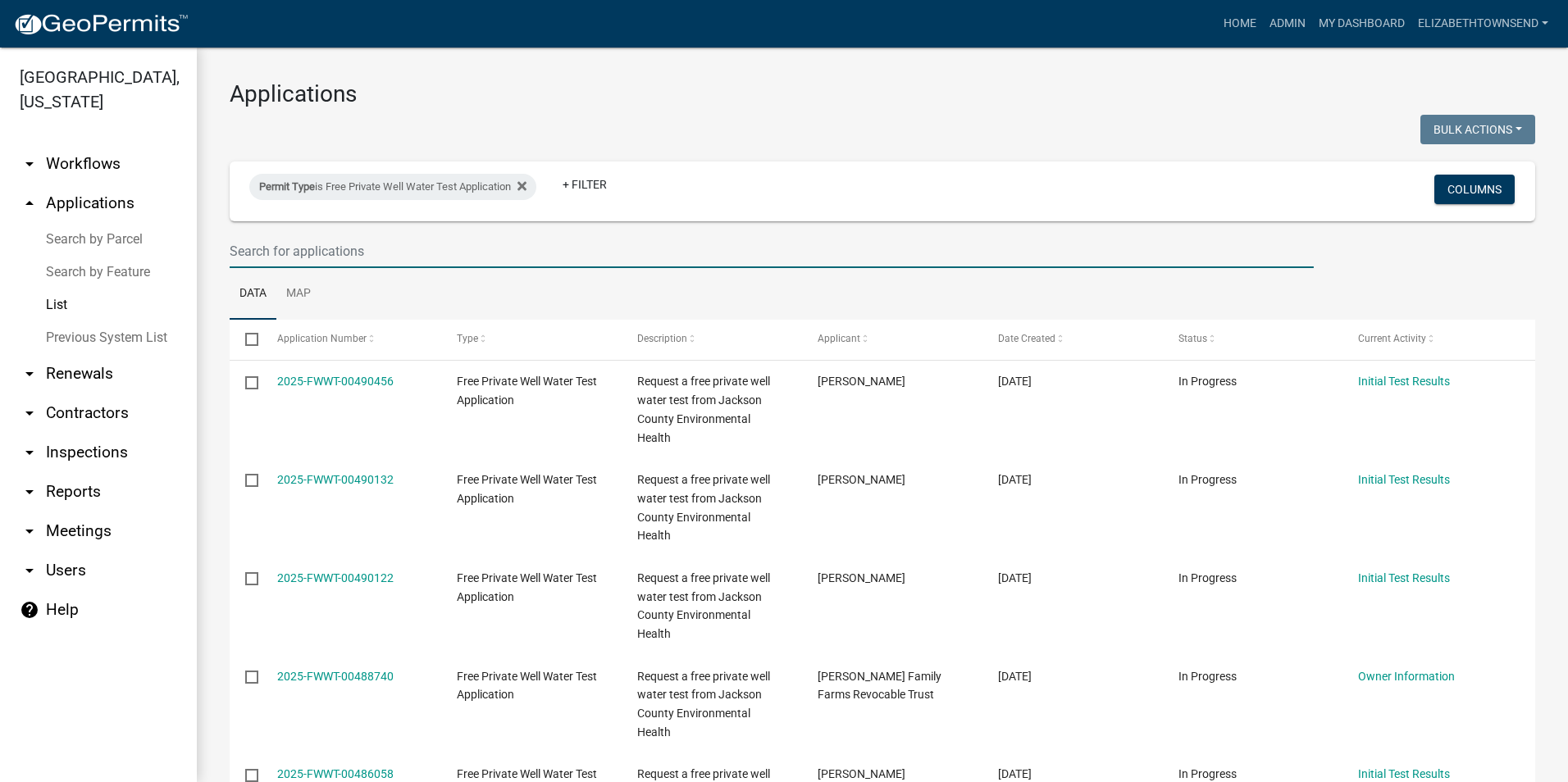
click at [375, 250] on input "text" at bounding box center [771, 251] width 1084 height 33
type input "budde"
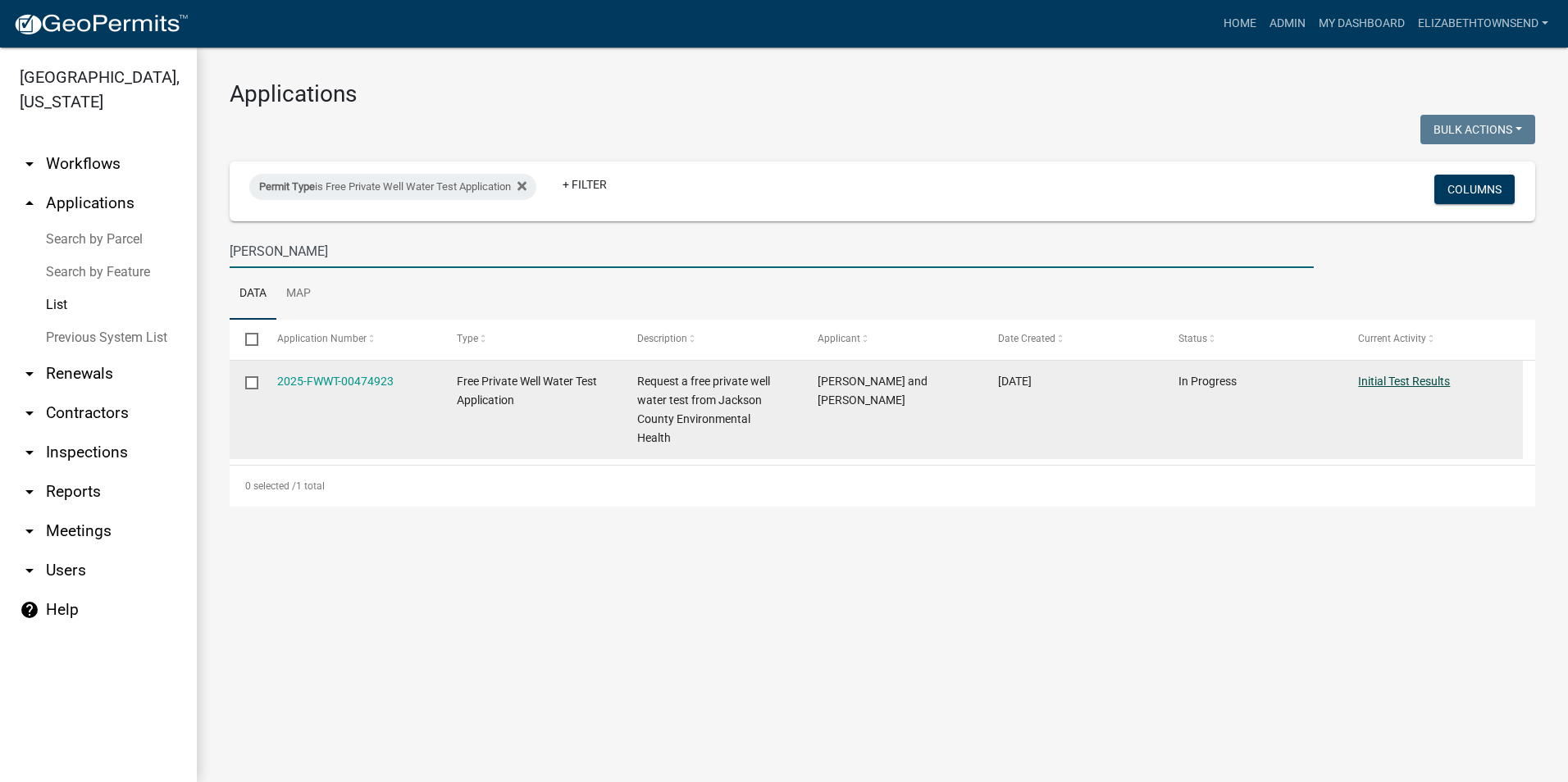
click at [1431, 381] on link "Initial Test Results" at bounding box center [1404, 381] width 92 height 13
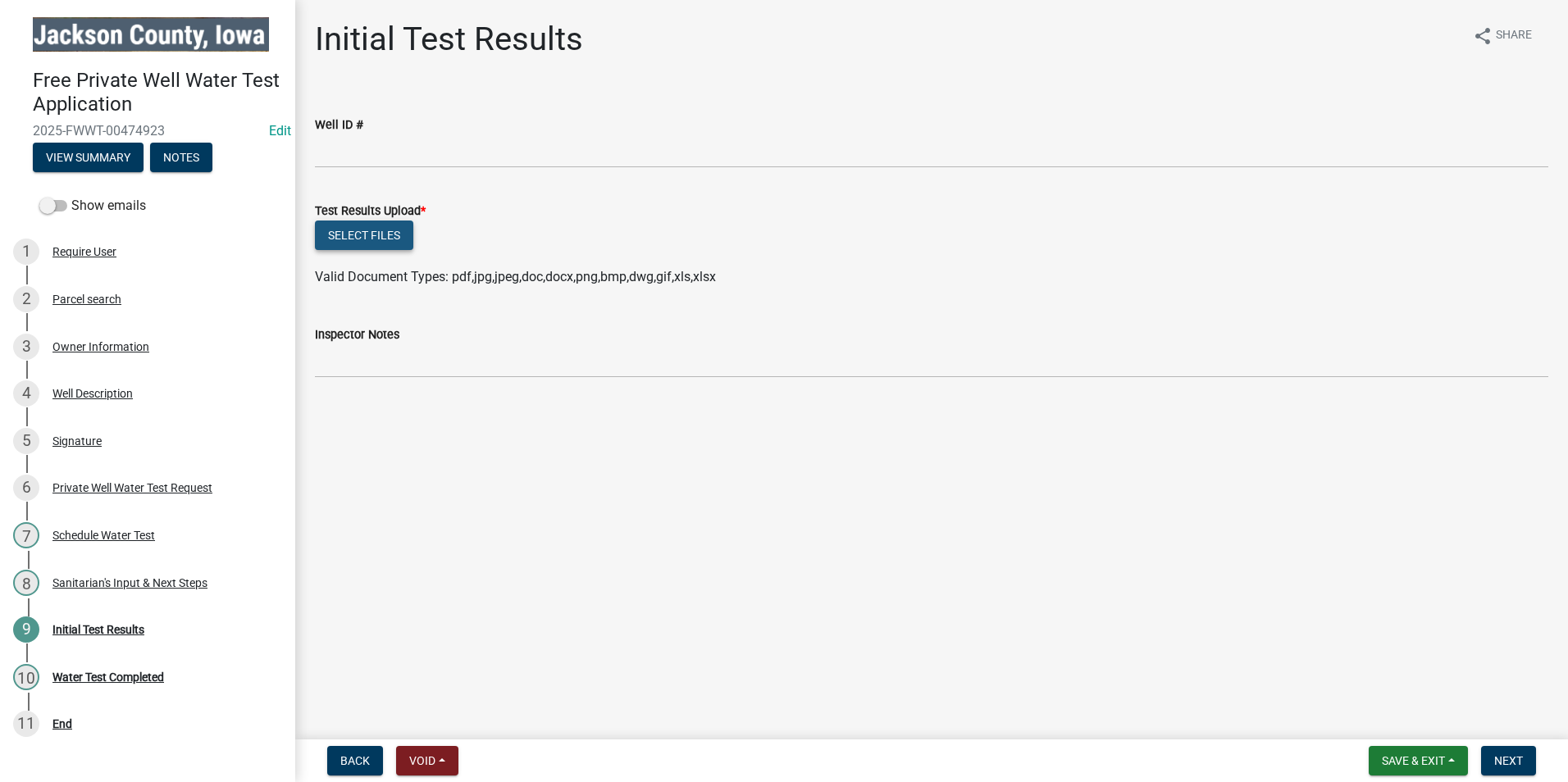
click at [375, 238] on button "Select files" at bounding box center [364, 235] width 98 height 30
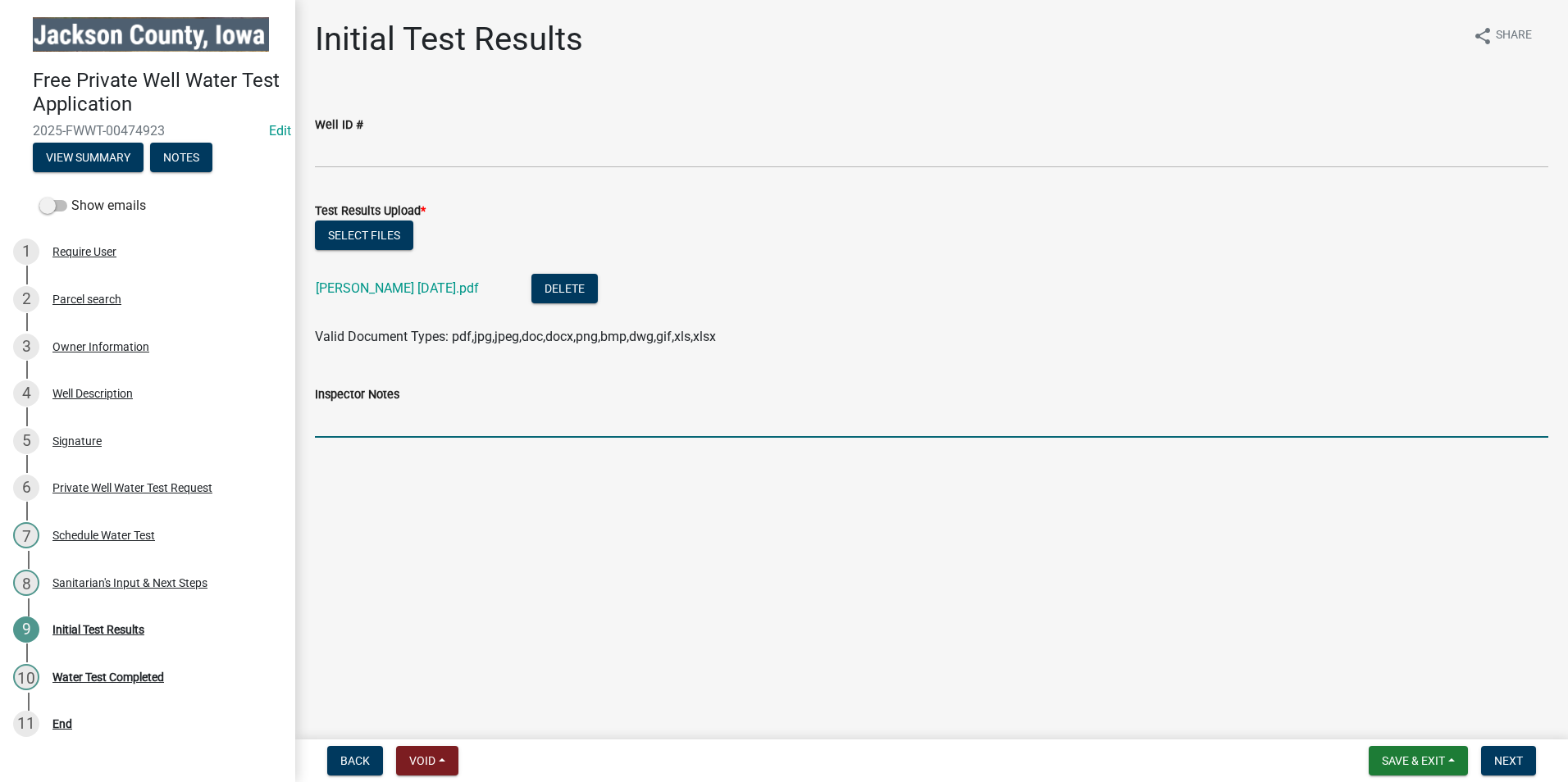
click at [425, 417] on input "Inspector Notes" at bounding box center [932, 420] width 1234 height 33
type input "No presence of bacteria, and nitrate is below the infant health advisory of 10 …"
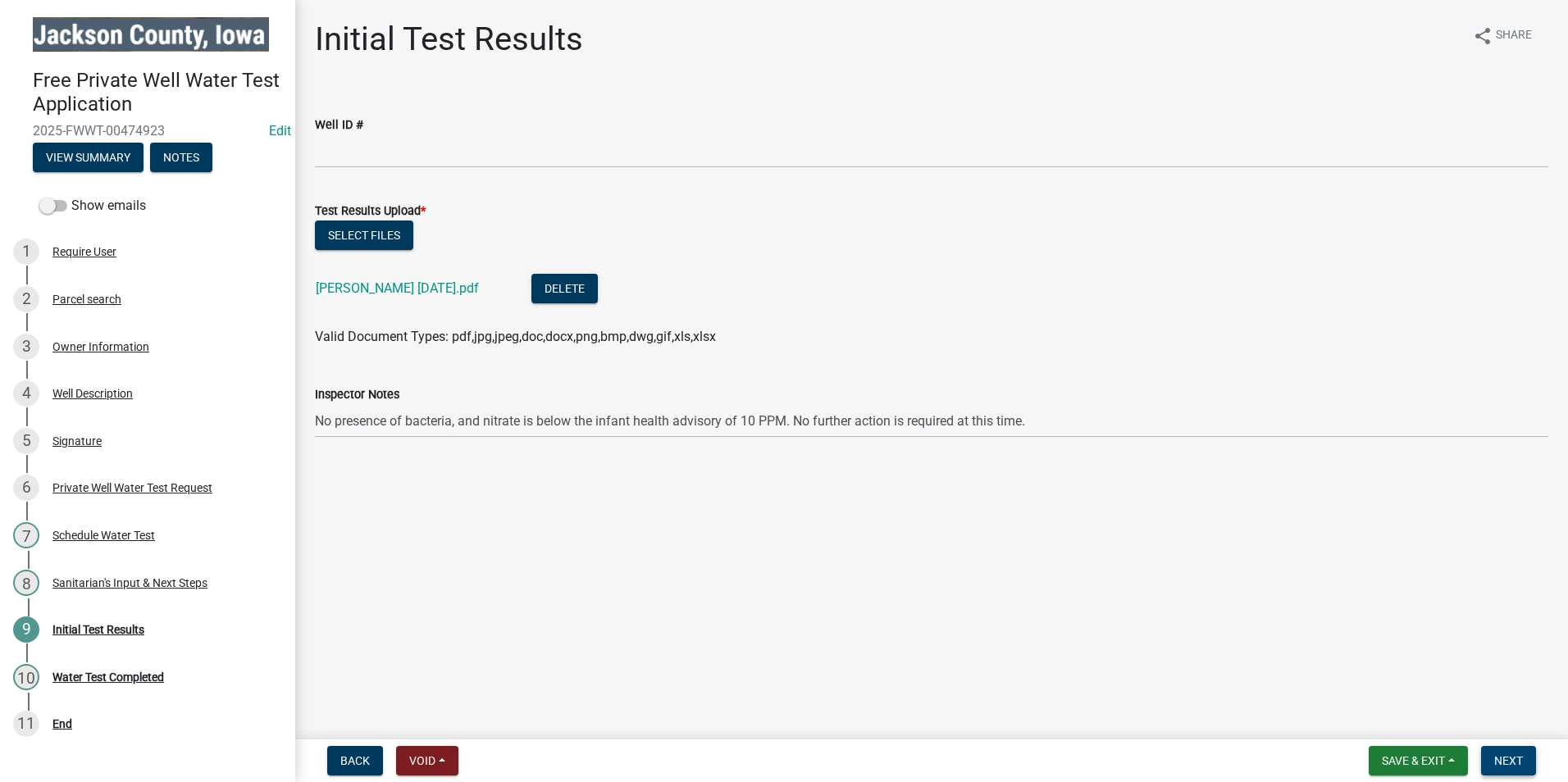
click at [1512, 764] on span "Next" at bounding box center [1509, 761] width 29 height 13
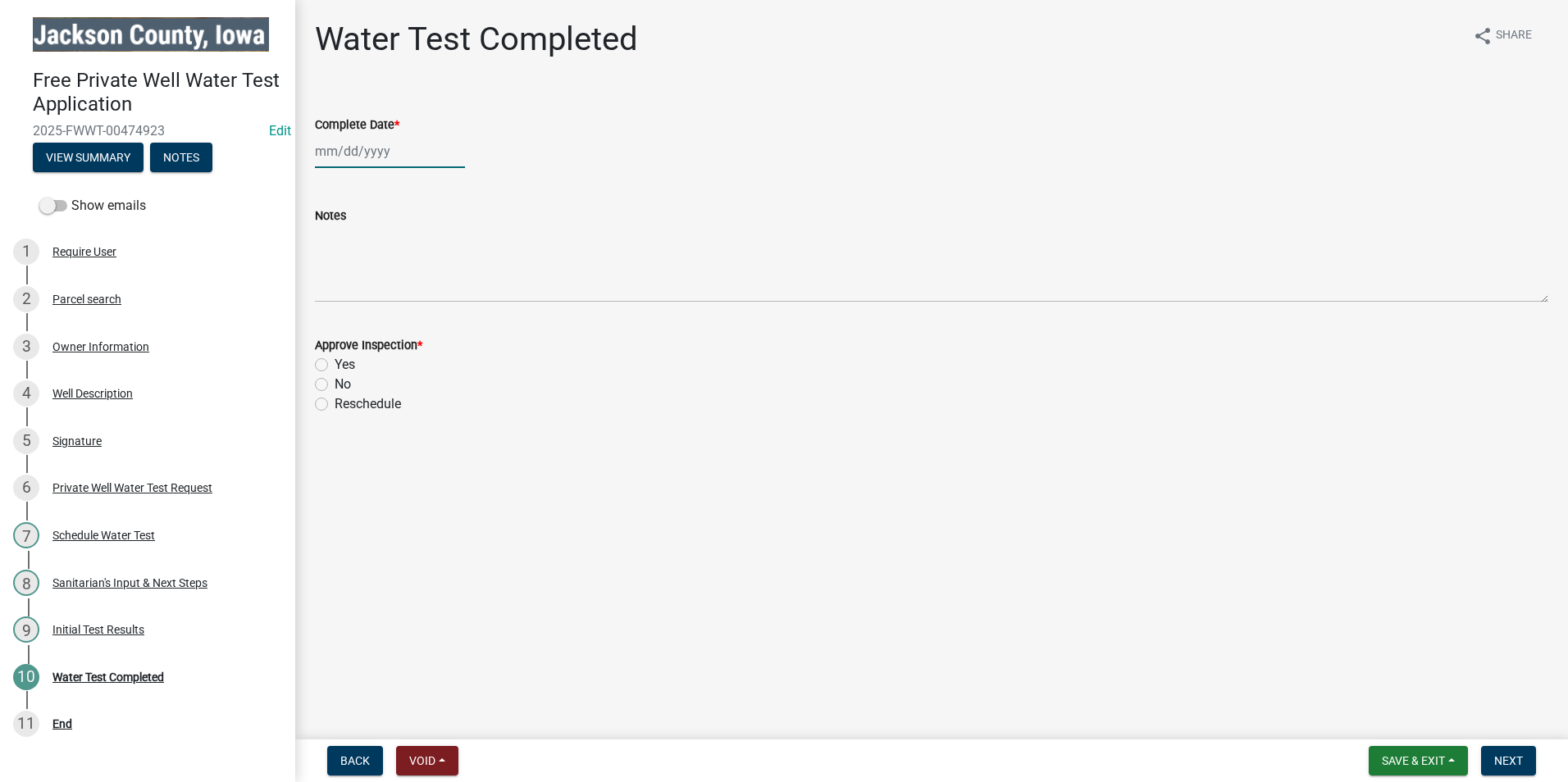
click at [373, 148] on div at bounding box center [390, 151] width 150 height 33
select select "10"
select select "2025"
click at [356, 288] on div "14" at bounding box center [357, 290] width 26 height 26
type input "10/14/2025"
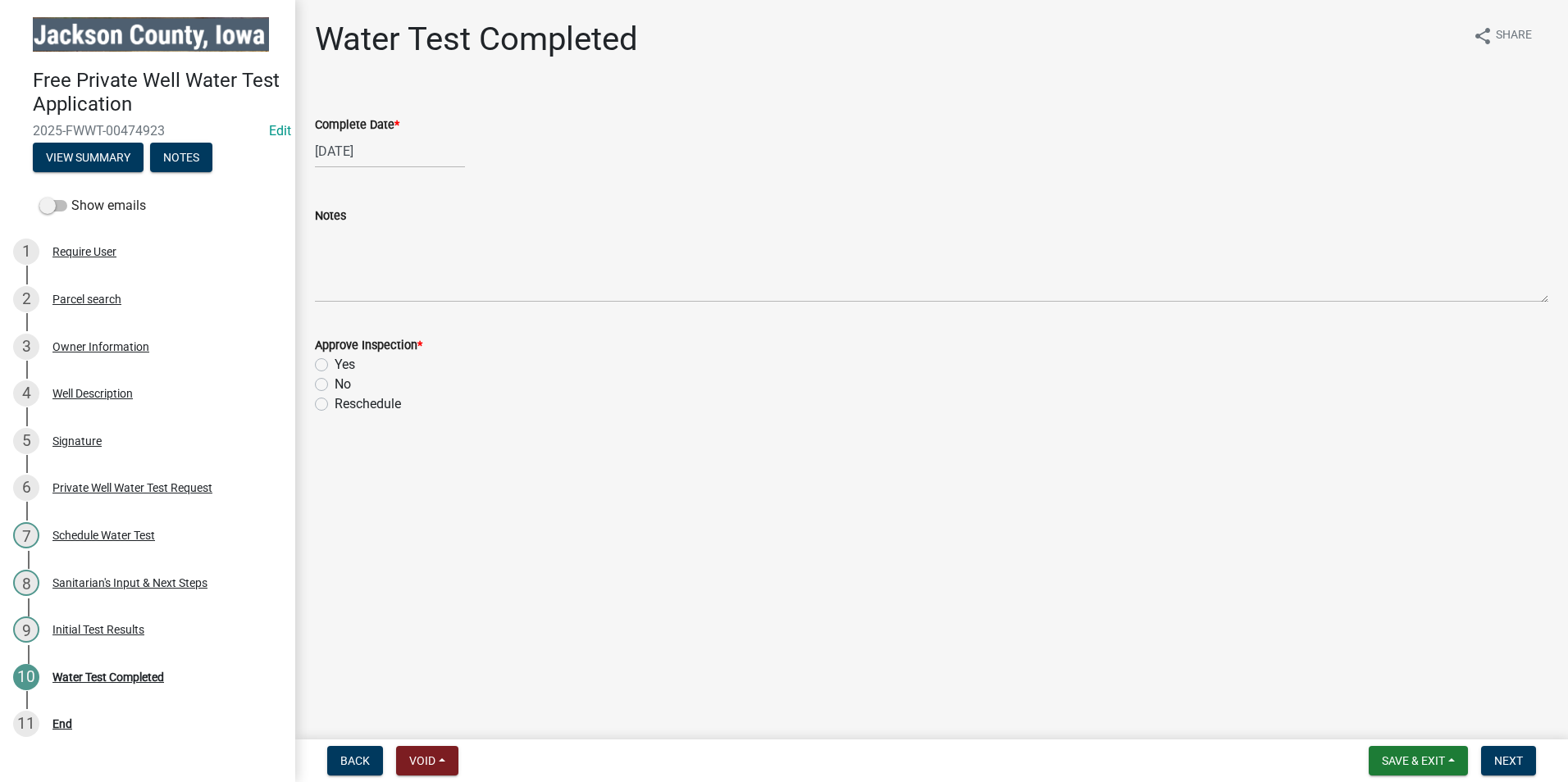
click at [334, 361] on label "Yes" at bounding box center [344, 365] width 20 height 20
click at [334, 361] on input "Yes" at bounding box center [339, 360] width 11 height 11
radio input "true"
click at [1515, 762] on span "Next" at bounding box center [1509, 761] width 29 height 13
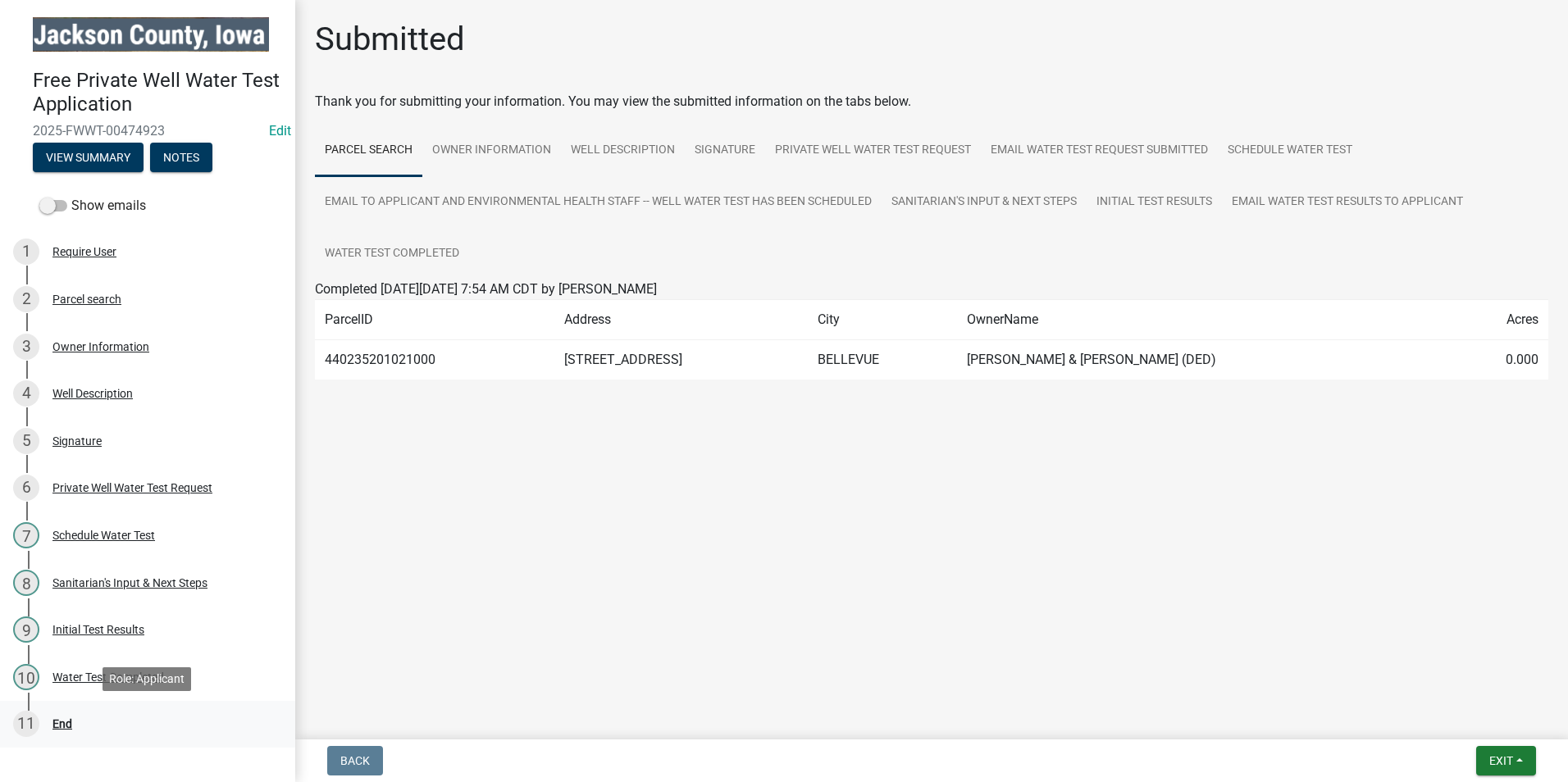
click at [63, 726] on div "End" at bounding box center [62, 724] width 20 height 11
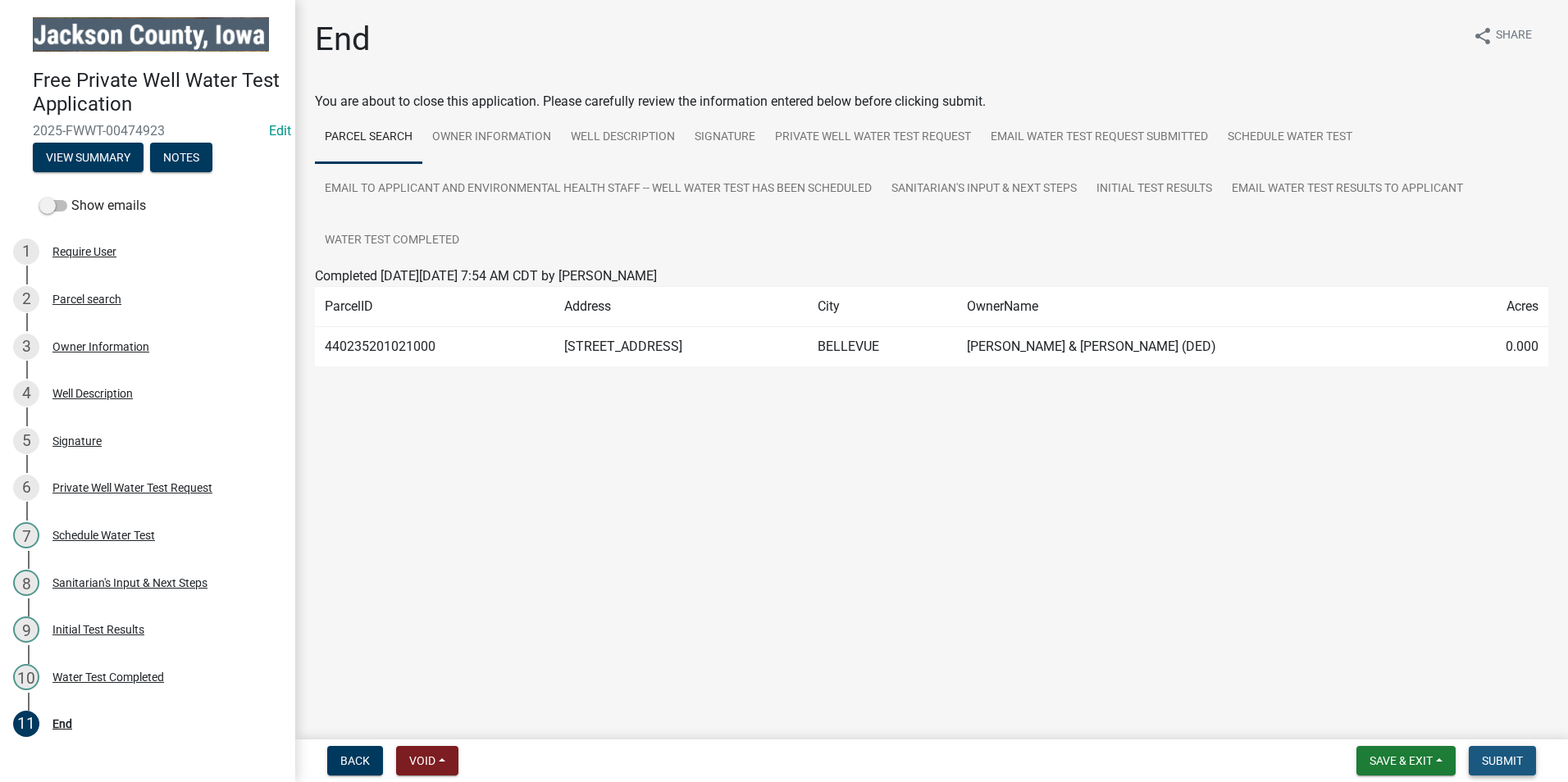
click at [1506, 765] on span "Submit" at bounding box center [1502, 761] width 41 height 13
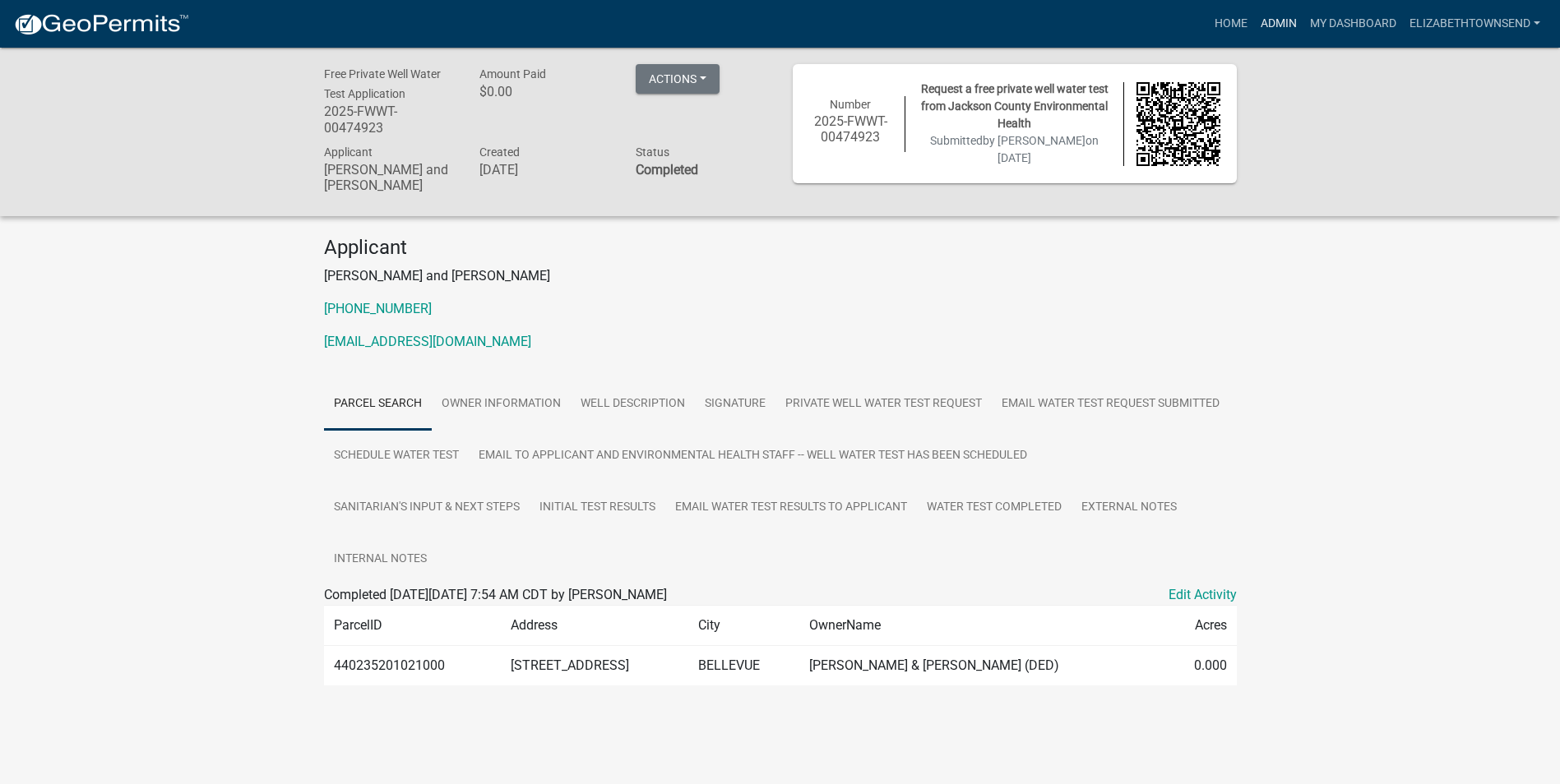
click at [1285, 20] on link "Admin" at bounding box center [1279, 24] width 50 height 32
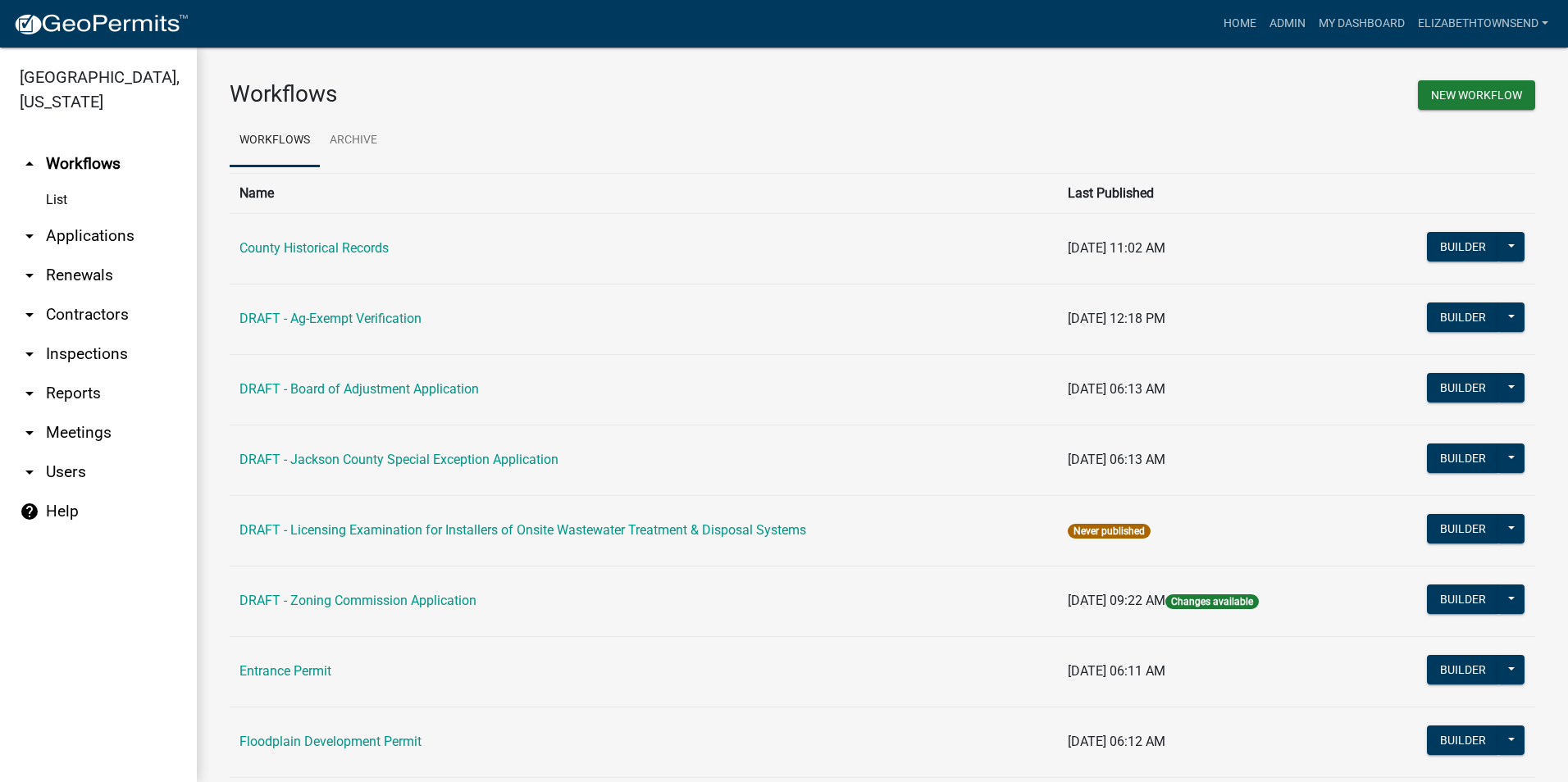
click at [75, 217] on link "arrow_drop_down Applications" at bounding box center [98, 236] width 197 height 39
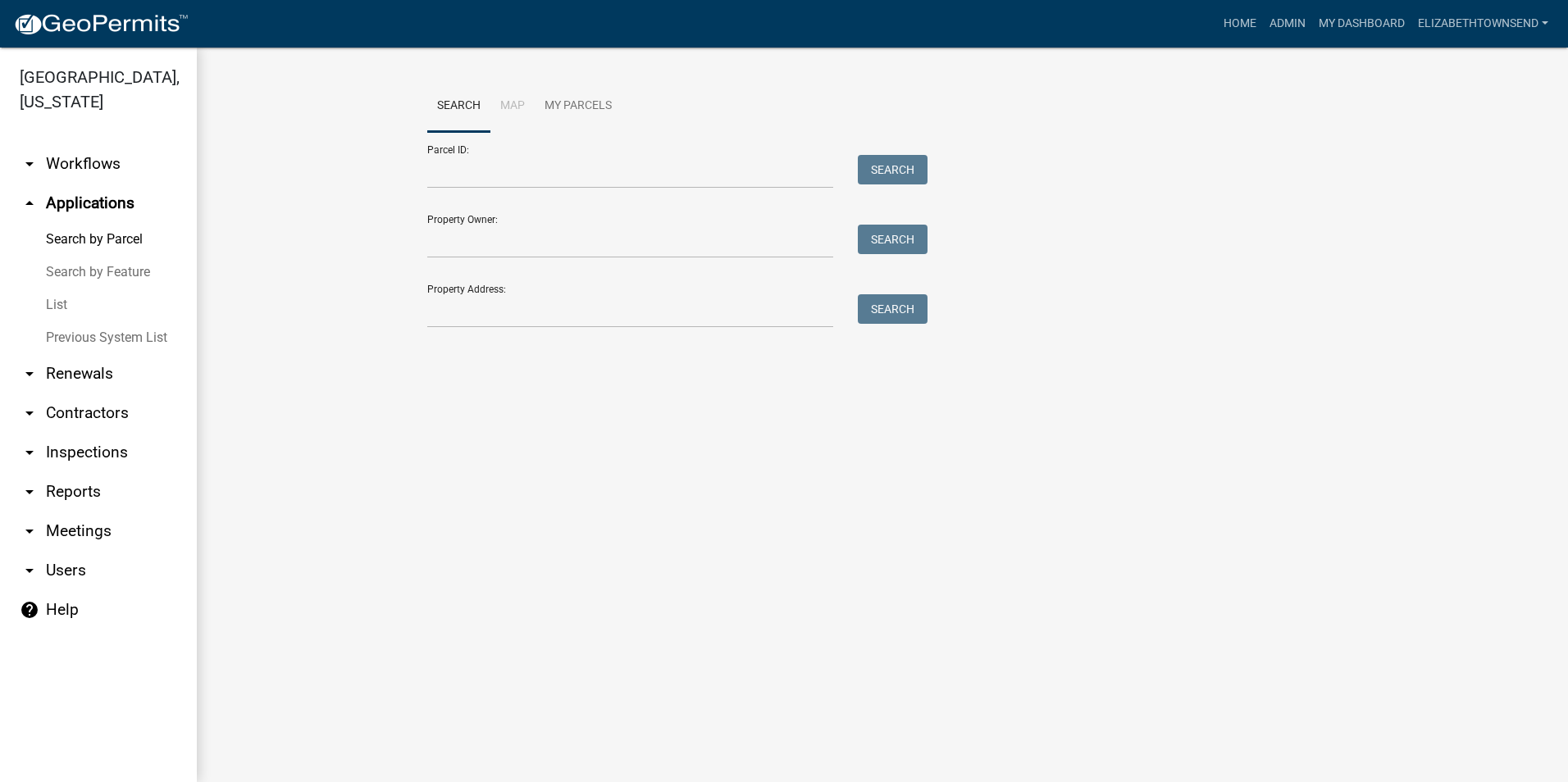
click at [56, 288] on link "List" at bounding box center [98, 305] width 197 height 32
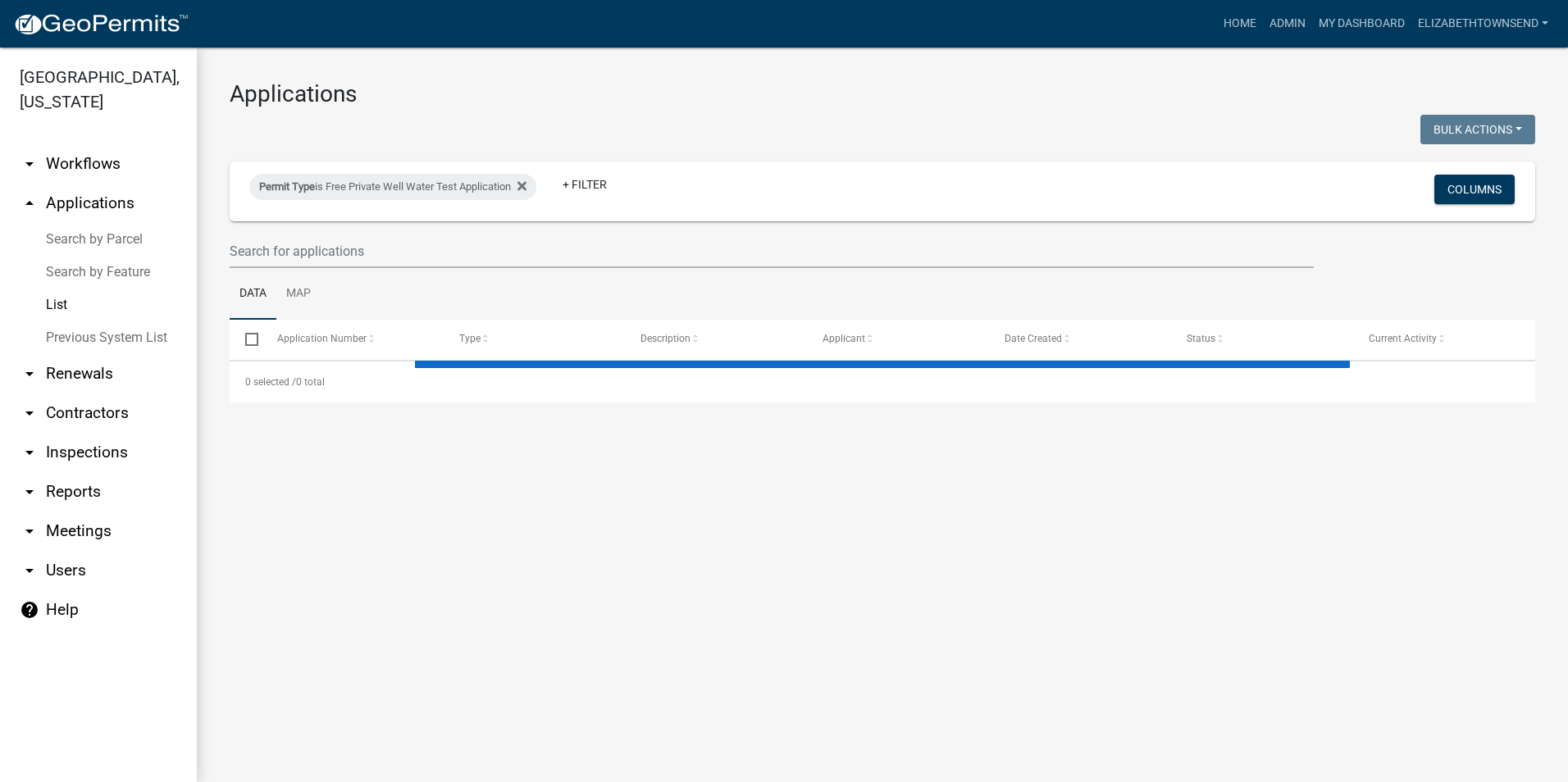
select select "3: 100"
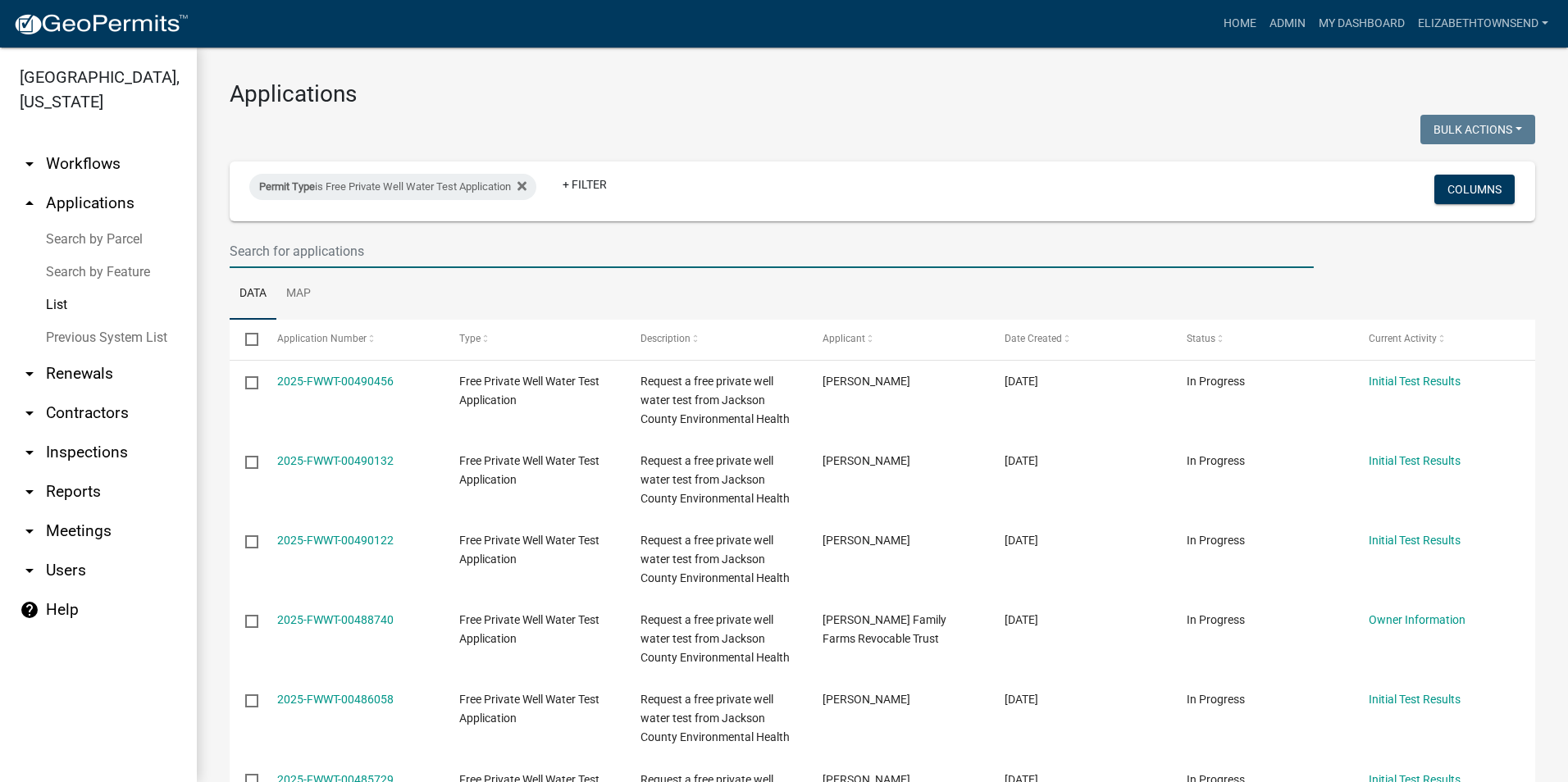
click at [419, 250] on input "text" at bounding box center [771, 251] width 1084 height 33
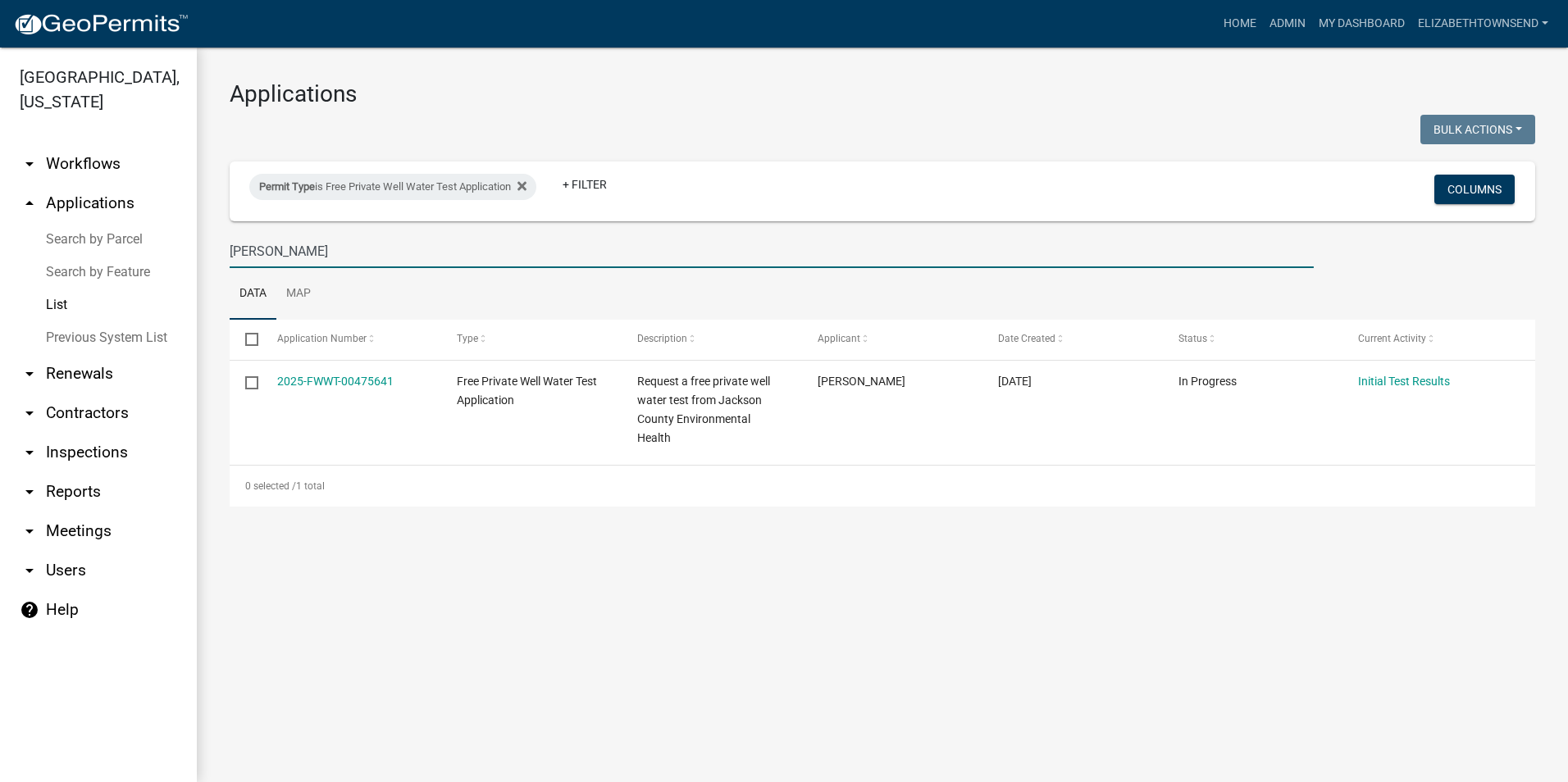
type input "veach"
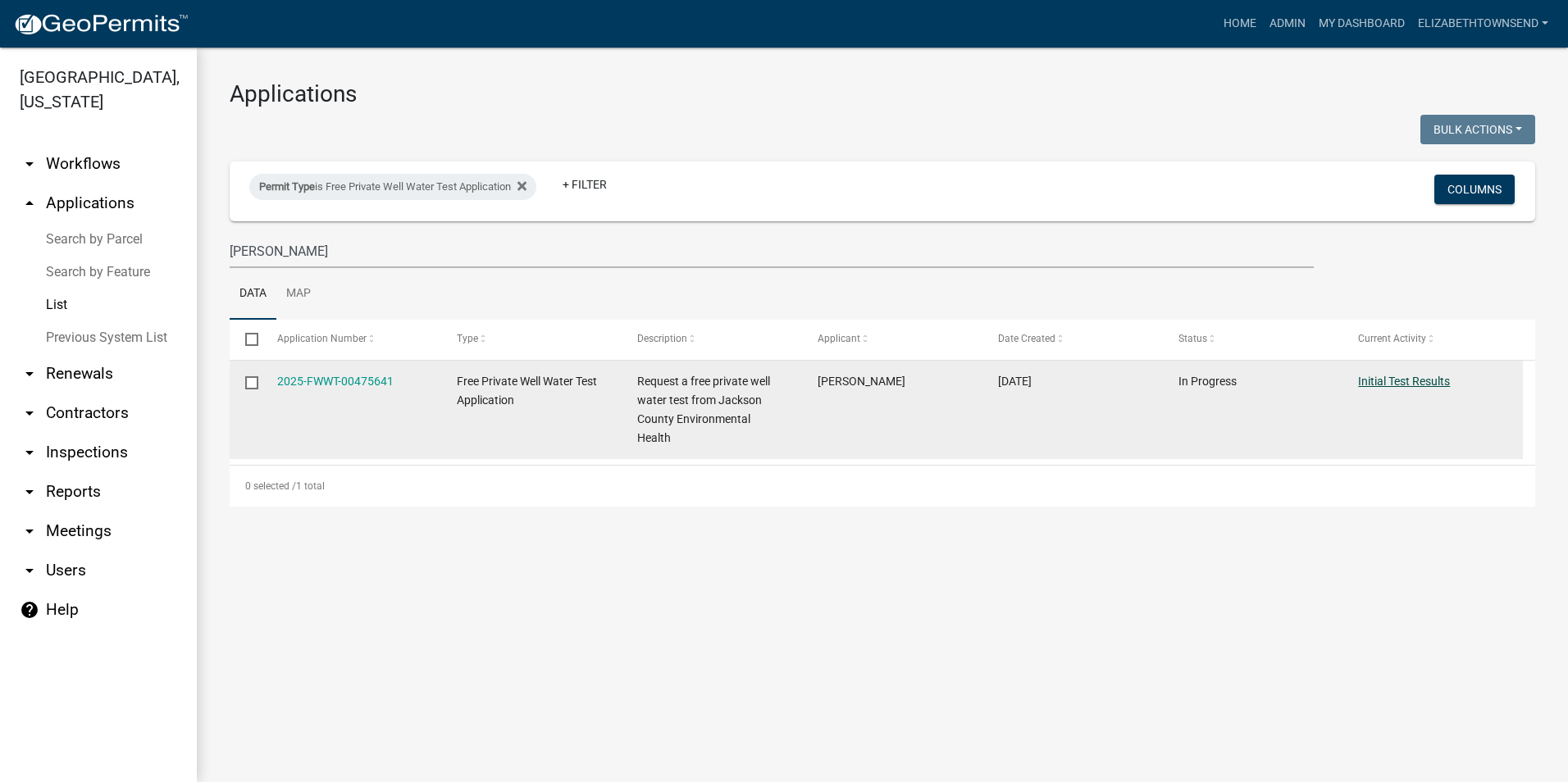
click at [1399, 379] on link "Initial Test Results" at bounding box center [1404, 381] width 92 height 13
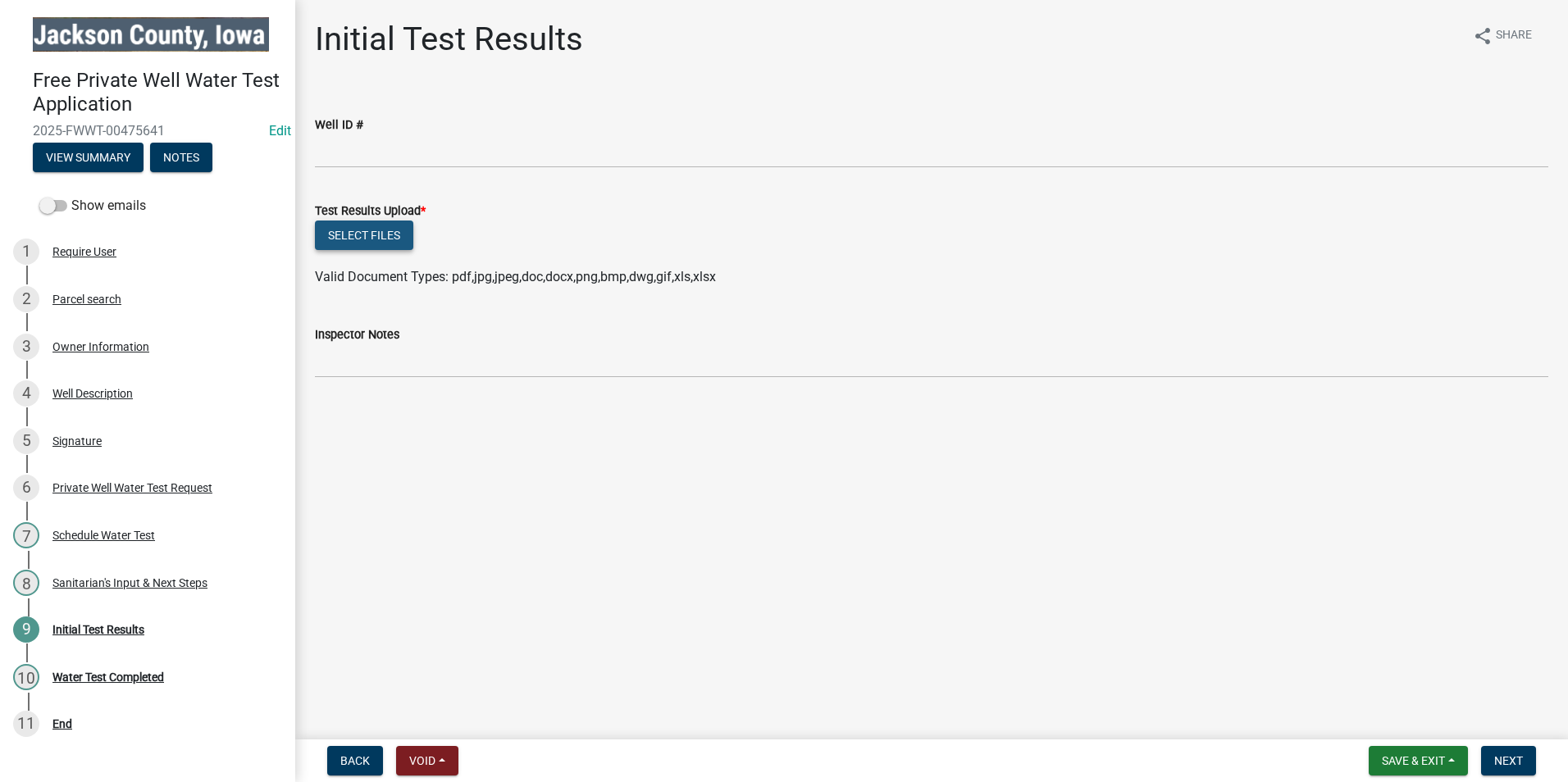
click at [353, 235] on button "Select files" at bounding box center [364, 235] width 98 height 30
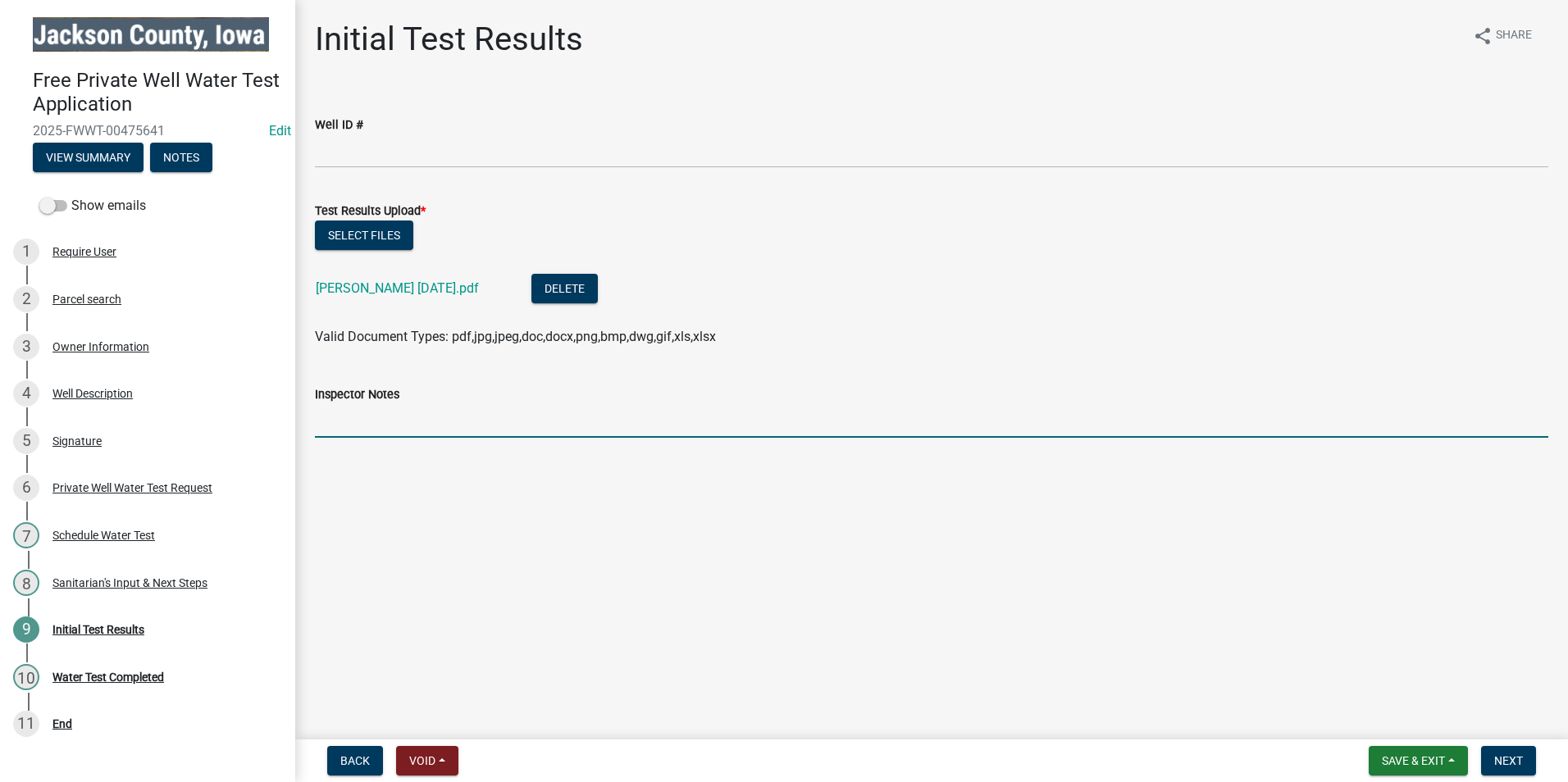
click at [410, 420] on input "Inspector Notes" at bounding box center [932, 420] width 1234 height 33
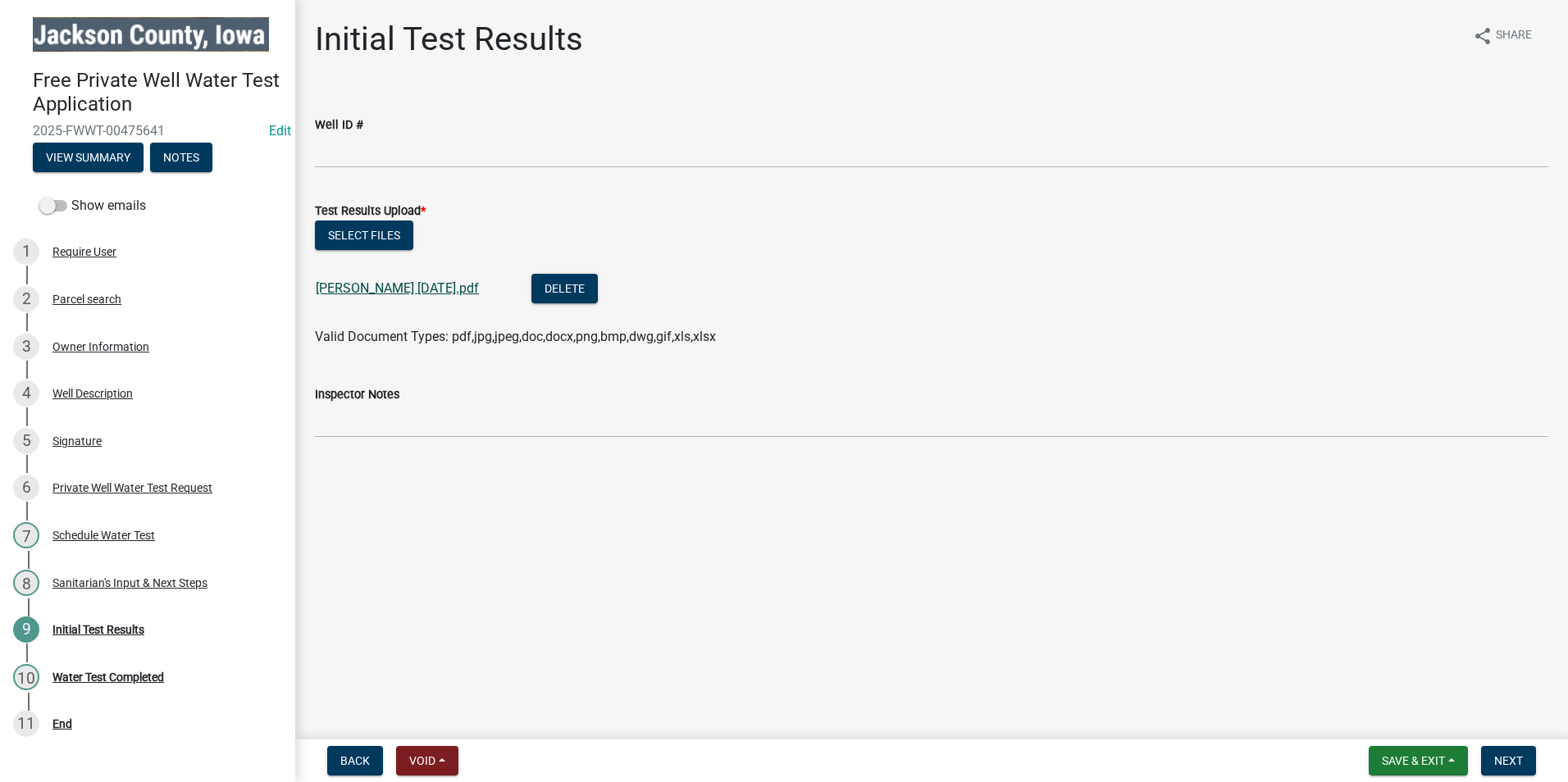
click at [442, 290] on link "Jenna Veach 10-8-2025.pdf" at bounding box center [397, 288] width 163 height 15
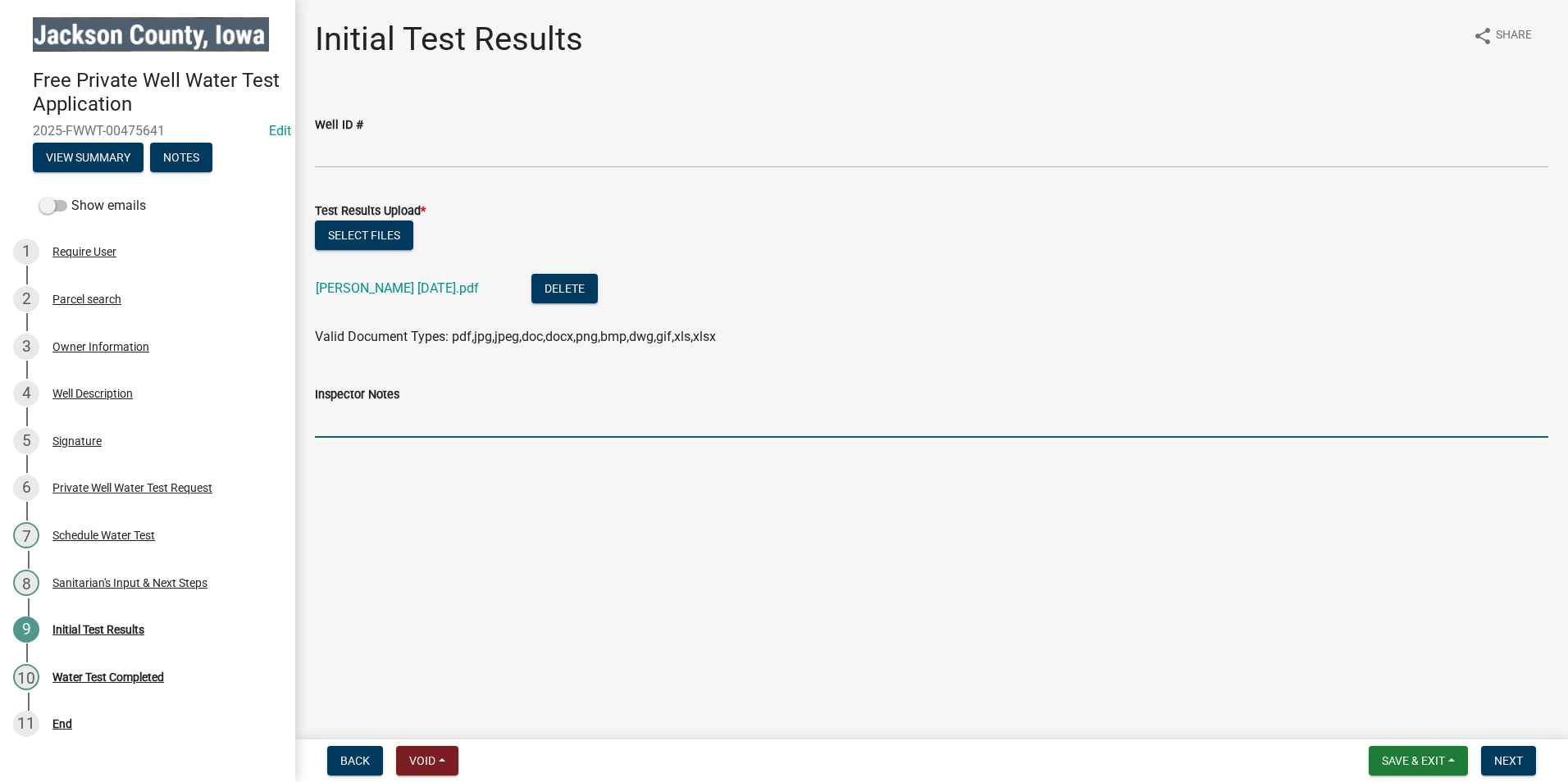
drag, startPoint x: 336, startPoint y: 415, endPoint x: 322, endPoint y: 281, distance: 134.7
click at [336, 415] on input "Inspector Notes" at bounding box center [932, 420] width 1234 height 33
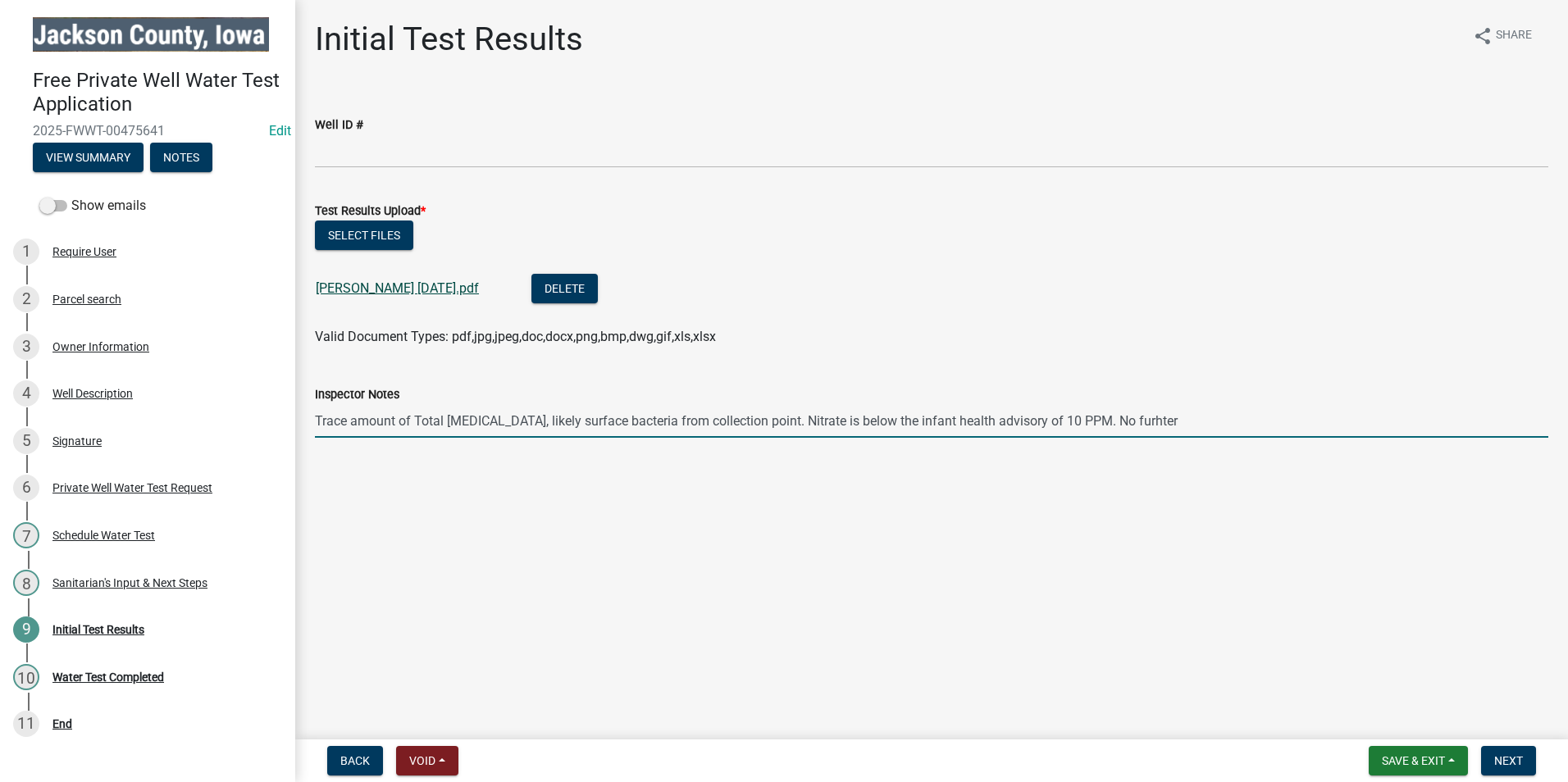
click at [428, 287] on link "Jenna Veach 10-8-2025.pdf" at bounding box center [397, 288] width 163 height 15
click at [805, 424] on input "Trace amount of Total Coliform Bacteria, likely surface bacteria from collectio…" at bounding box center [932, 420] width 1234 height 33
click at [549, 425] on input "Trace amount of Total Coliform Bacteria, likely surface bacteria from collectio…" at bounding box center [932, 420] width 1234 height 33
click at [555, 422] on input "Trace amount of Total Coliform Bacteria, likely surface bacteria from collectio…" at bounding box center [932, 420] width 1234 height 33
click at [734, 421] on input "Trace amount of Total Coliform Bacteria, no historical bacteria, so likely surf…" at bounding box center [932, 420] width 1234 height 33
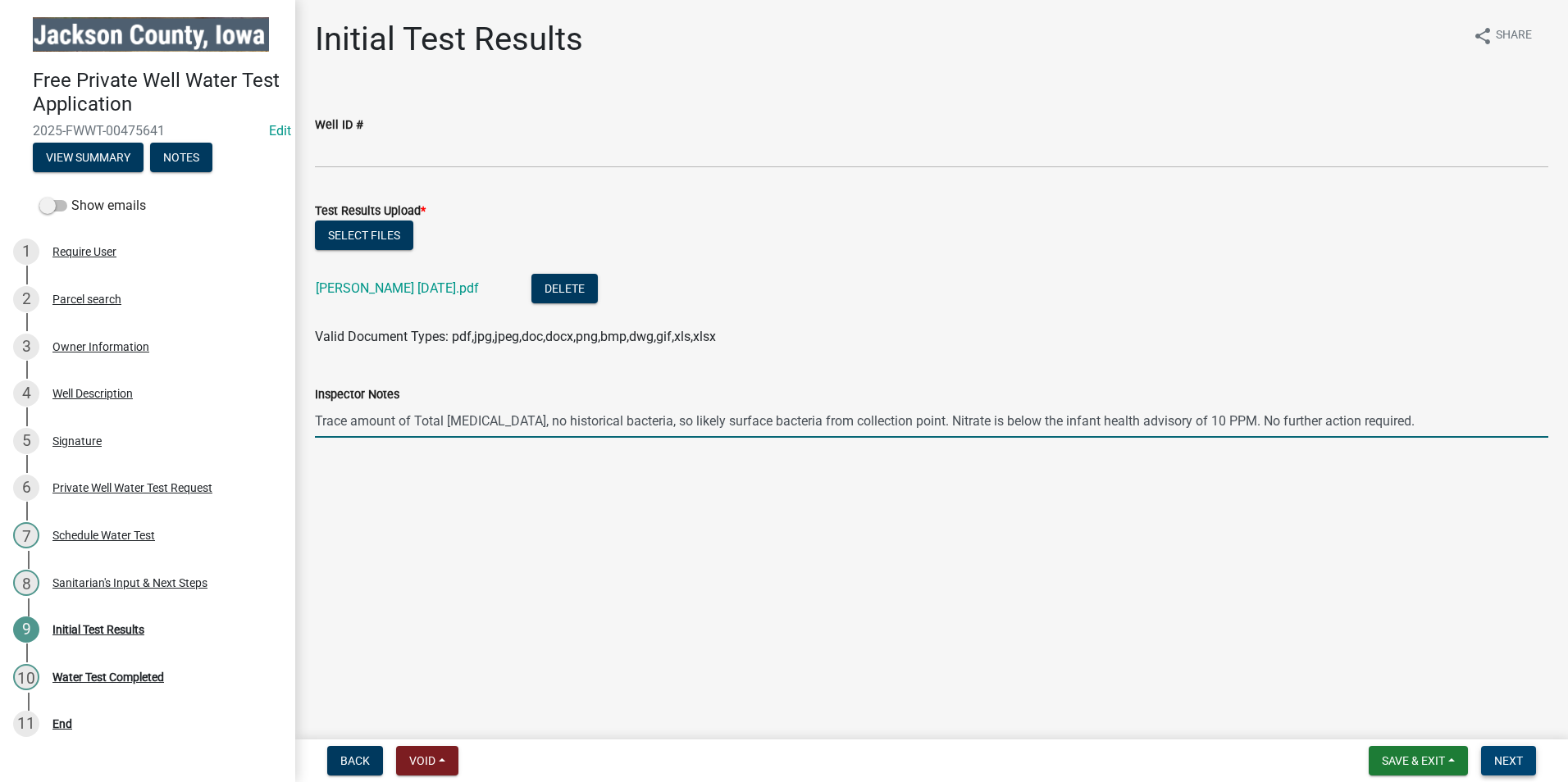
type input "Trace amount of Total Coliform Bacteria, no historical bacteria, so likely surf…"
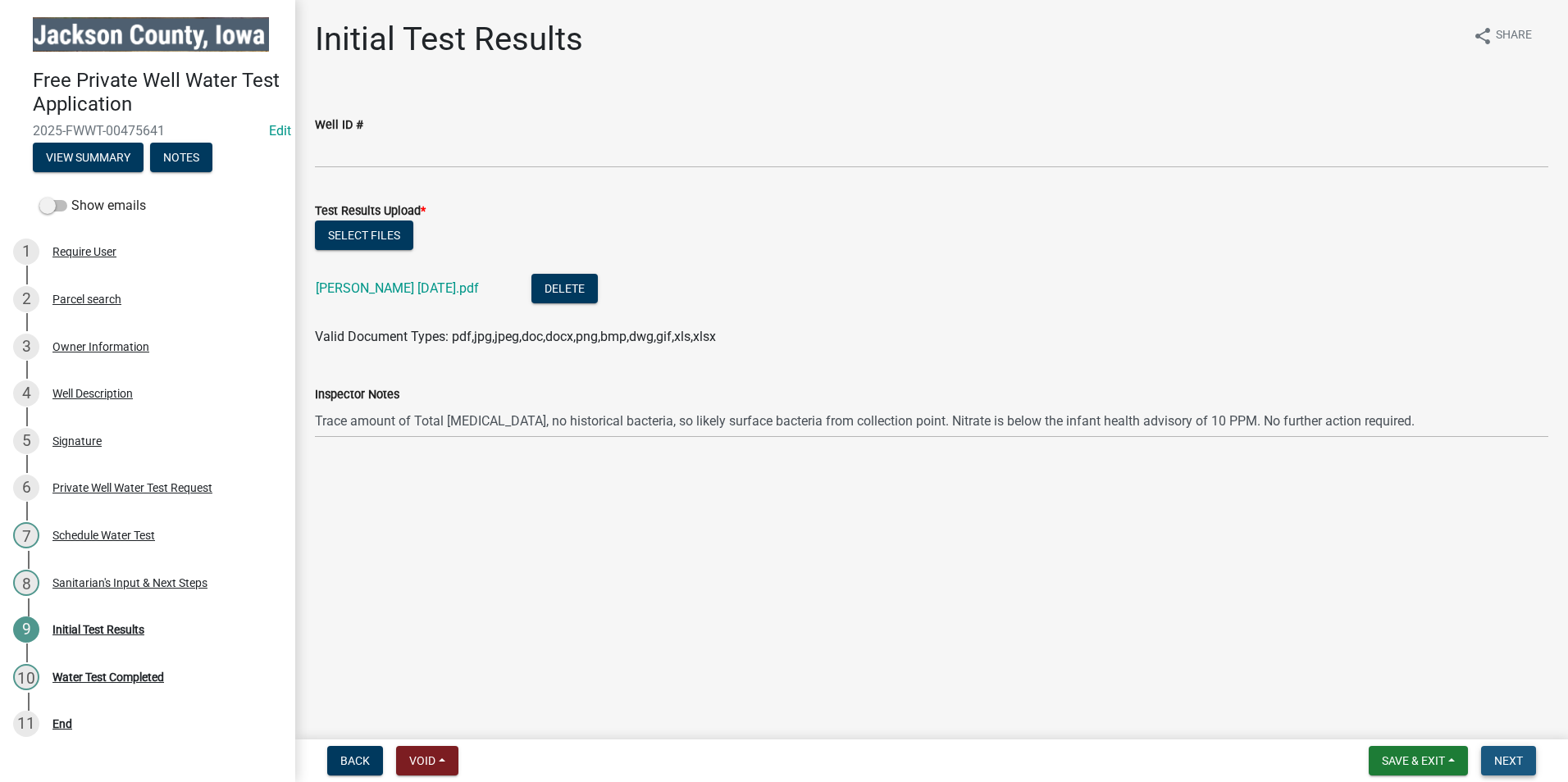
click at [1505, 758] on span "Next" at bounding box center [1509, 761] width 29 height 13
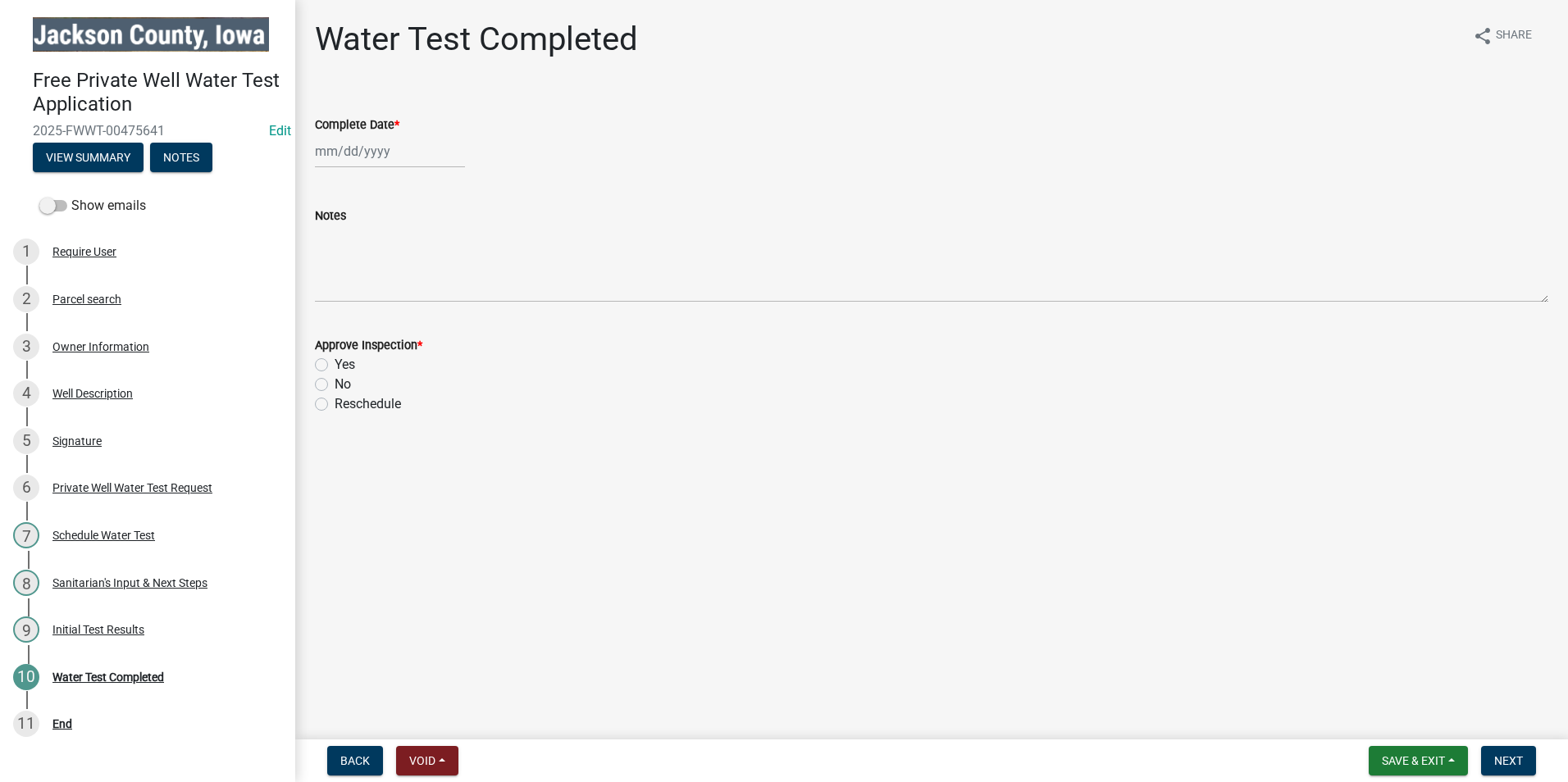
select select "10"
select select "2025"
drag, startPoint x: 357, startPoint y: 150, endPoint x: 355, endPoint y: 161, distance: 11.2
click at [357, 149] on div "Jan Feb Mar Apr May Jun Jul Aug Sep Oct Nov Dec 1525 1526 1527 1528 1529 1530 1…" at bounding box center [390, 151] width 150 height 33
click at [360, 288] on div "14" at bounding box center [357, 290] width 26 height 26
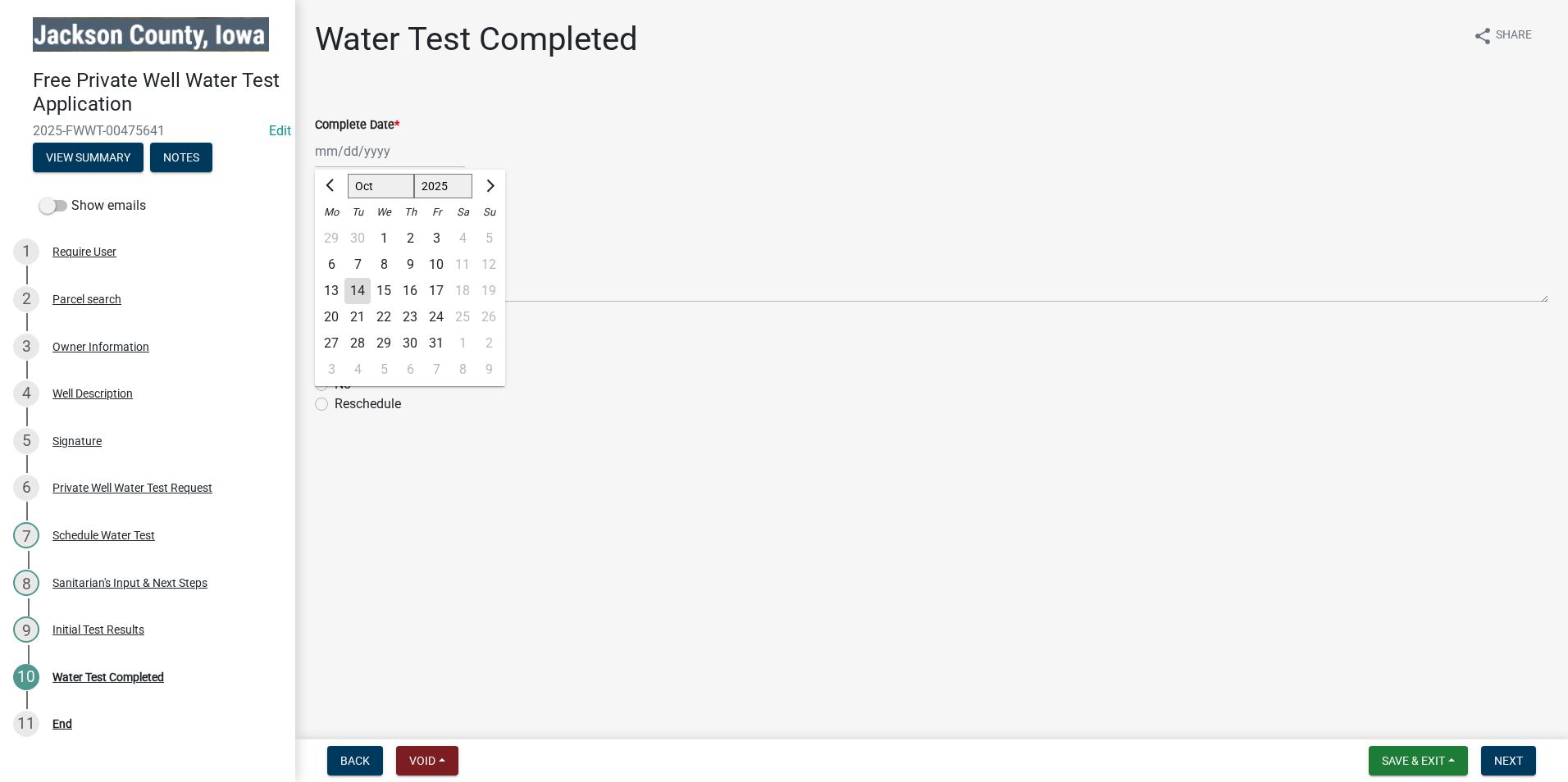
type input "10/14/2025"
click at [334, 363] on label "Yes" at bounding box center [344, 365] width 20 height 20
click at [334, 363] on input "Yes" at bounding box center [339, 360] width 11 height 11
radio input "true"
click at [1510, 760] on span "Next" at bounding box center [1509, 761] width 29 height 13
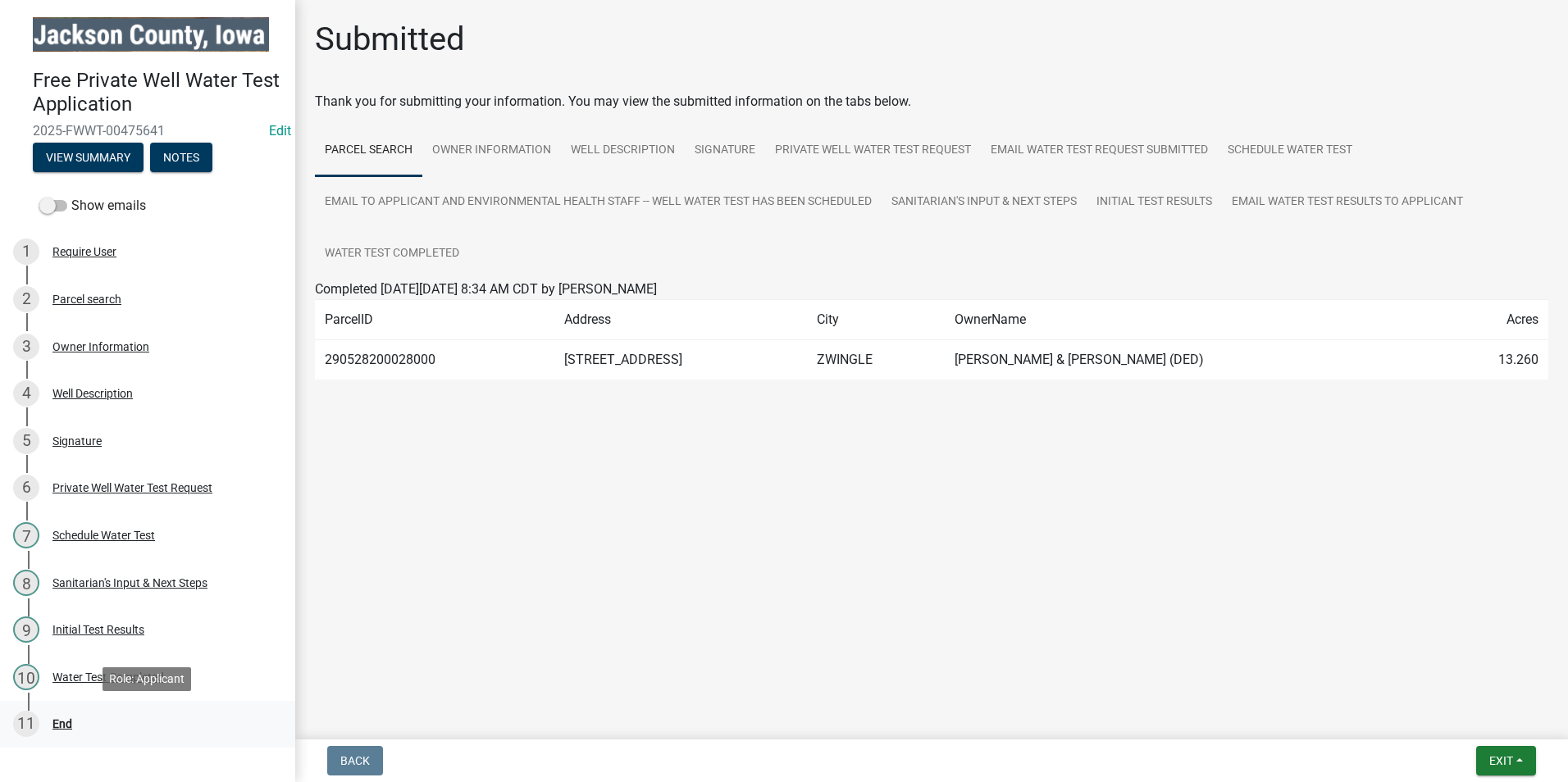
click at [64, 725] on div "End" at bounding box center [62, 724] width 20 height 11
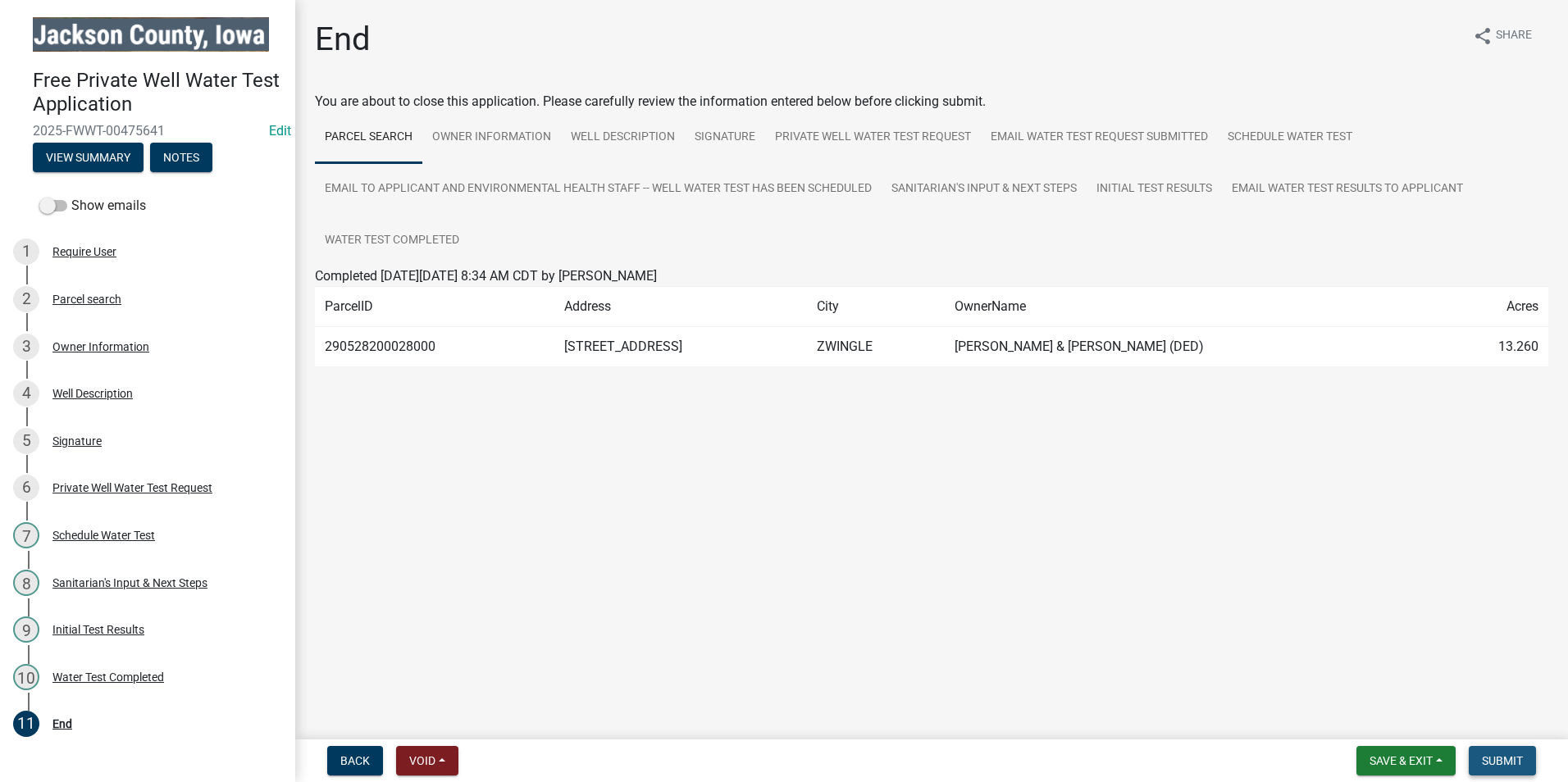
click at [1513, 765] on span "Submit" at bounding box center [1502, 761] width 41 height 13
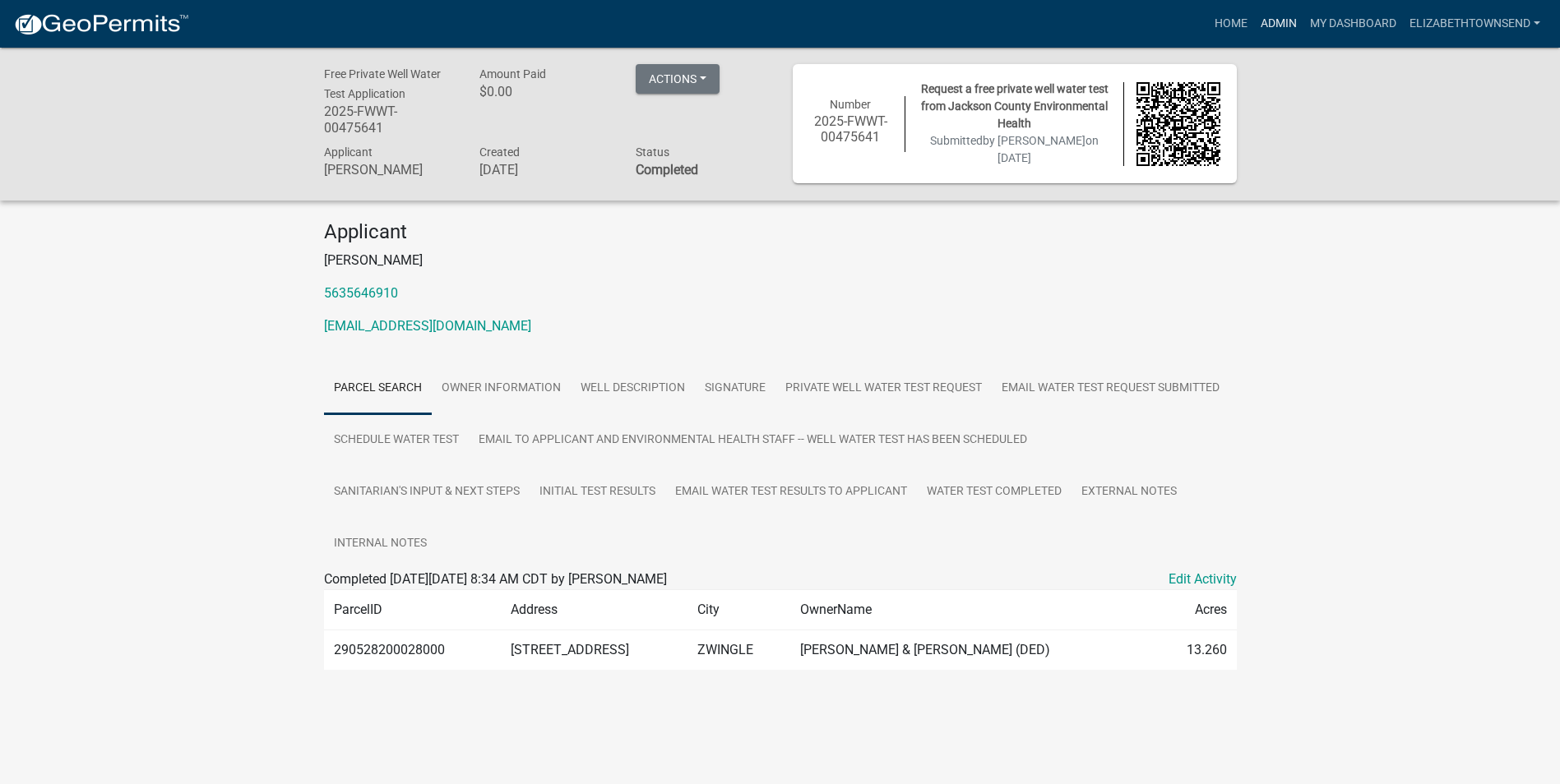
click at [1284, 20] on link "Admin" at bounding box center [1279, 24] width 50 height 32
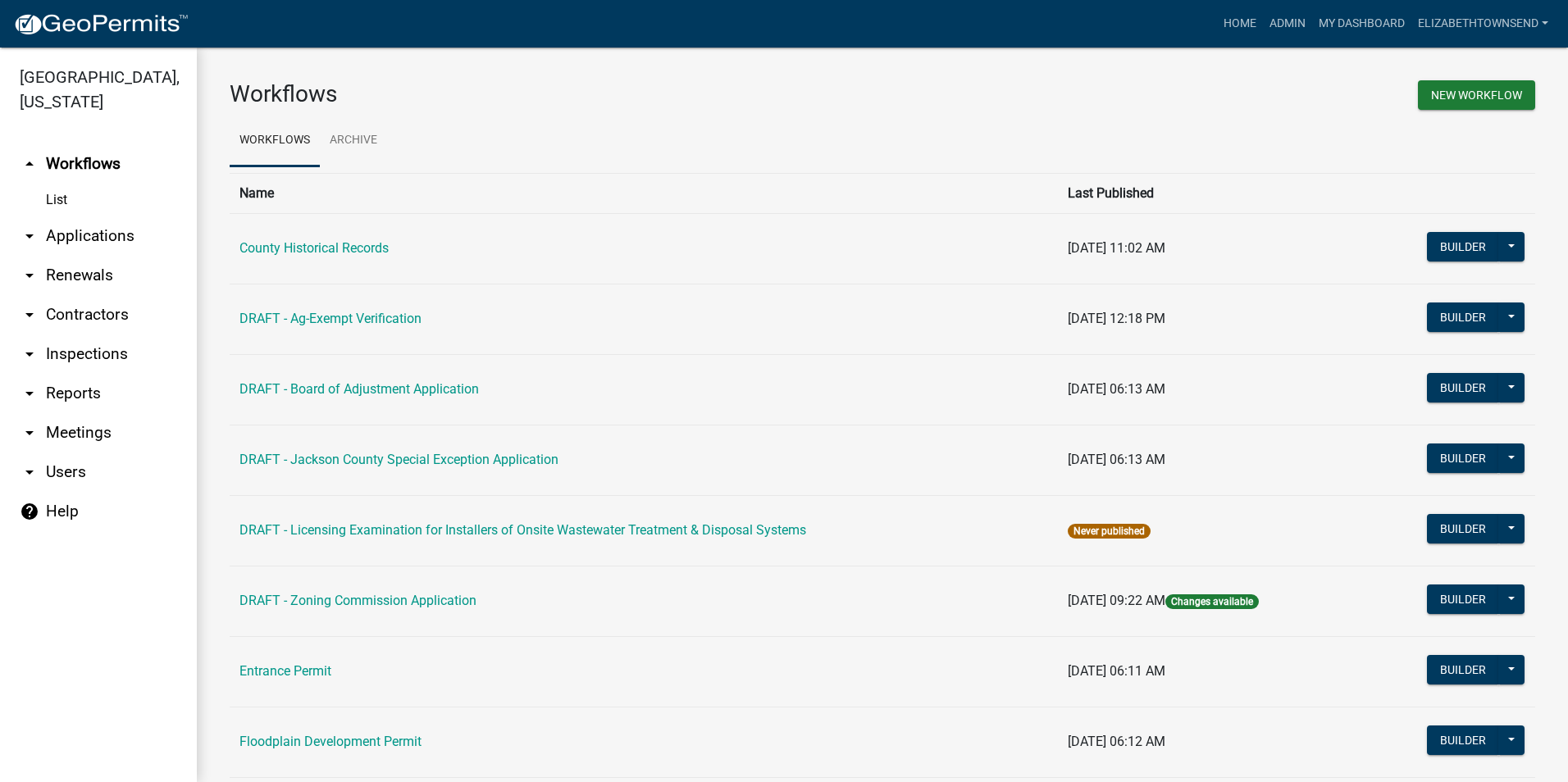
click at [100, 217] on link "arrow_drop_down Applications" at bounding box center [98, 236] width 197 height 39
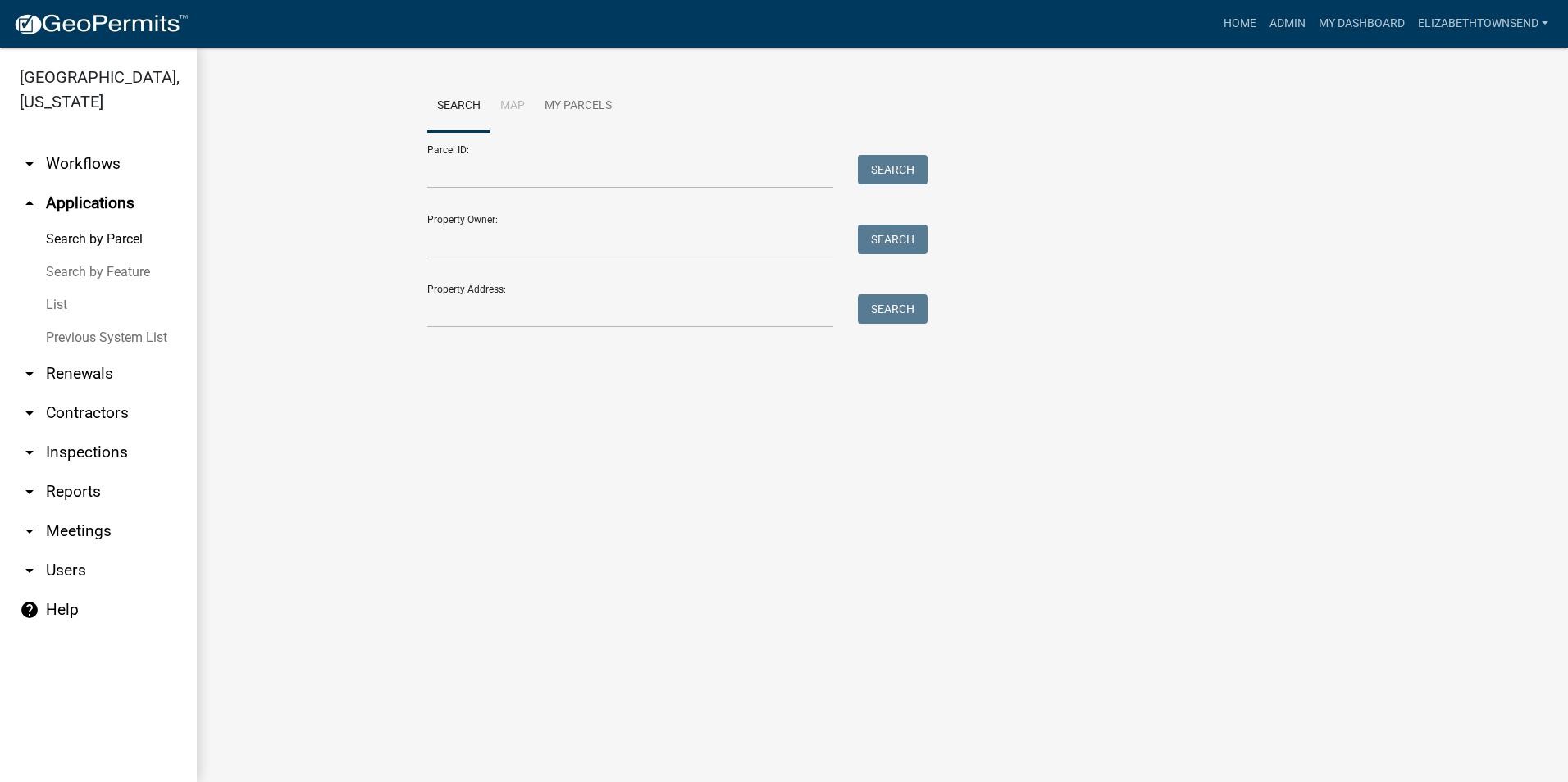
click at [78, 288] on link "List" at bounding box center [98, 305] width 197 height 32
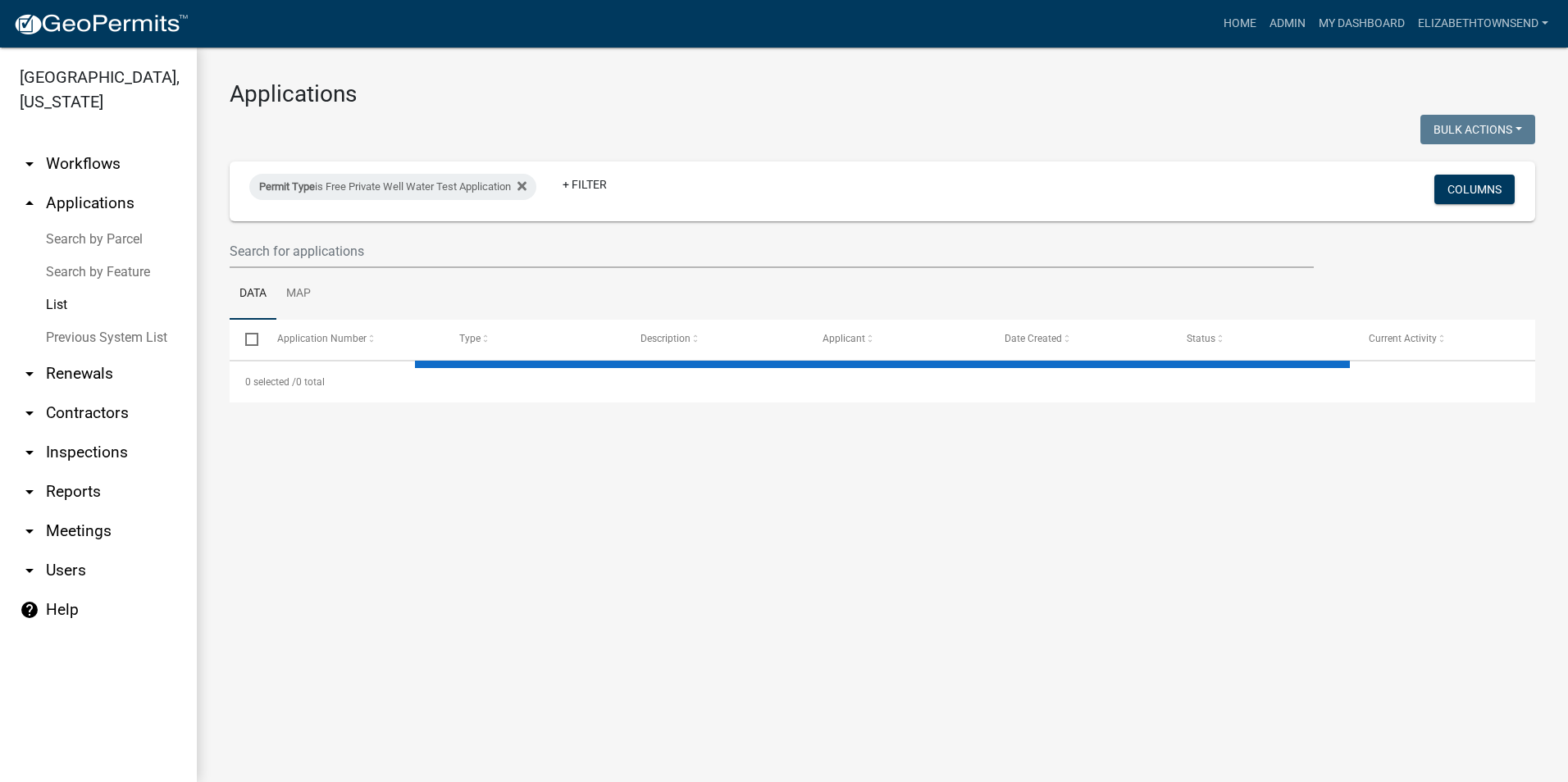
select select "3: 100"
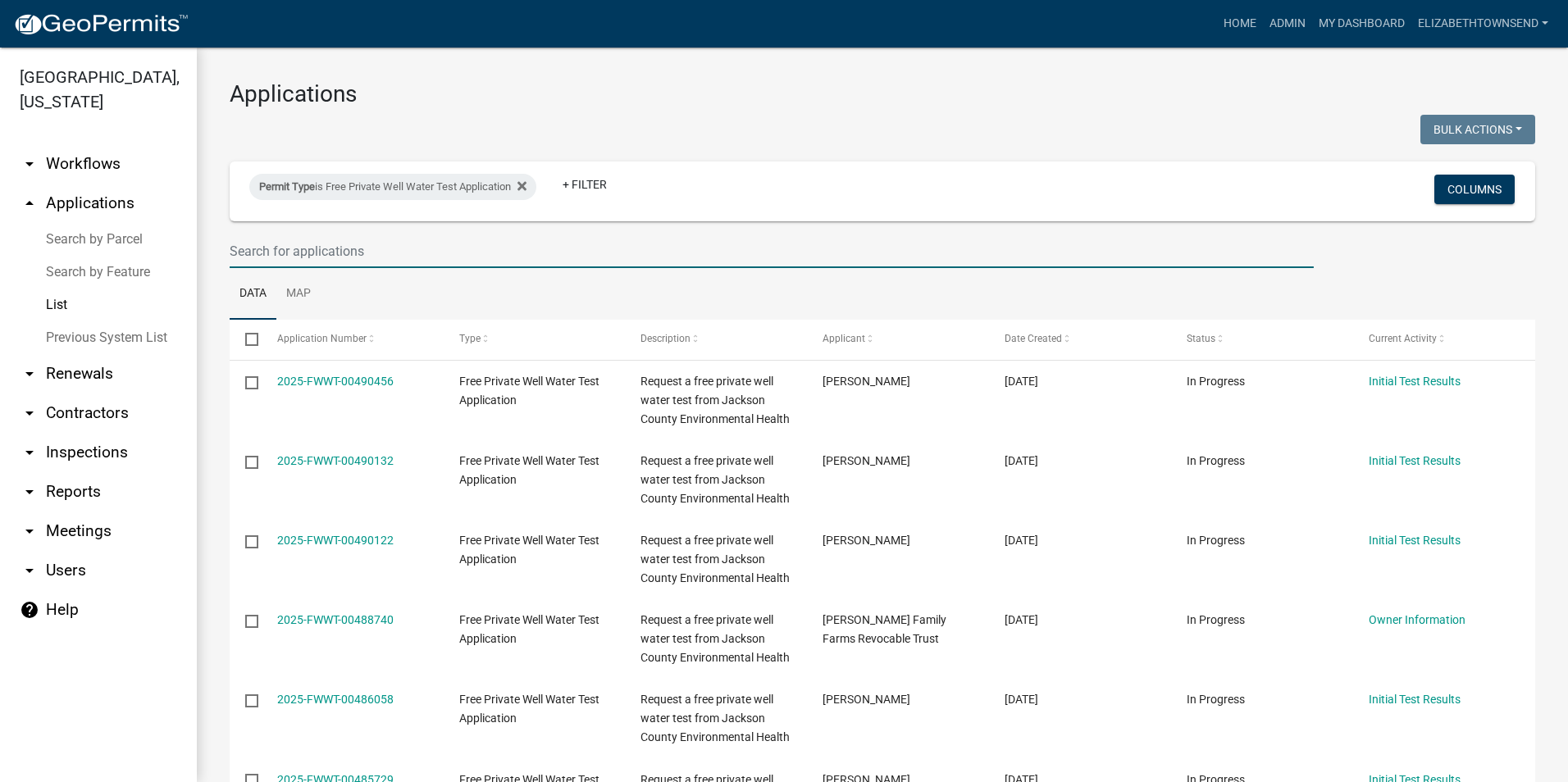
click at [363, 244] on input "text" at bounding box center [771, 251] width 1084 height 33
type input "johnson"
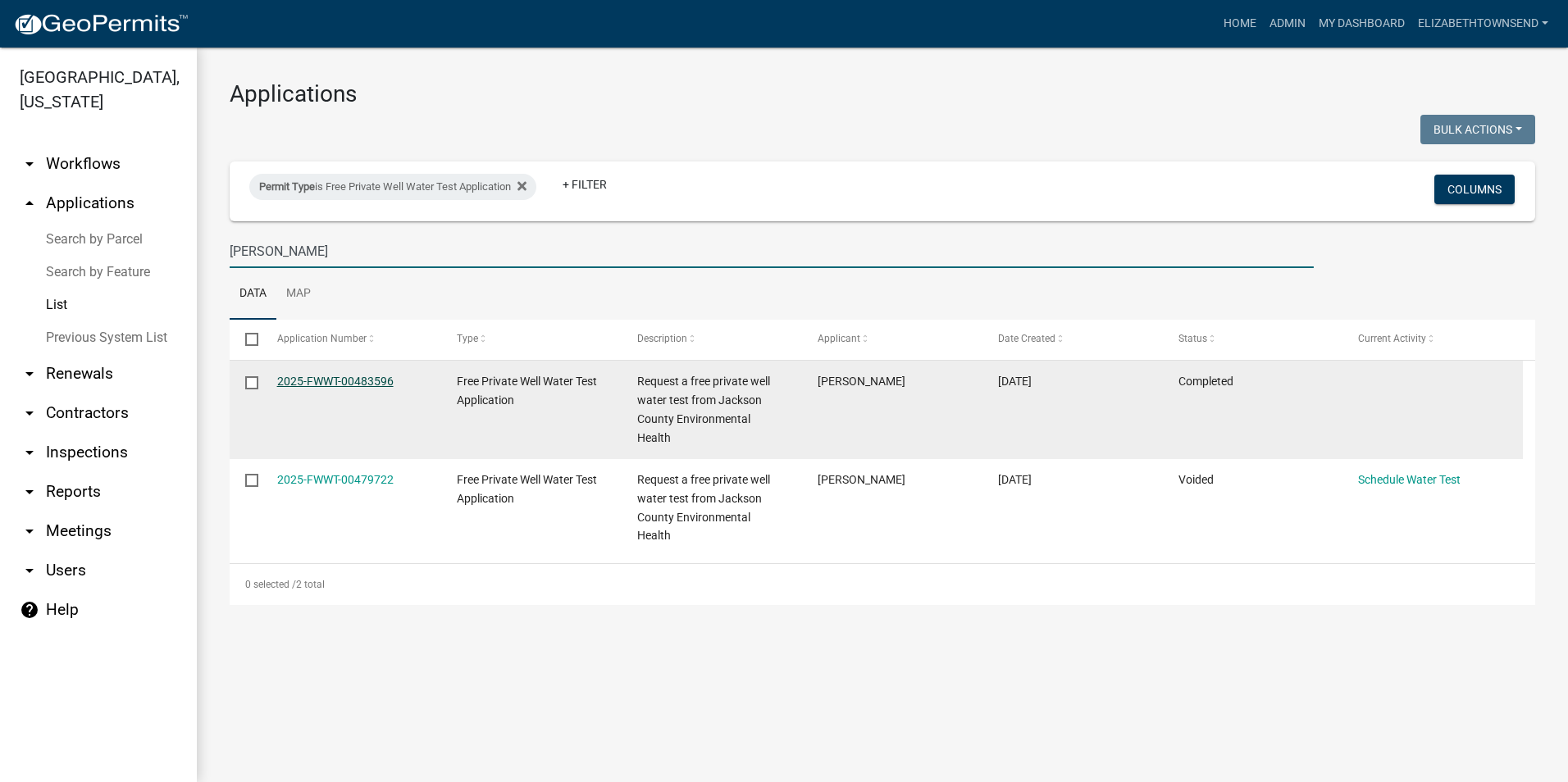
click at [338, 385] on link "2025-FWWT-00483596" at bounding box center [335, 381] width 117 height 13
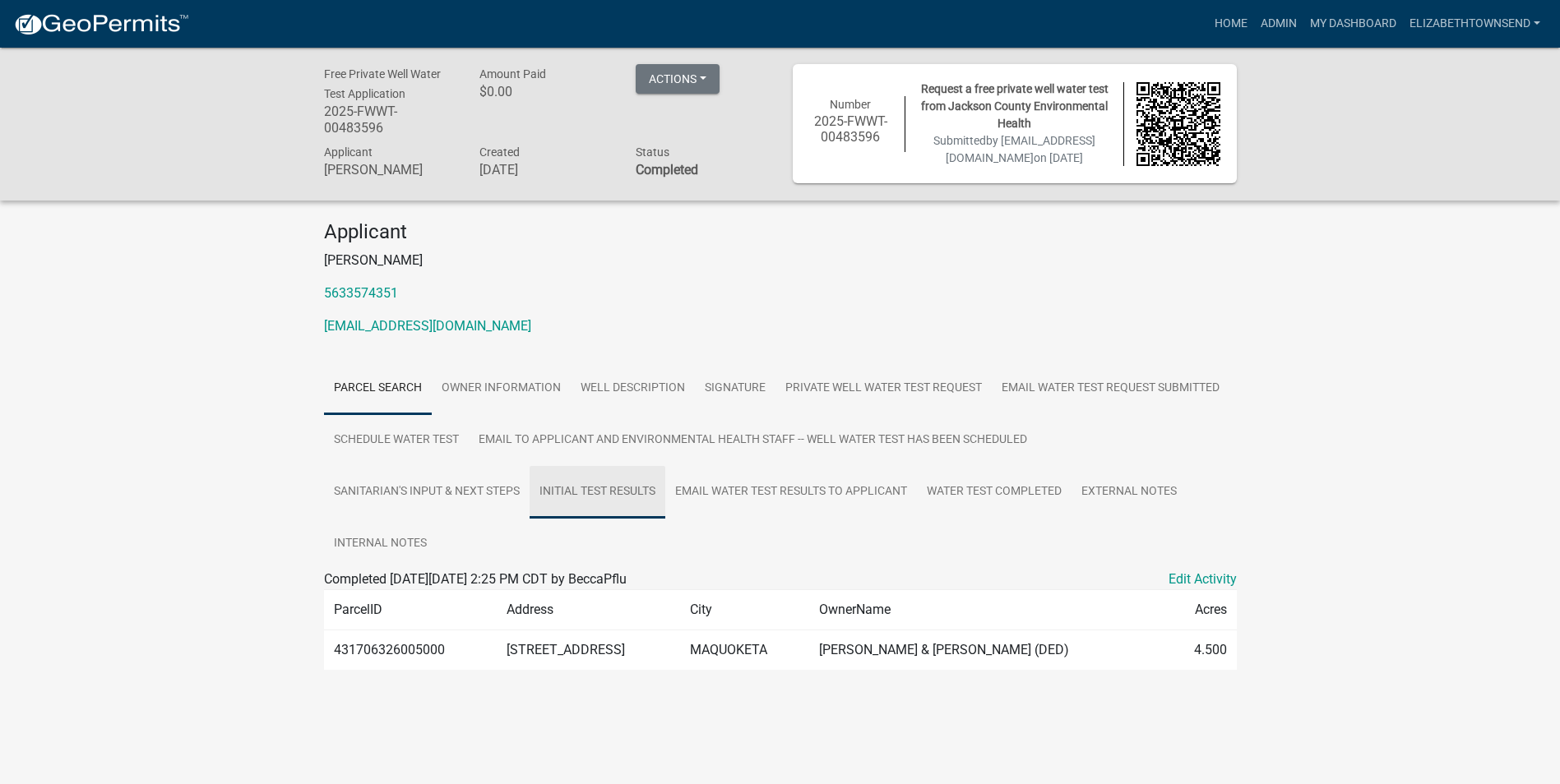
click at [627, 489] on link "Initial Test Results" at bounding box center [598, 492] width 136 height 53
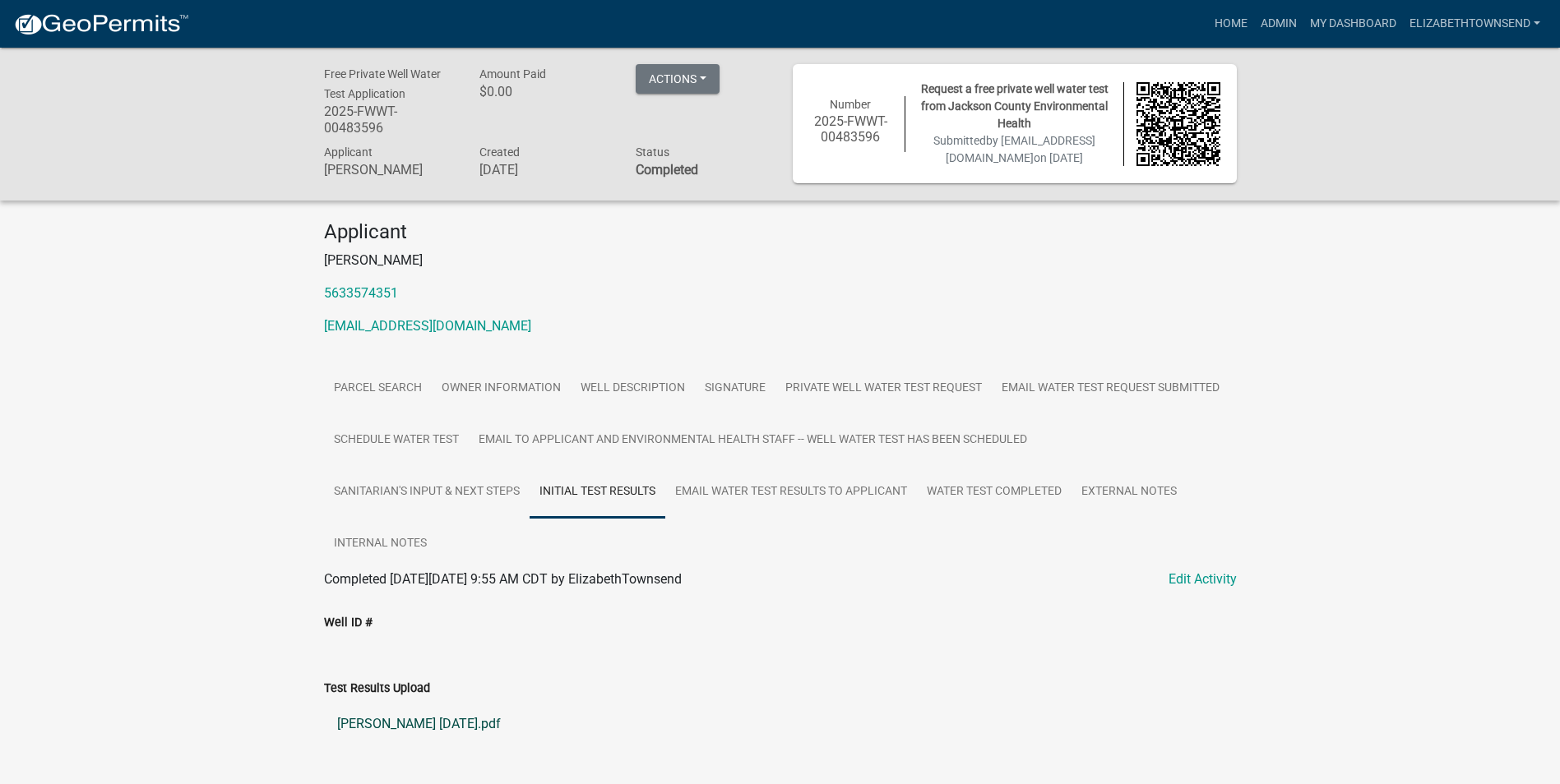
click at [413, 724] on link "Cathy Johnson 10-8-2025.pdf" at bounding box center [780, 724] width 913 height 39
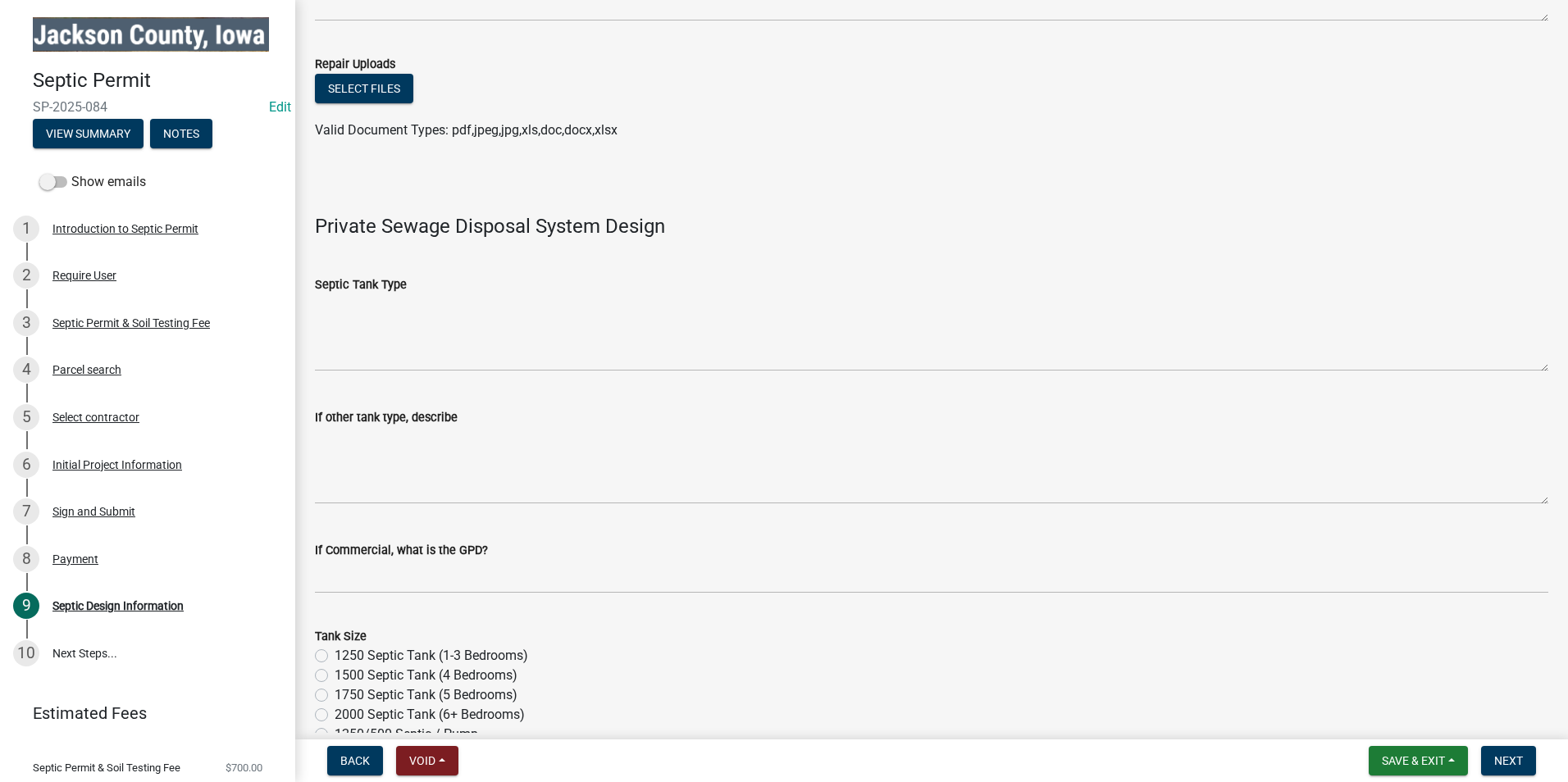
scroll to position [656, 0]
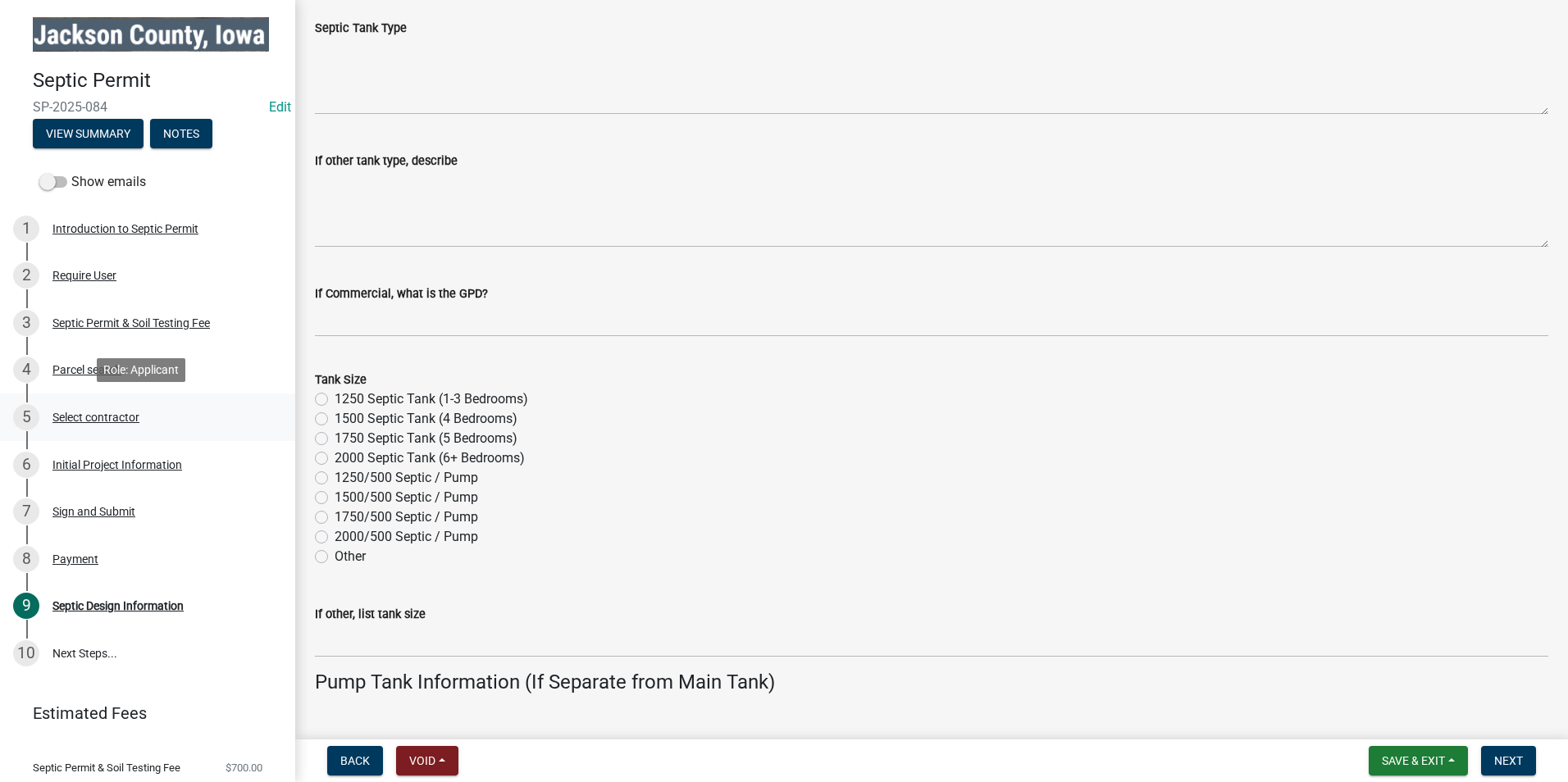
click at [132, 412] on div "Select contractor" at bounding box center [95, 417] width 87 height 11
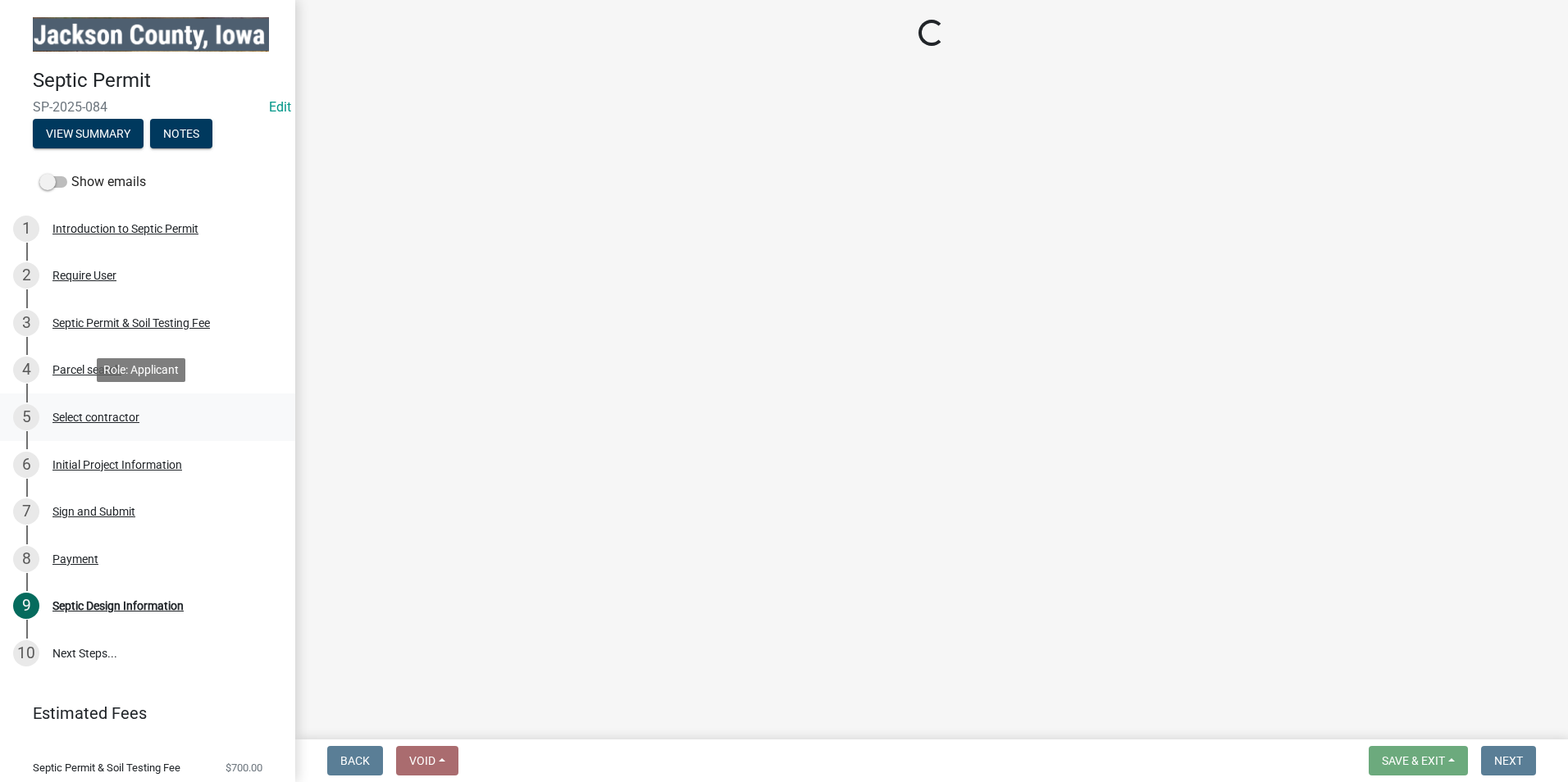
scroll to position [0, 0]
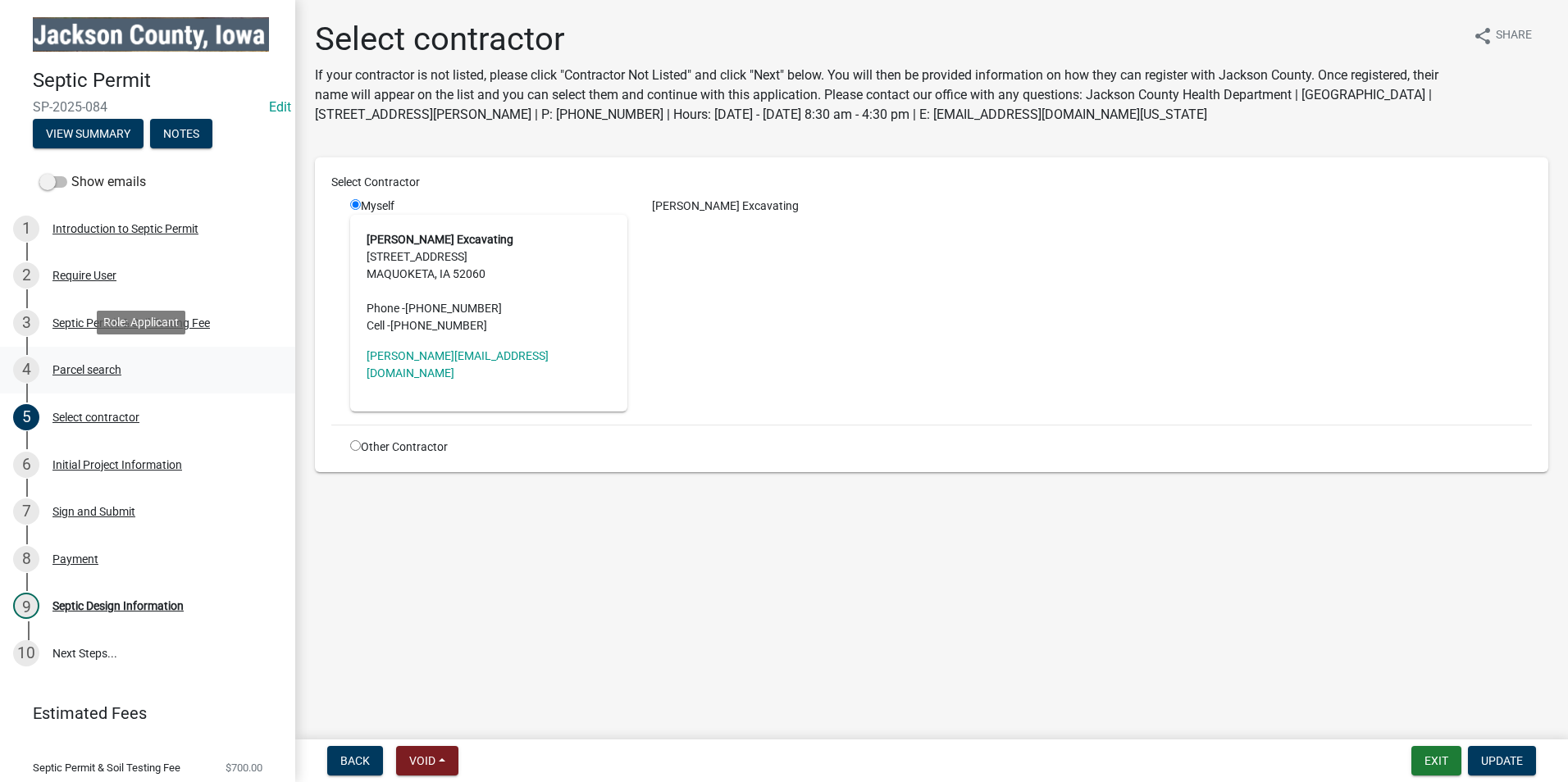
click at [94, 372] on div "Parcel search" at bounding box center [87, 370] width 69 height 11
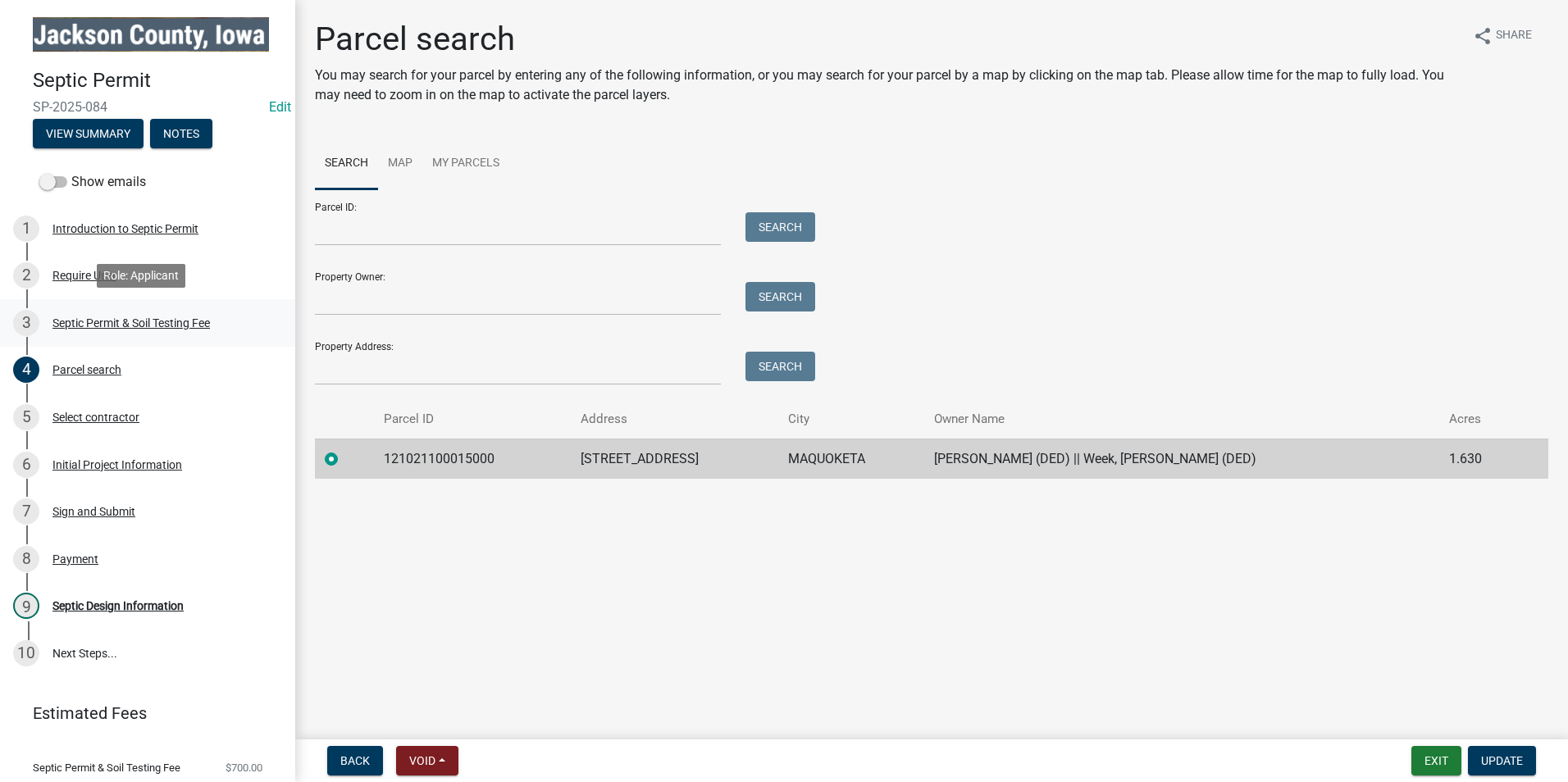
click at [145, 320] on div "Septic Permit & Soil Testing Fee" at bounding box center [131, 323] width 158 height 11
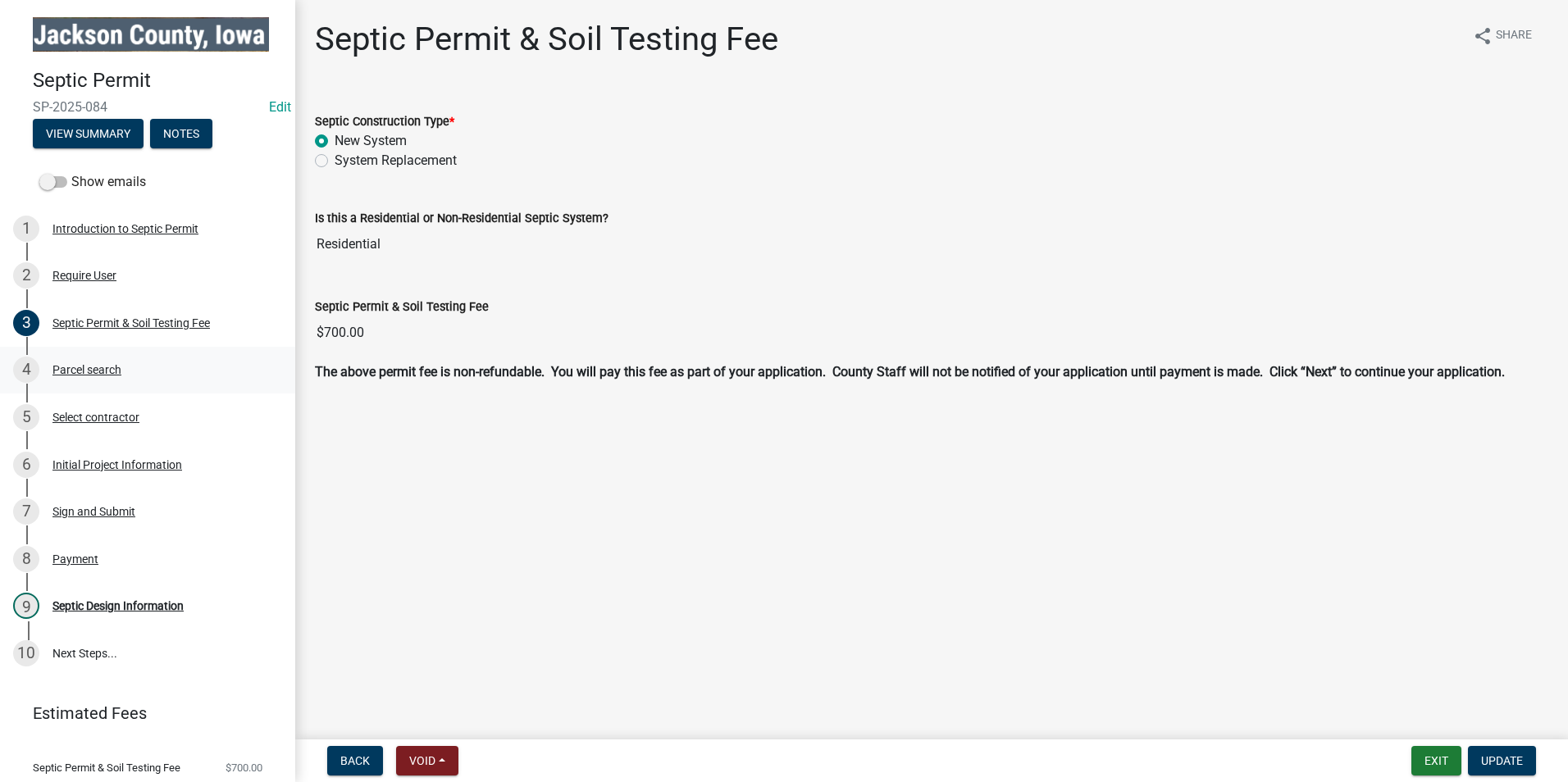
click at [90, 369] on div "Parcel search" at bounding box center [87, 370] width 69 height 11
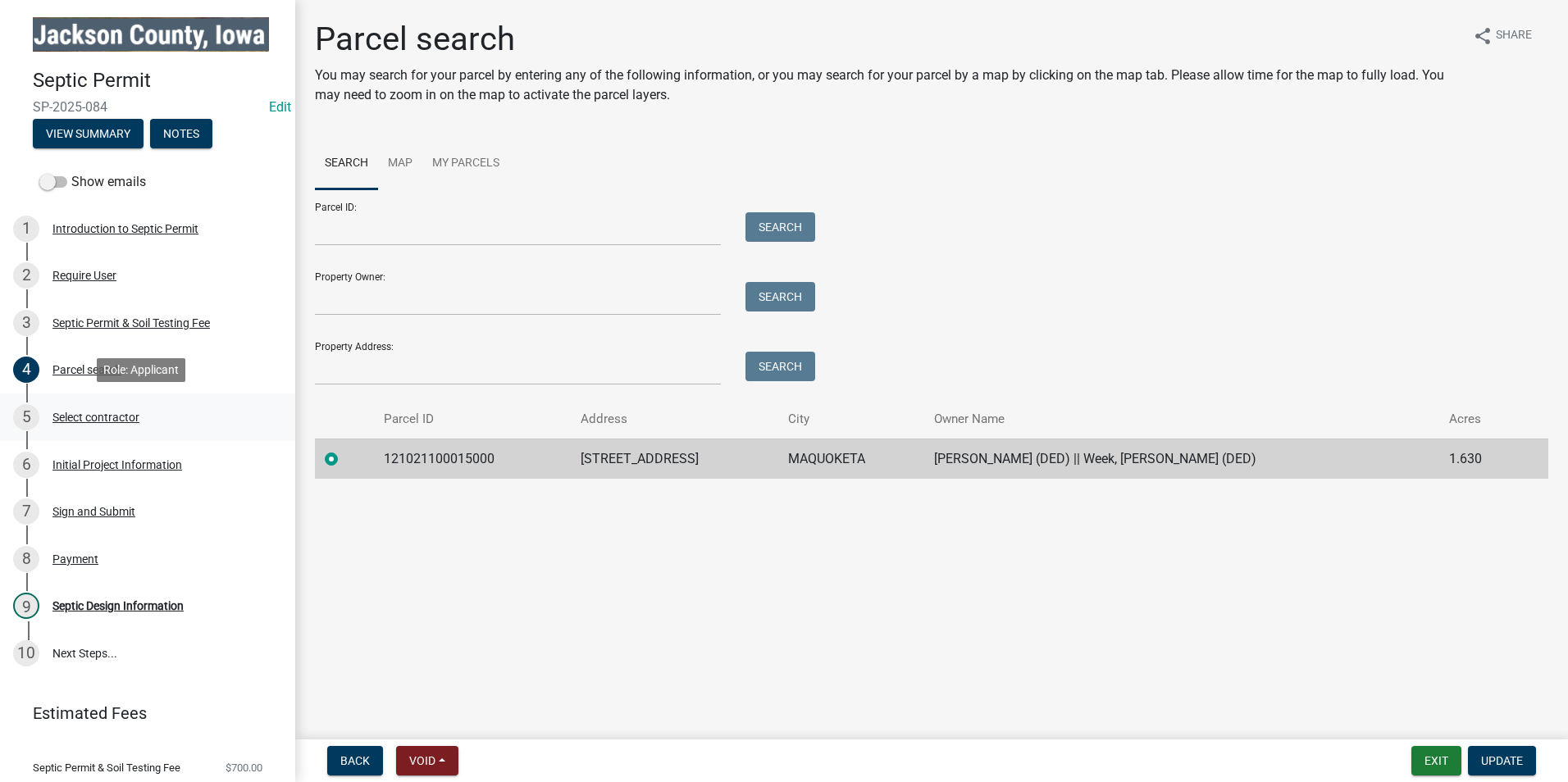
click at [117, 416] on div "Select contractor" at bounding box center [95, 417] width 87 height 11
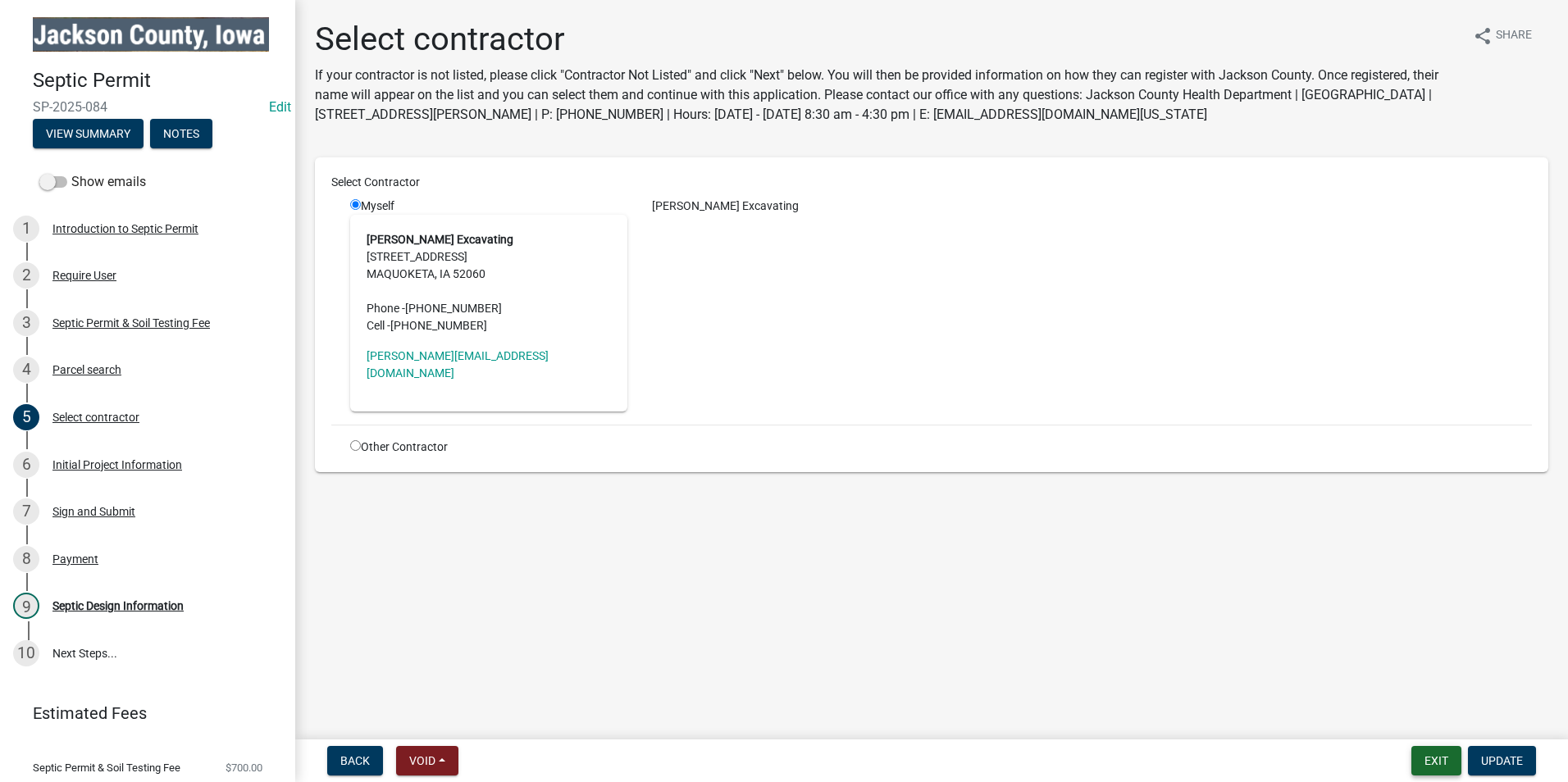
click at [1439, 757] on button "Exit" at bounding box center [1436, 760] width 50 height 30
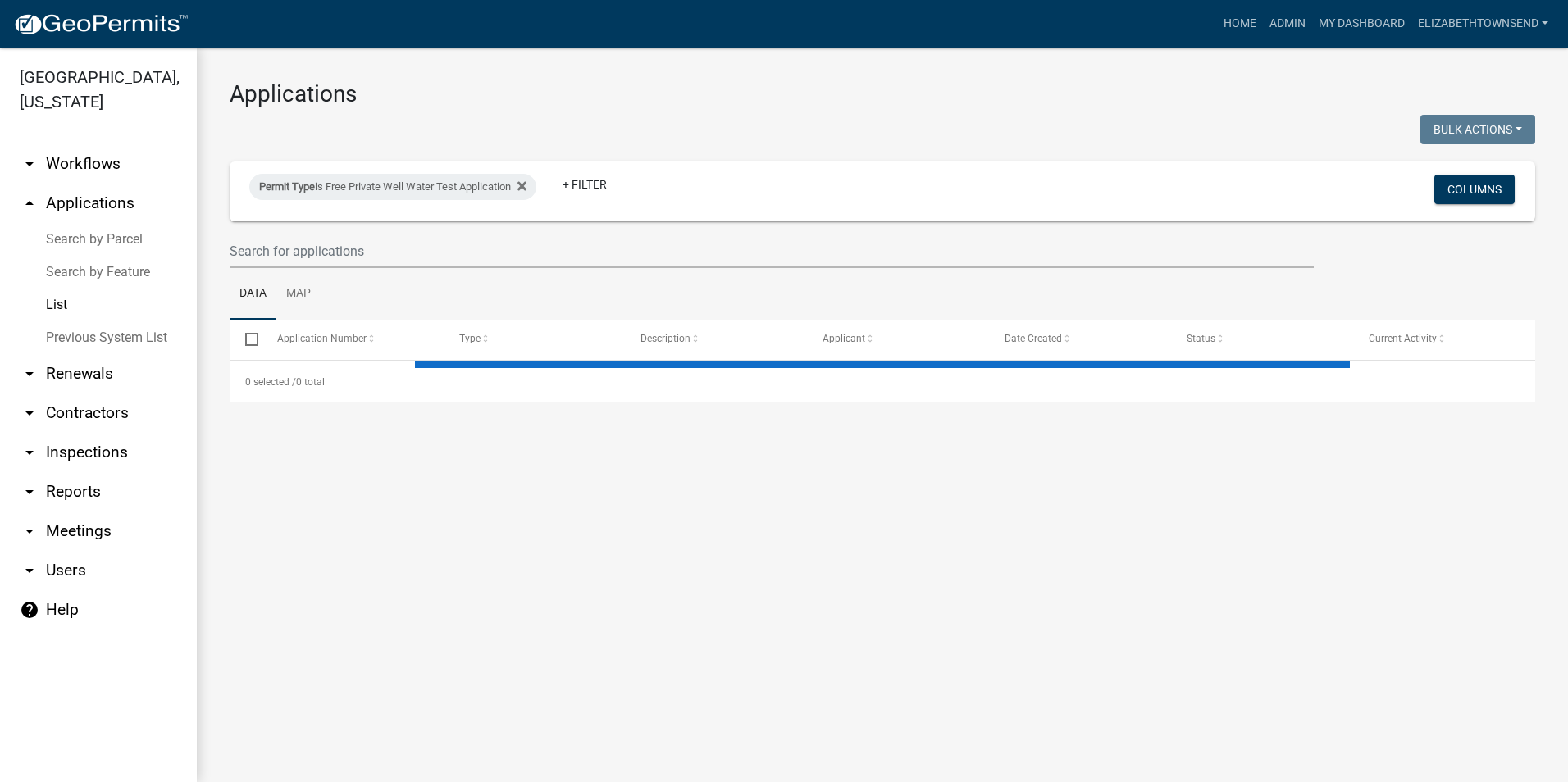
select select "3: 100"
